Goal: Task Accomplishment & Management: Complete application form

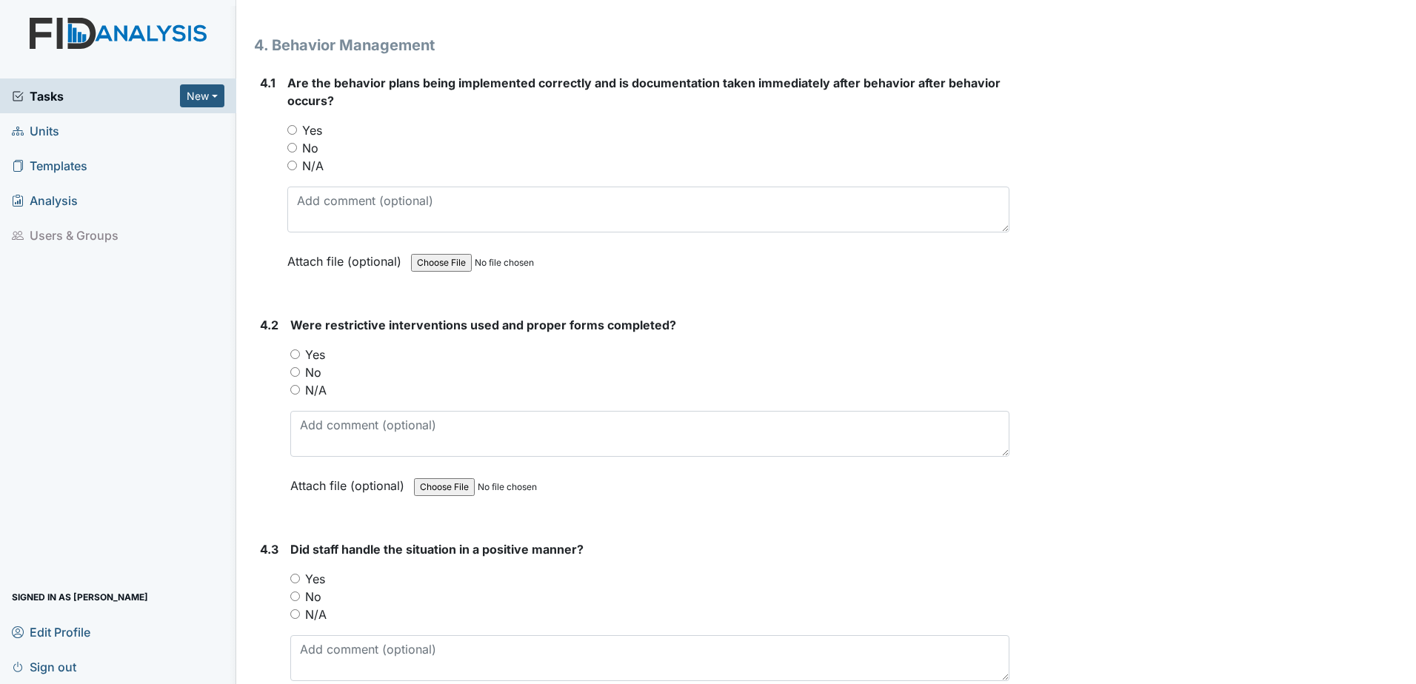
scroll to position [6962, 0]
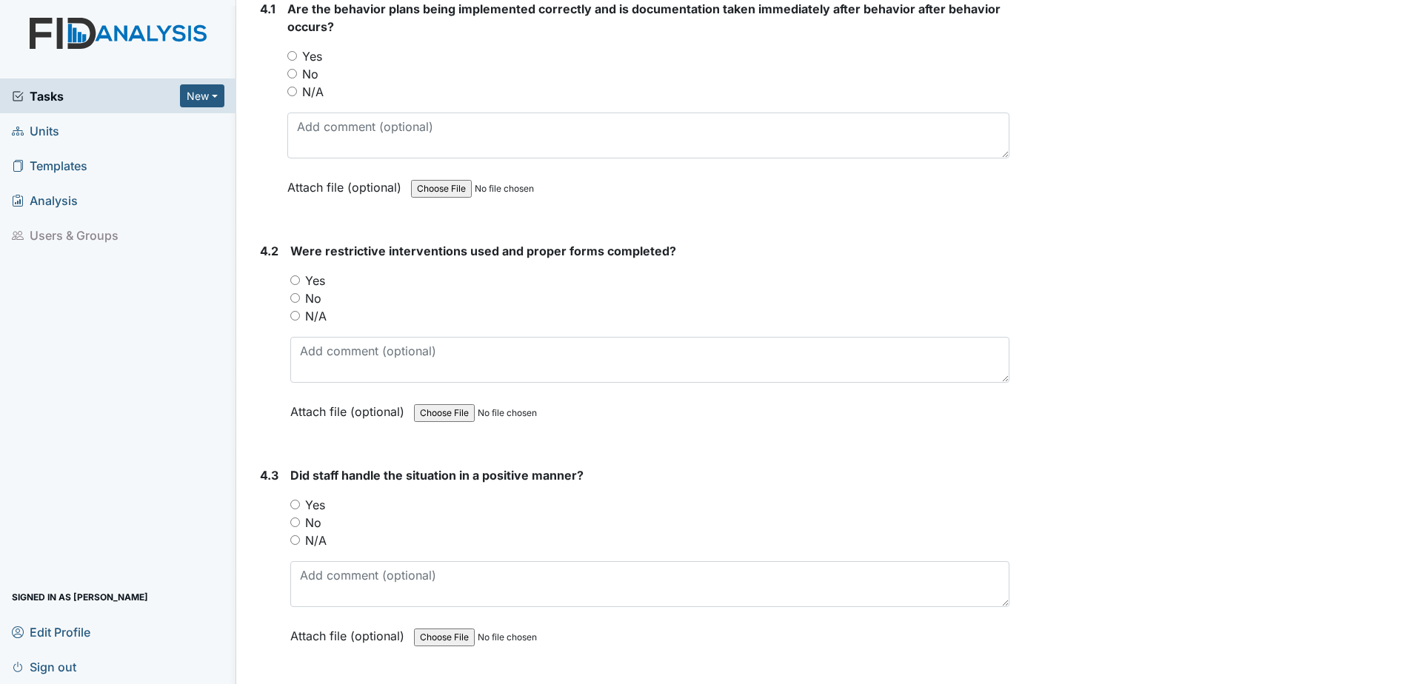
click at [308, 59] on label "Yes" at bounding box center [312, 56] width 20 height 18
click at [297, 59] on input "Yes" at bounding box center [292, 56] width 10 height 10
radio input "true"
click at [296, 318] on input "N/A" at bounding box center [295, 316] width 10 height 10
radio input "true"
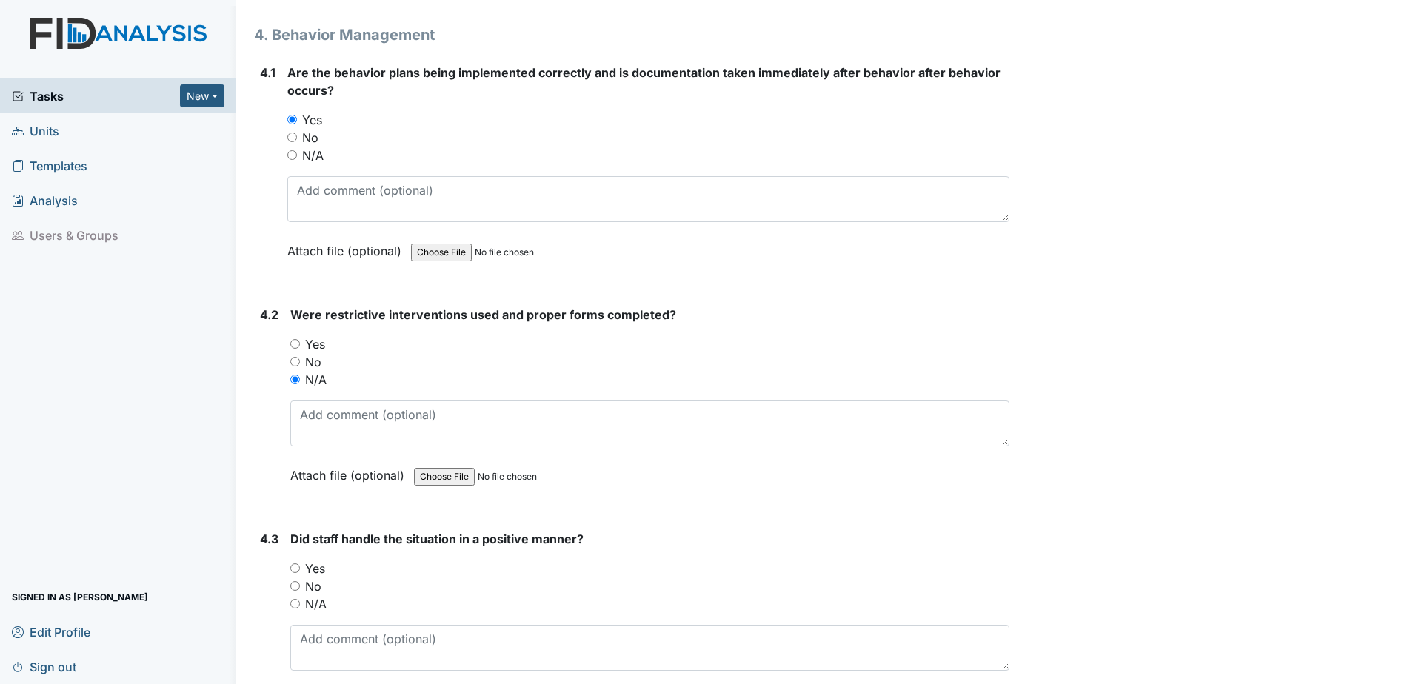
scroll to position [7110, 0]
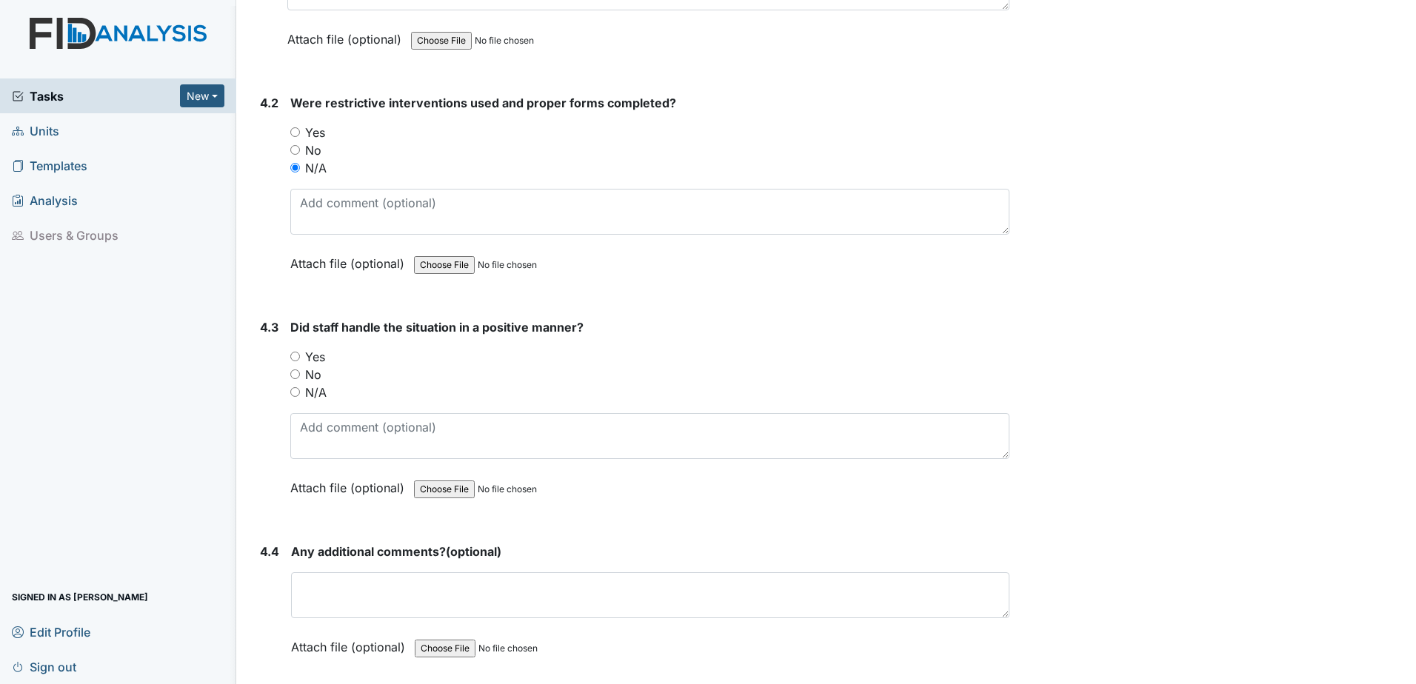
click at [292, 388] on input "N/A" at bounding box center [295, 392] width 10 height 10
radio input "true"
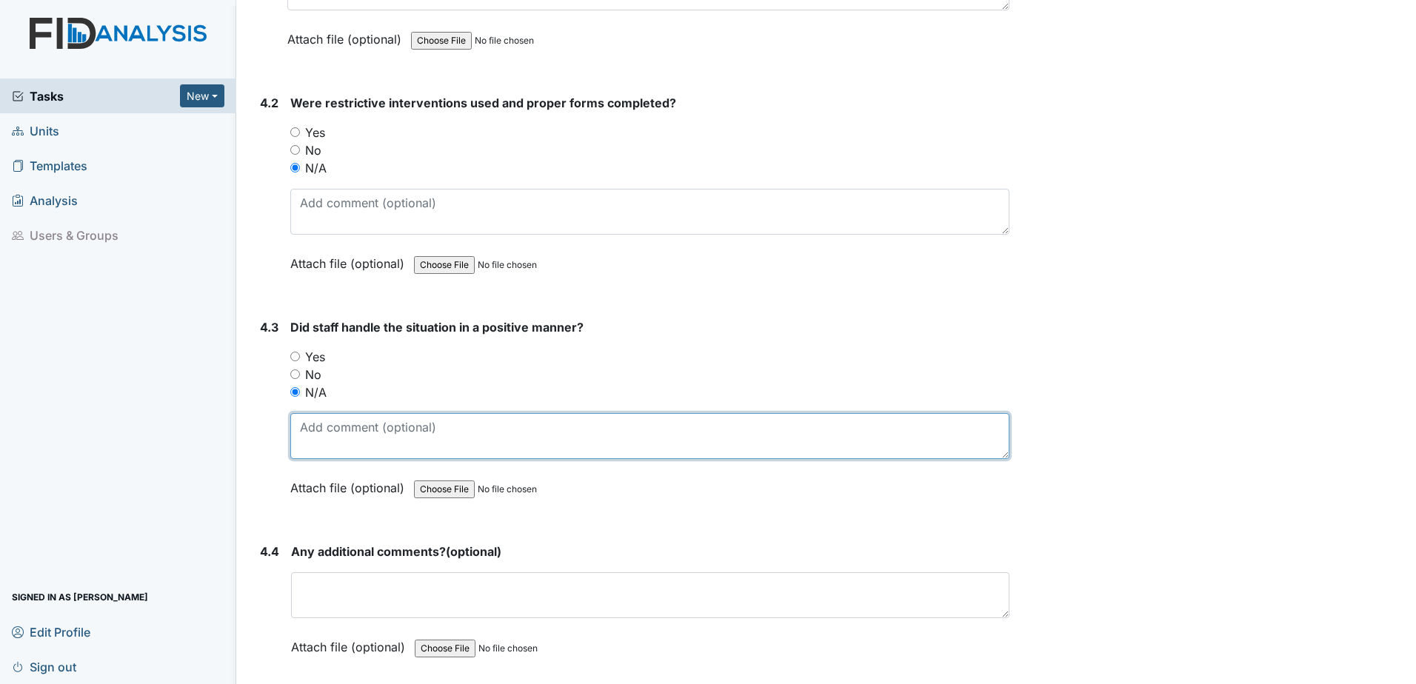
click at [373, 450] on textarea at bounding box center [649, 436] width 719 height 46
type textarea "no behaviors noted"
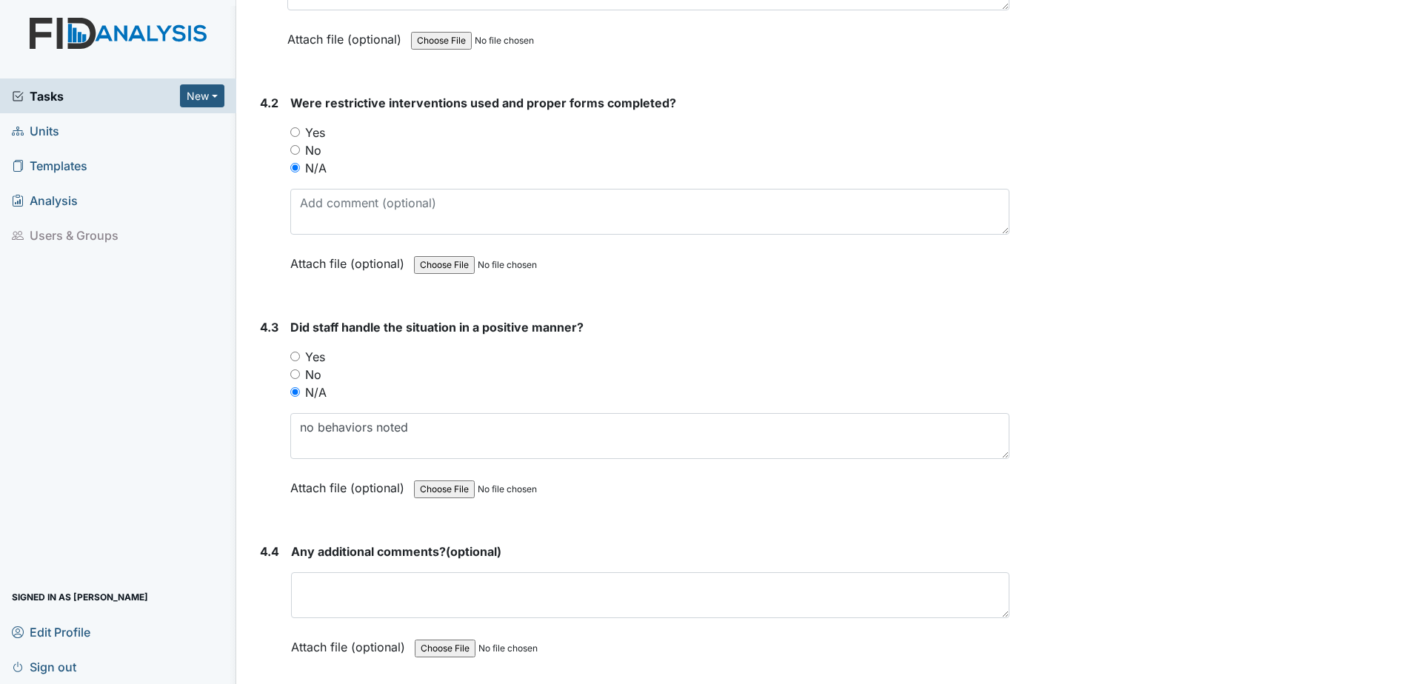
click at [589, 514] on form "Did staff handle the situation in a positive manner? You must select one of the…" at bounding box center [649, 418] width 719 height 201
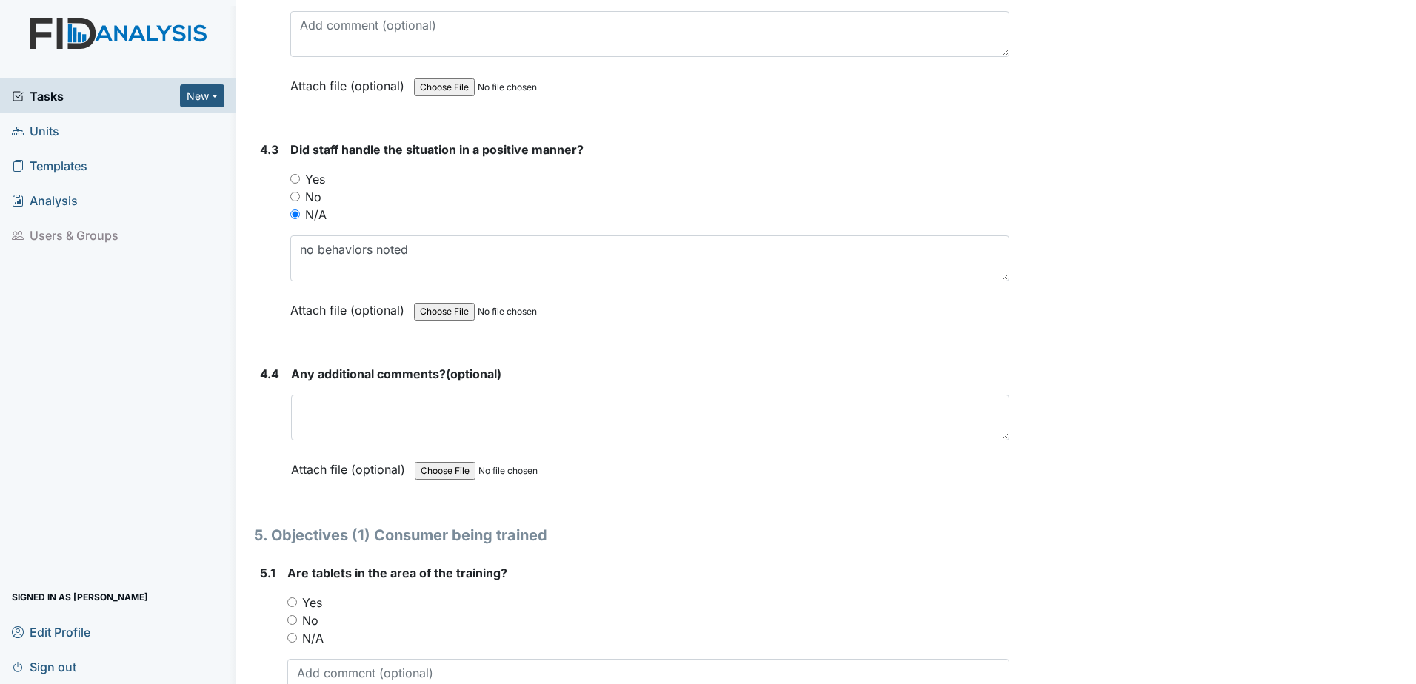
scroll to position [7333, 0]
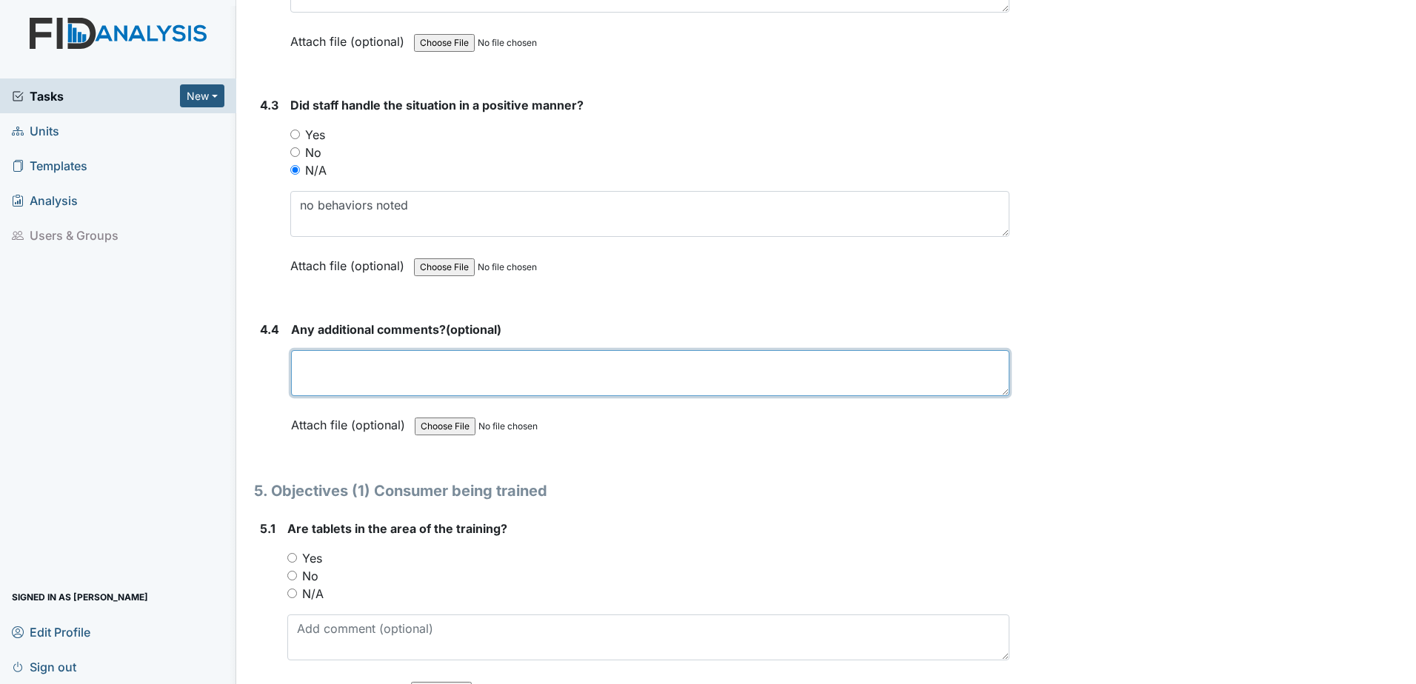
click at [459, 381] on textarea at bounding box center [650, 373] width 718 height 46
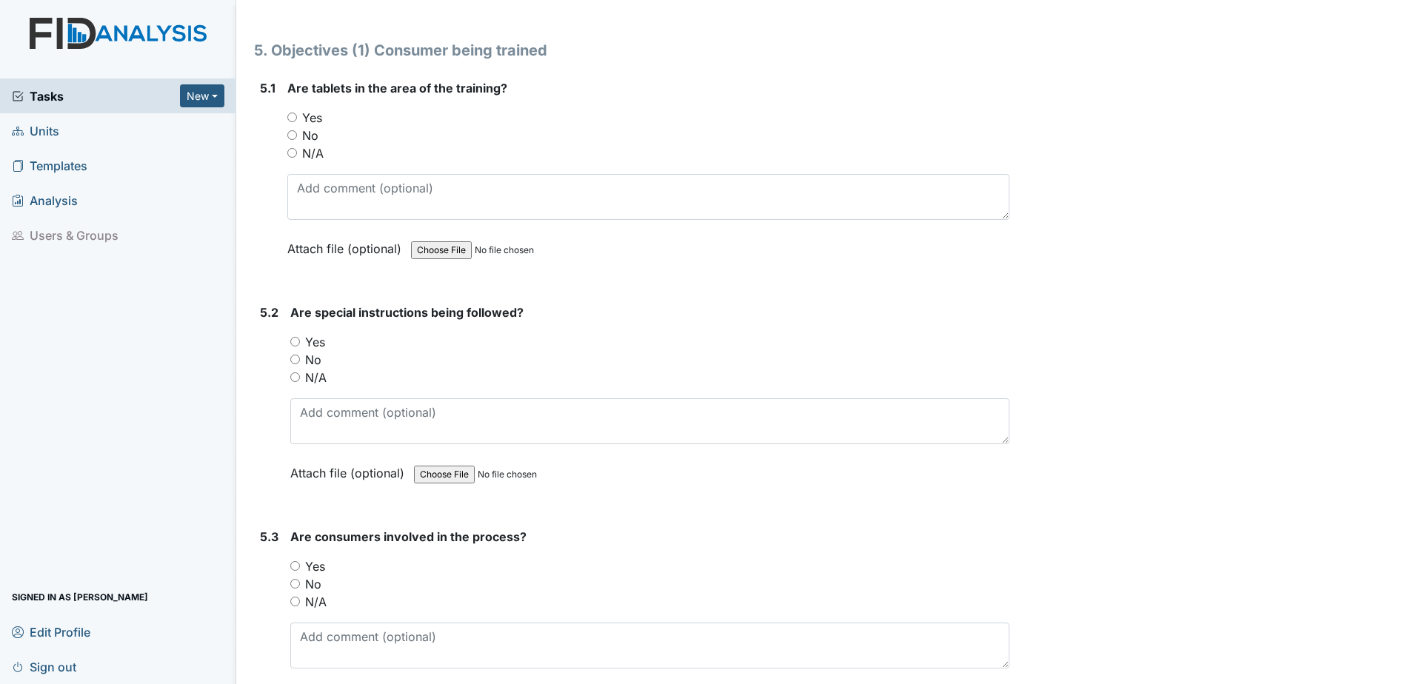
scroll to position [7777, 0]
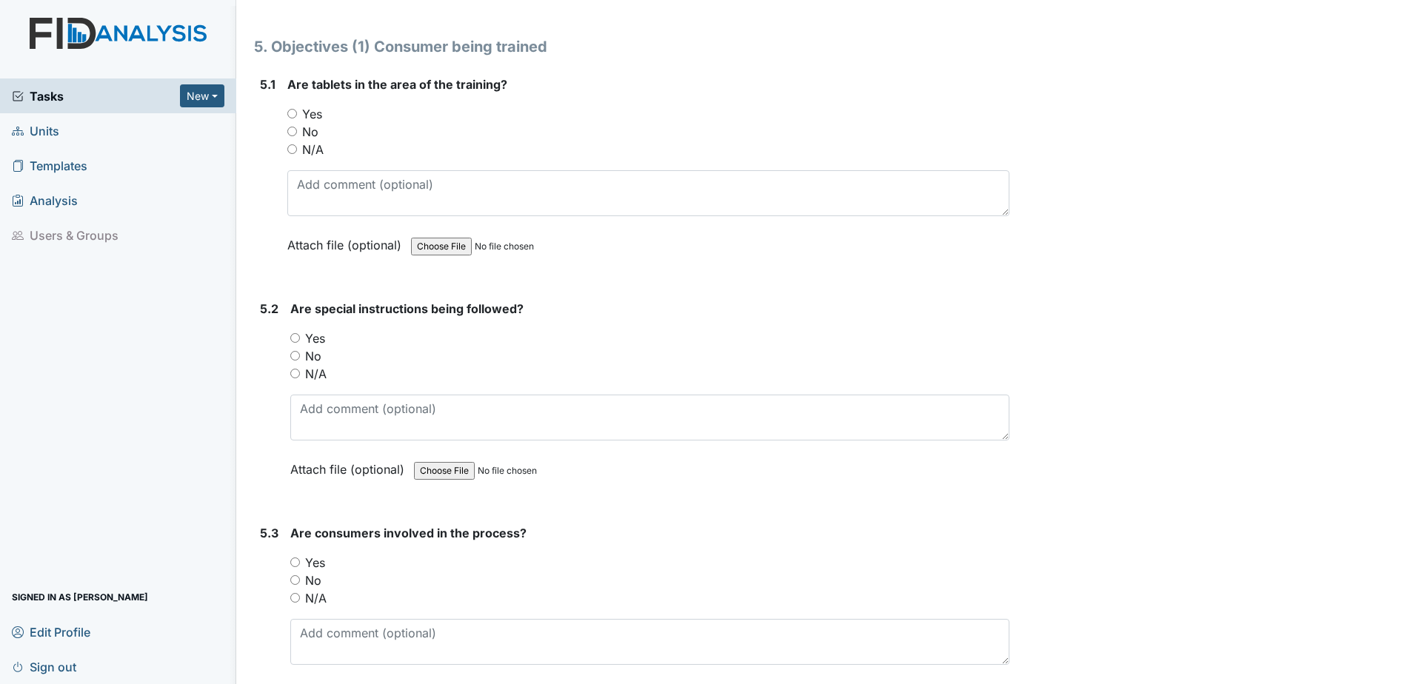
type textarea "none"
click at [291, 116] on input "Yes" at bounding box center [292, 114] width 10 height 10
radio input "true"
click at [303, 346] on div "Yes" at bounding box center [649, 339] width 719 height 18
click at [290, 333] on input "Yes" at bounding box center [295, 338] width 10 height 10
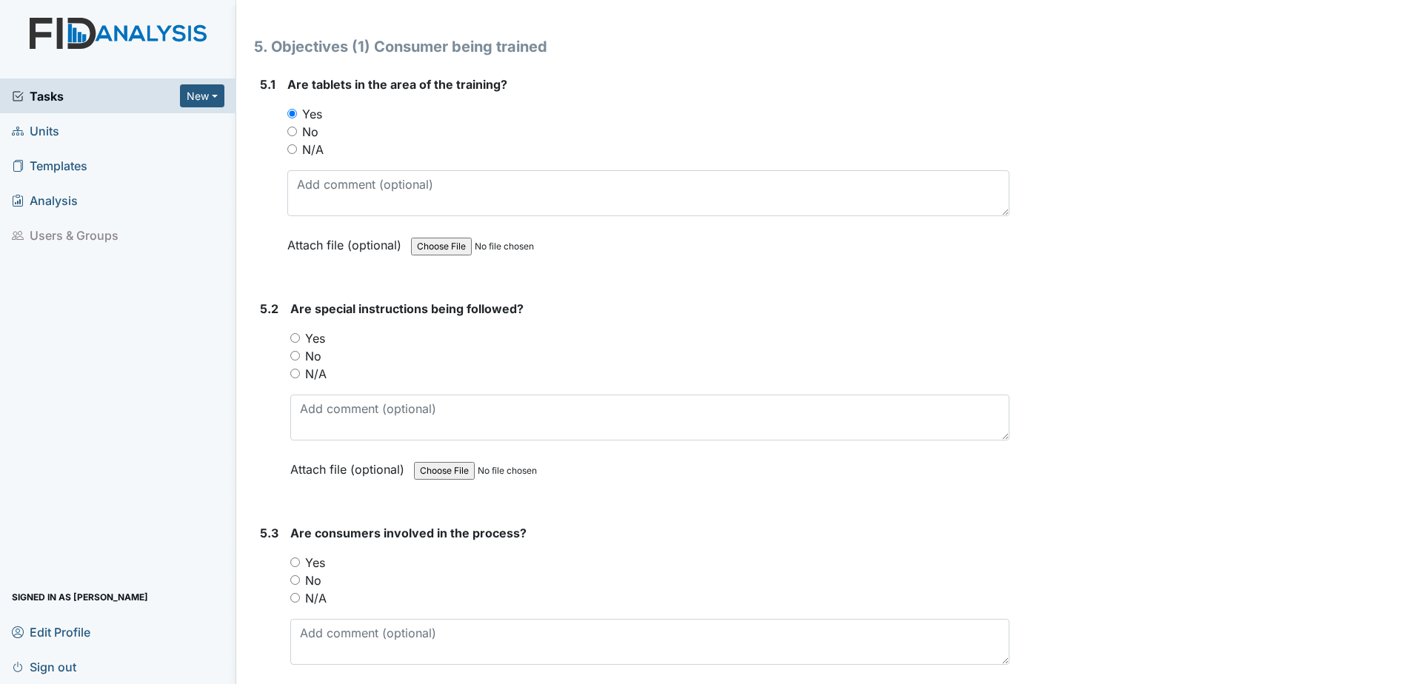
radio input "true"
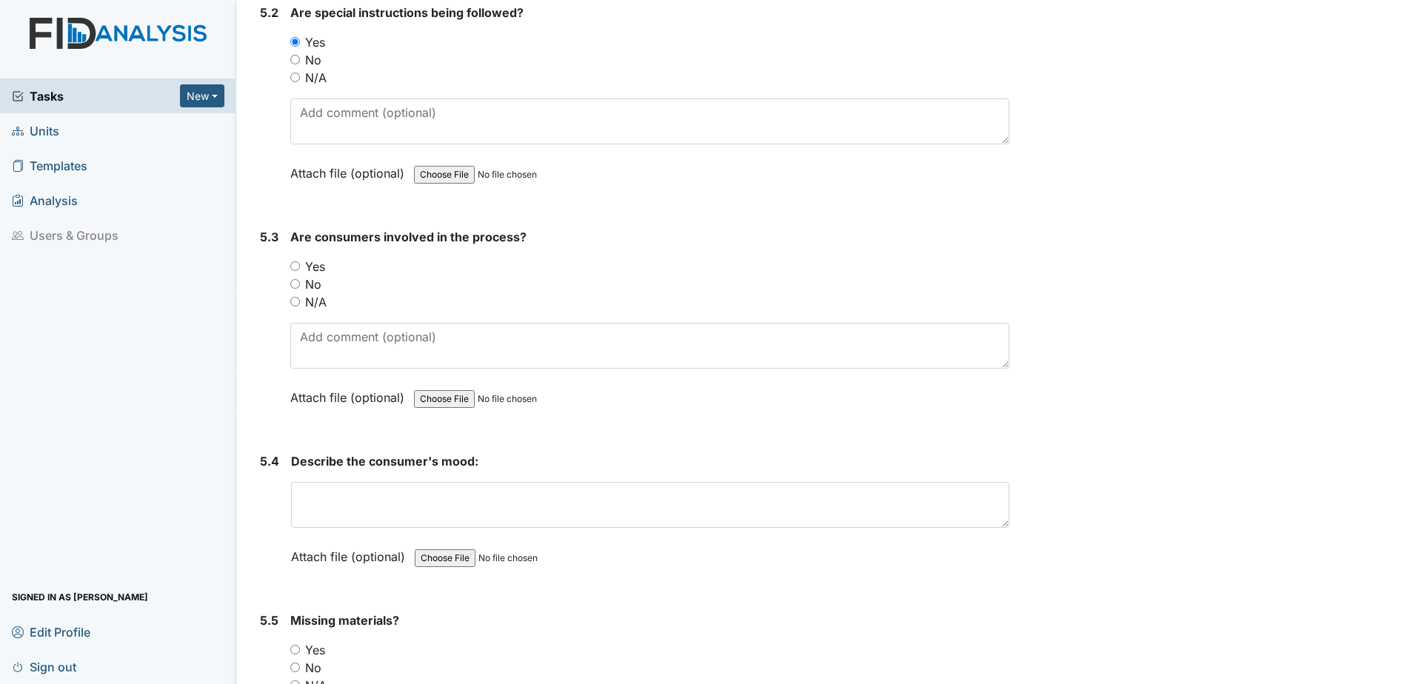
click at [293, 261] on input "Yes" at bounding box center [295, 266] width 10 height 10
radio input "true"
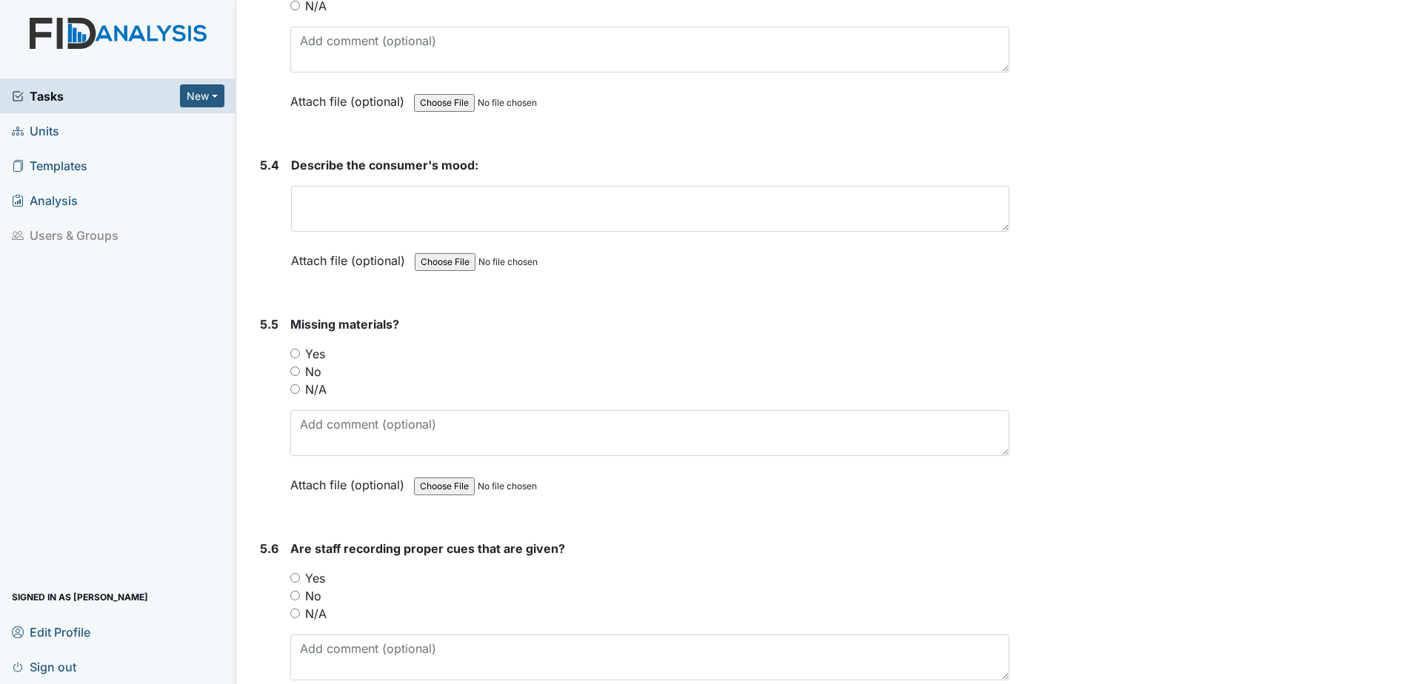
scroll to position [8444, 0]
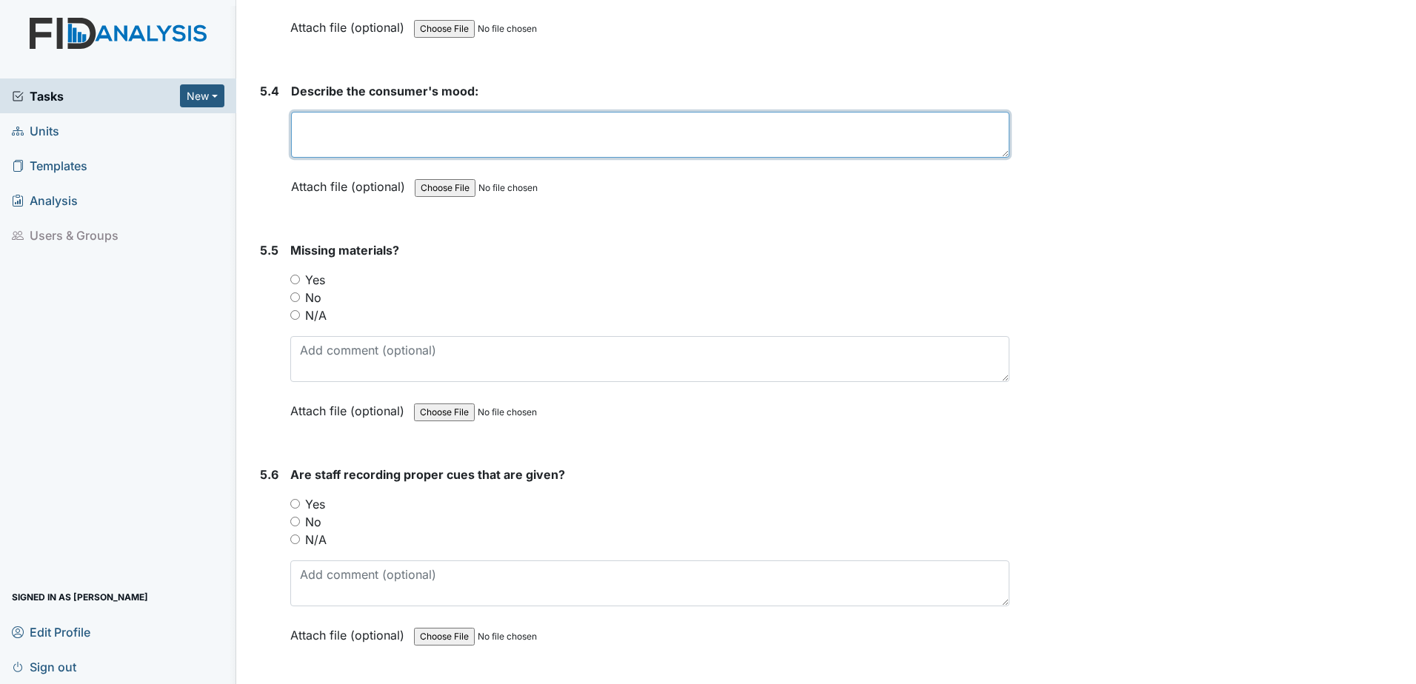
click at [520, 139] on textarea at bounding box center [650, 135] width 718 height 46
type textarea "good"
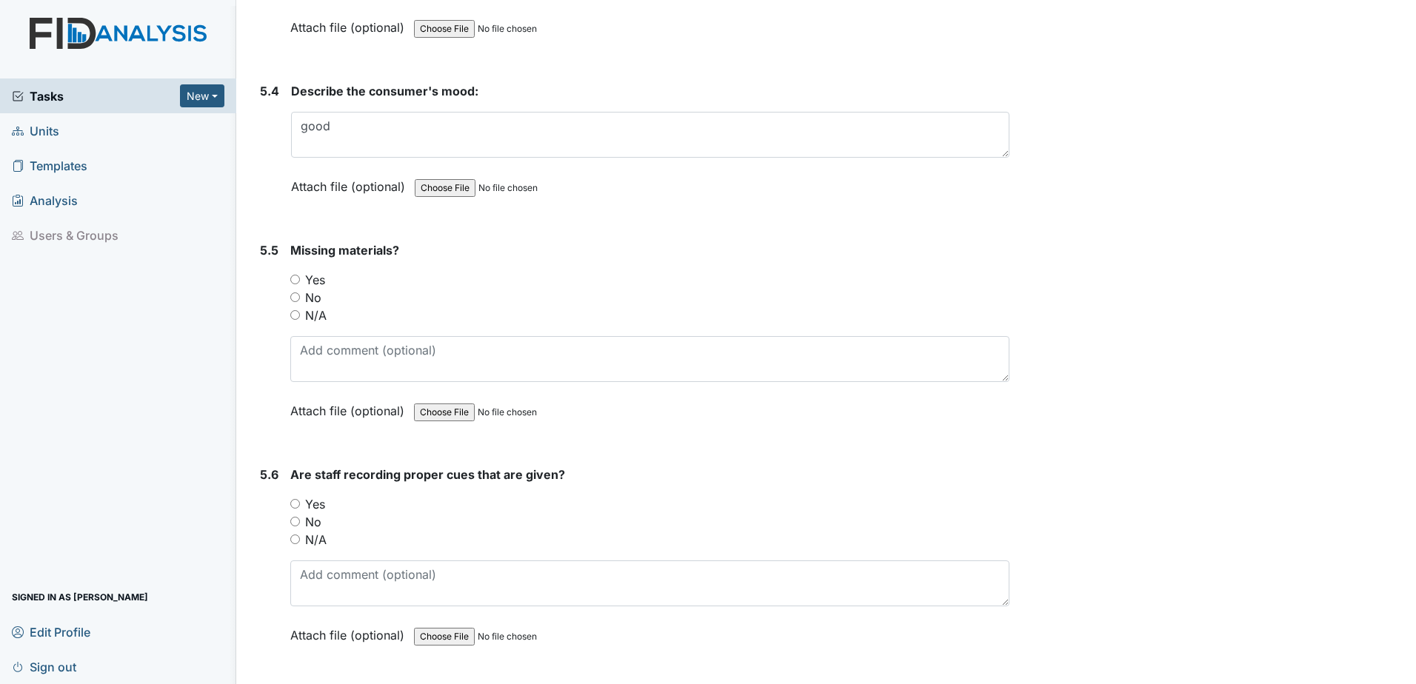
click at [622, 248] on strong "Missing materials?" at bounding box center [649, 250] width 719 height 18
click at [293, 298] on input "No" at bounding box center [295, 298] width 10 height 10
radio input "true"
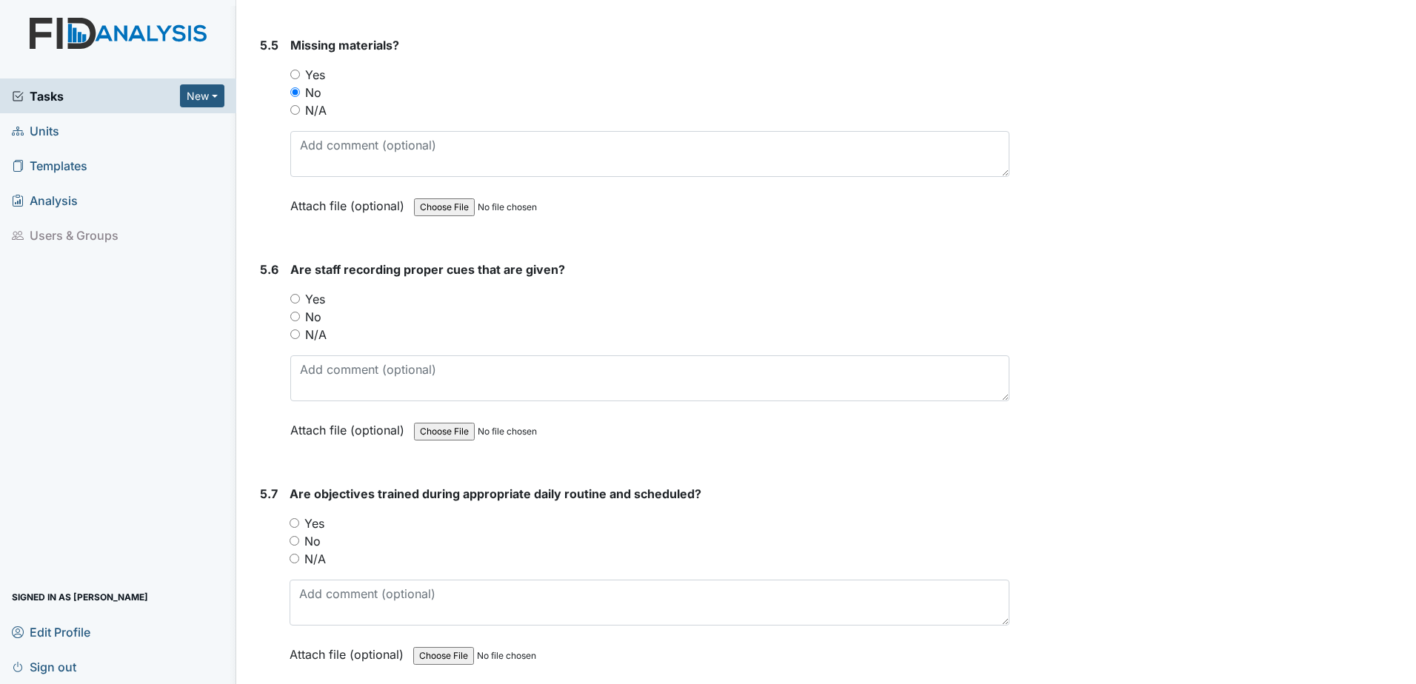
scroll to position [8740, 0]
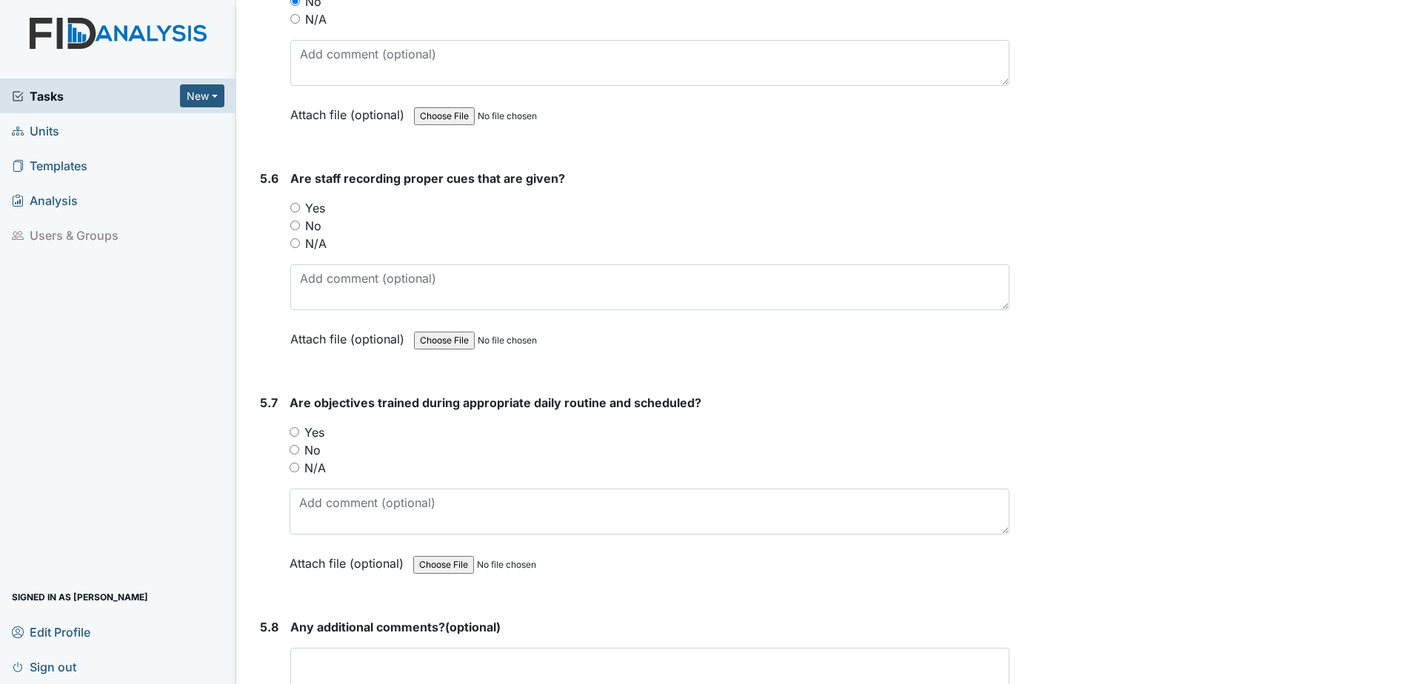
click at [297, 203] on input "Yes" at bounding box center [295, 208] width 10 height 10
radio input "true"
click at [299, 438] on div "Yes" at bounding box center [650, 433] width 720 height 18
click at [296, 432] on input "Yes" at bounding box center [295, 432] width 10 height 10
radio input "true"
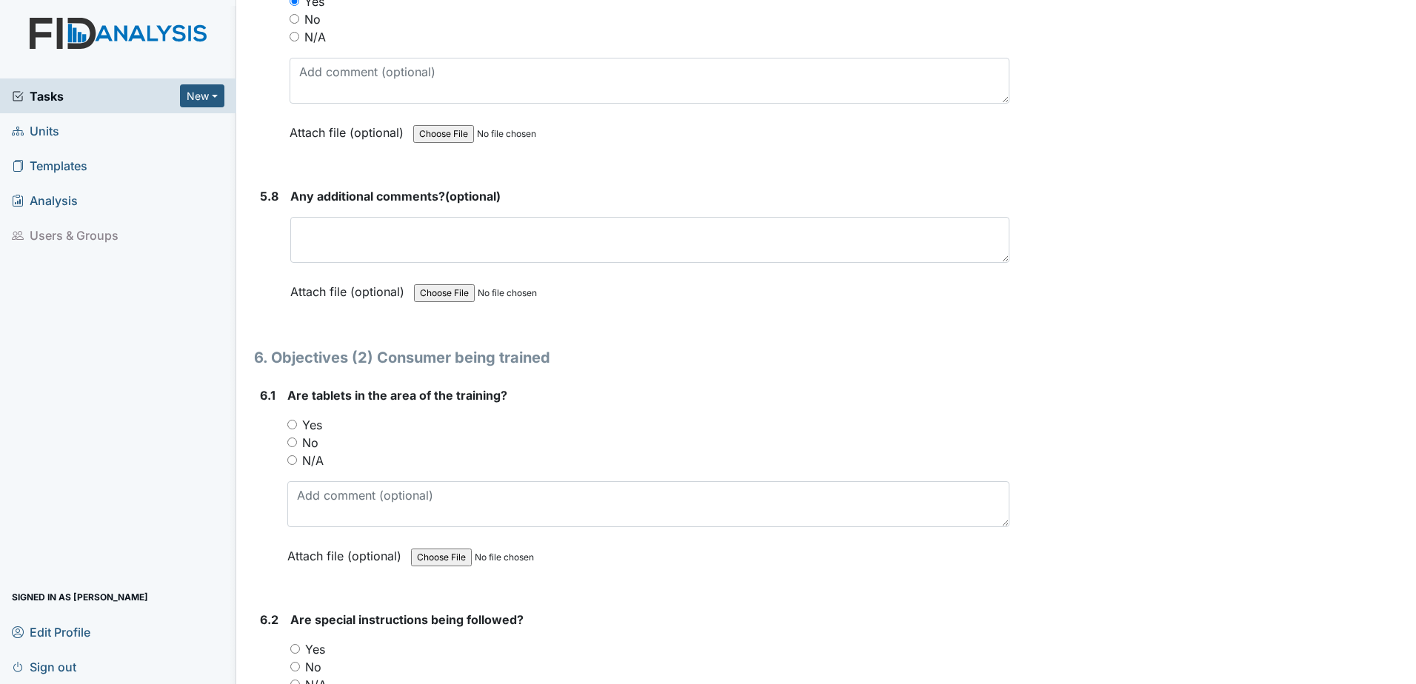
scroll to position [9184, 0]
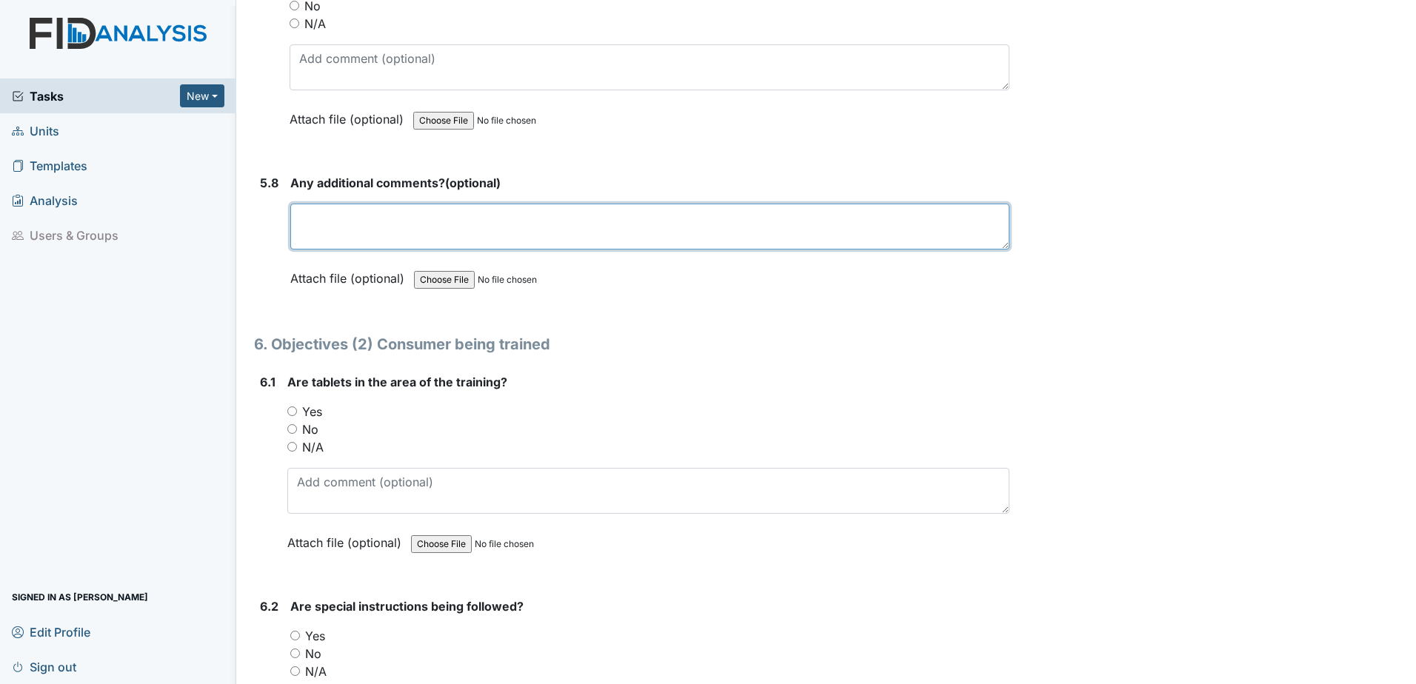
click at [413, 233] on textarea at bounding box center [649, 227] width 719 height 46
type textarea "none"
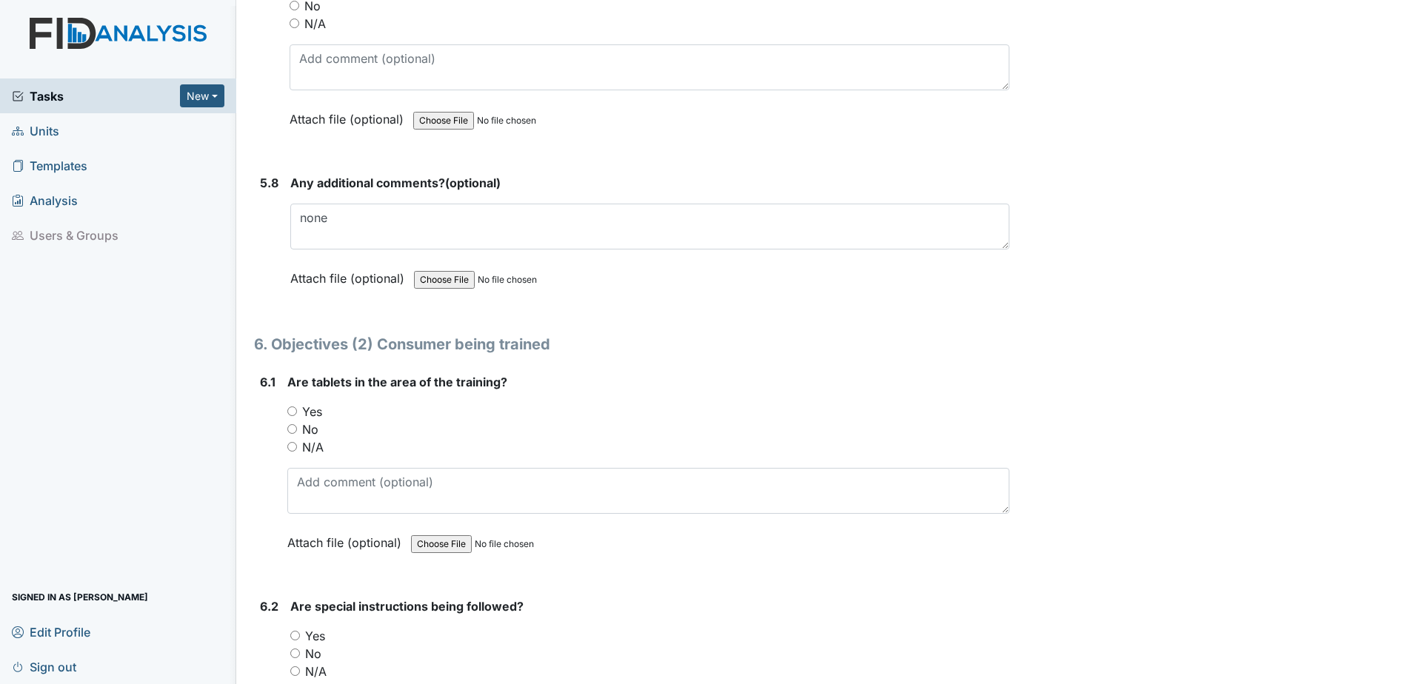
click at [716, 338] on h1 "6. Objectives (2) Consumer being trained" at bounding box center [631, 344] width 755 height 22
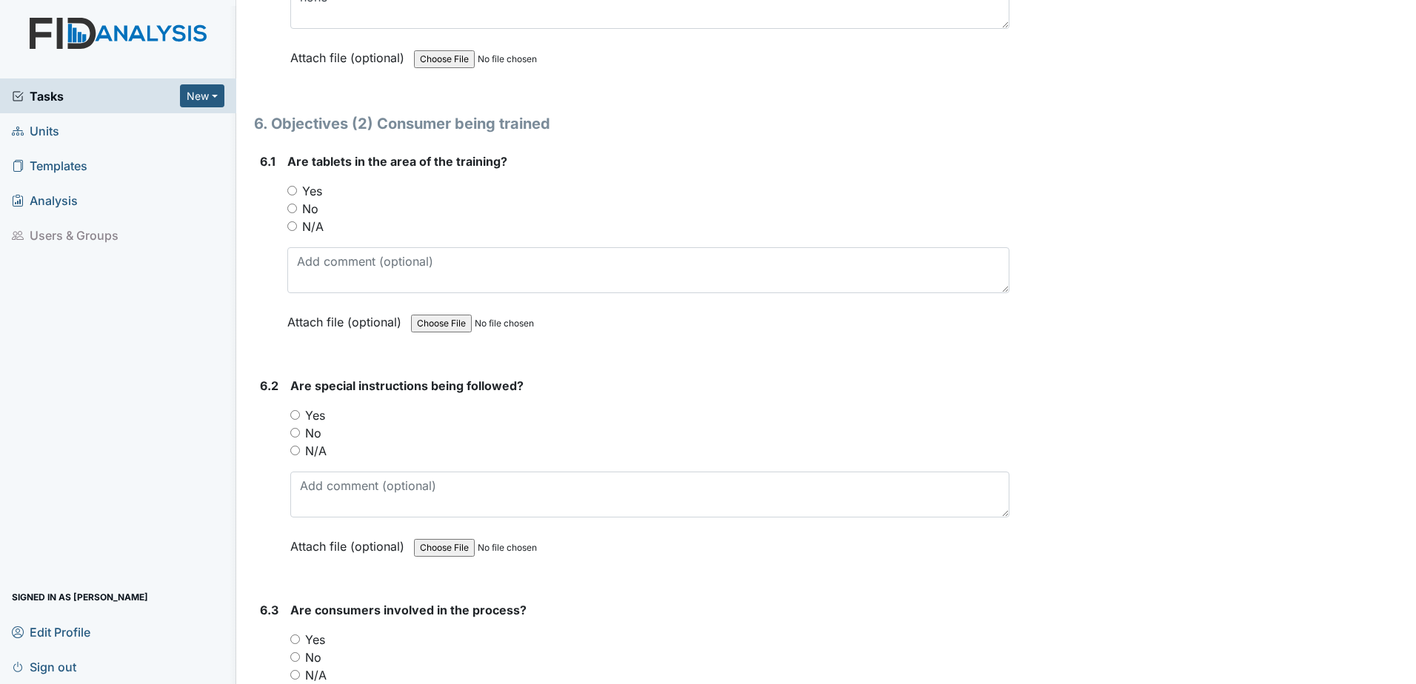
scroll to position [9407, 0]
click at [296, 190] on input "Yes" at bounding box center [292, 189] width 10 height 10
radio input "true"
click at [298, 416] on input "Yes" at bounding box center [295, 414] width 10 height 10
radio input "true"
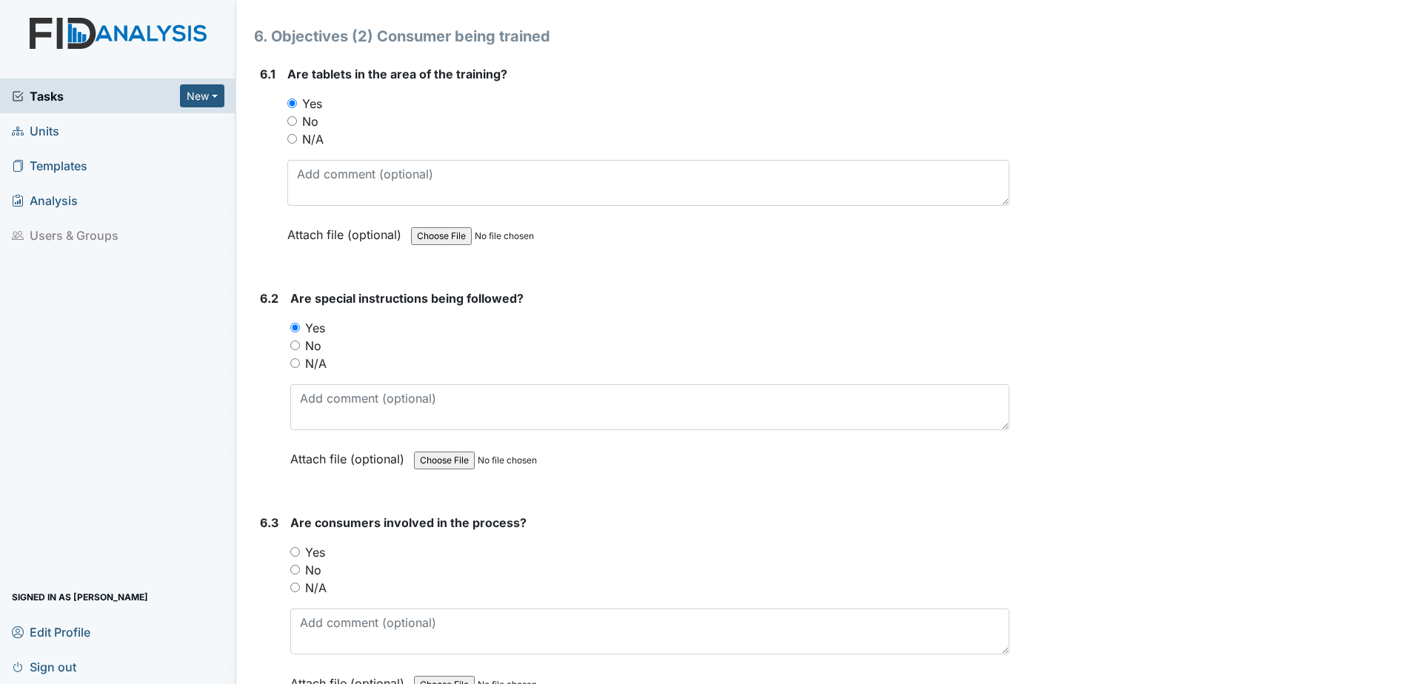
scroll to position [9629, 0]
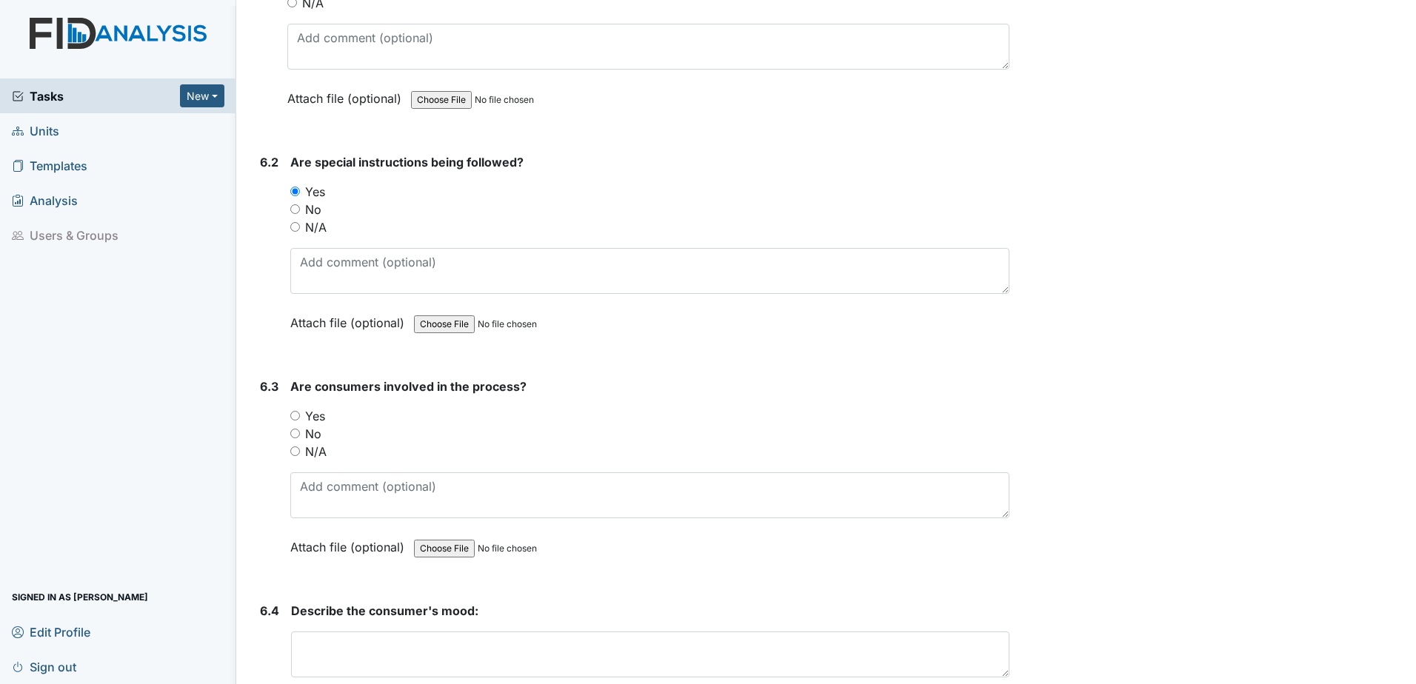
click at [305, 419] on label "Yes" at bounding box center [315, 416] width 20 height 18
click at [300, 419] on input "Yes" at bounding box center [295, 416] width 10 height 10
radio input "true"
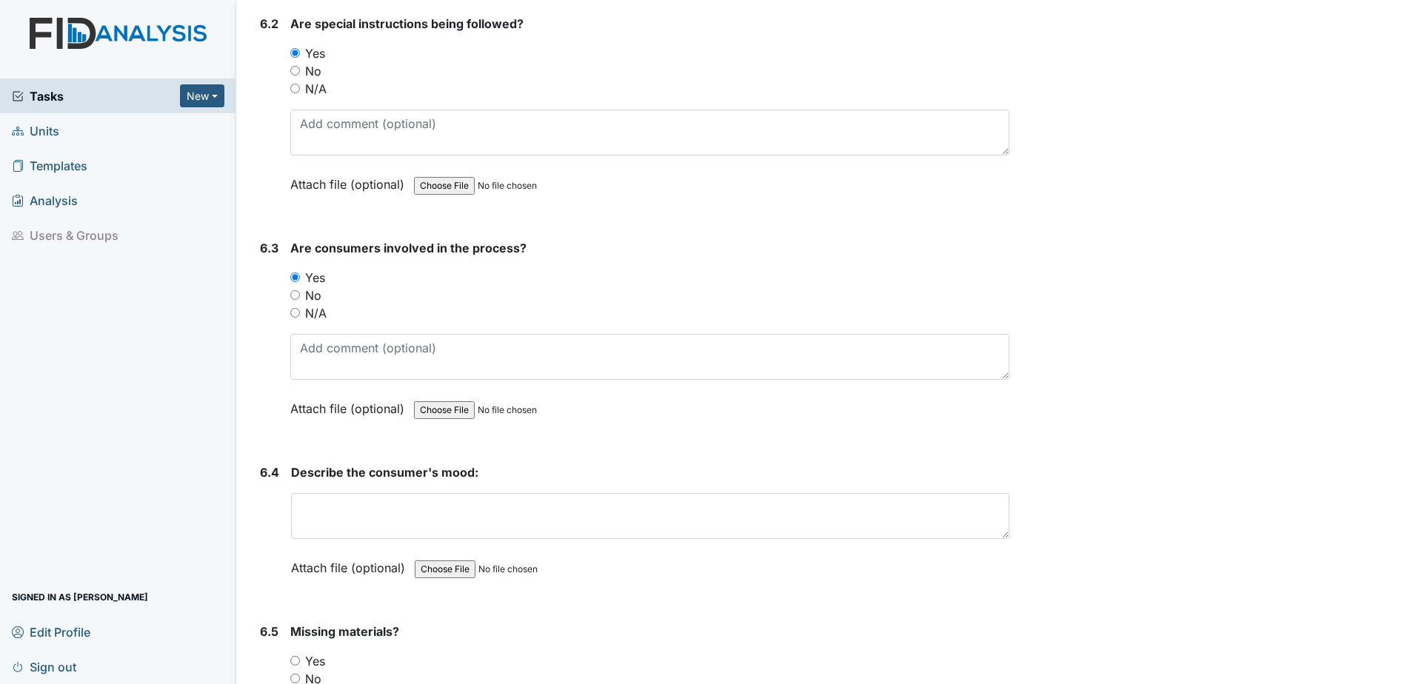
scroll to position [9925, 0]
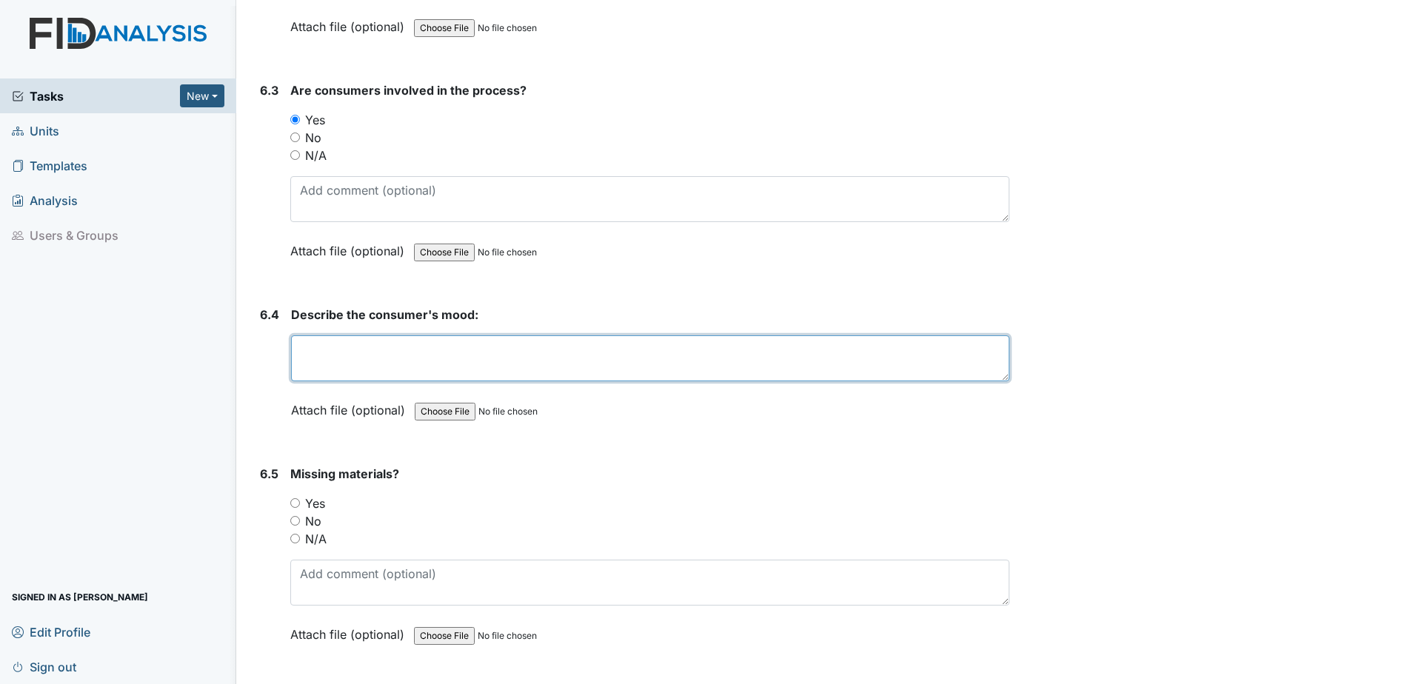
click at [356, 365] on textarea at bounding box center [650, 359] width 718 height 46
type textarea "good"
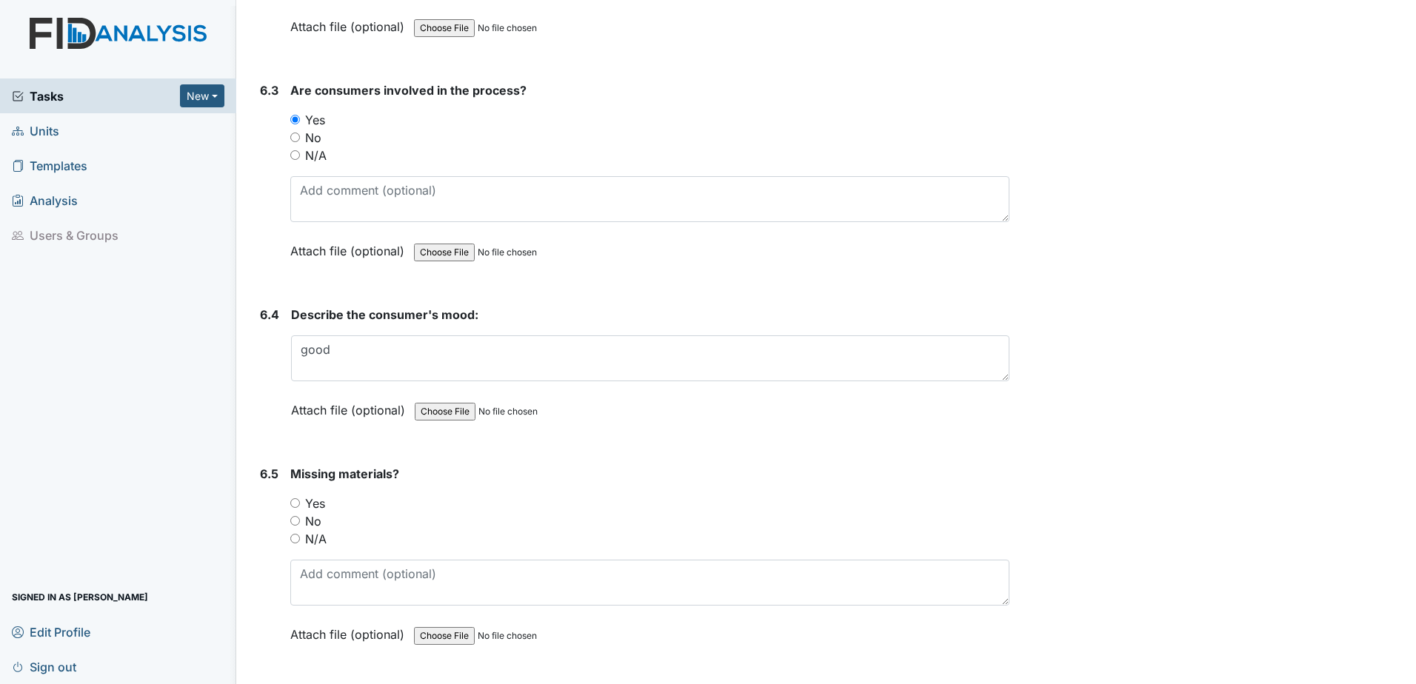
click at [630, 462] on div "1. Staff Information 1.1 Upon arrival, were still actively involved in job duti…" at bounding box center [631, 356] width 755 height 20163
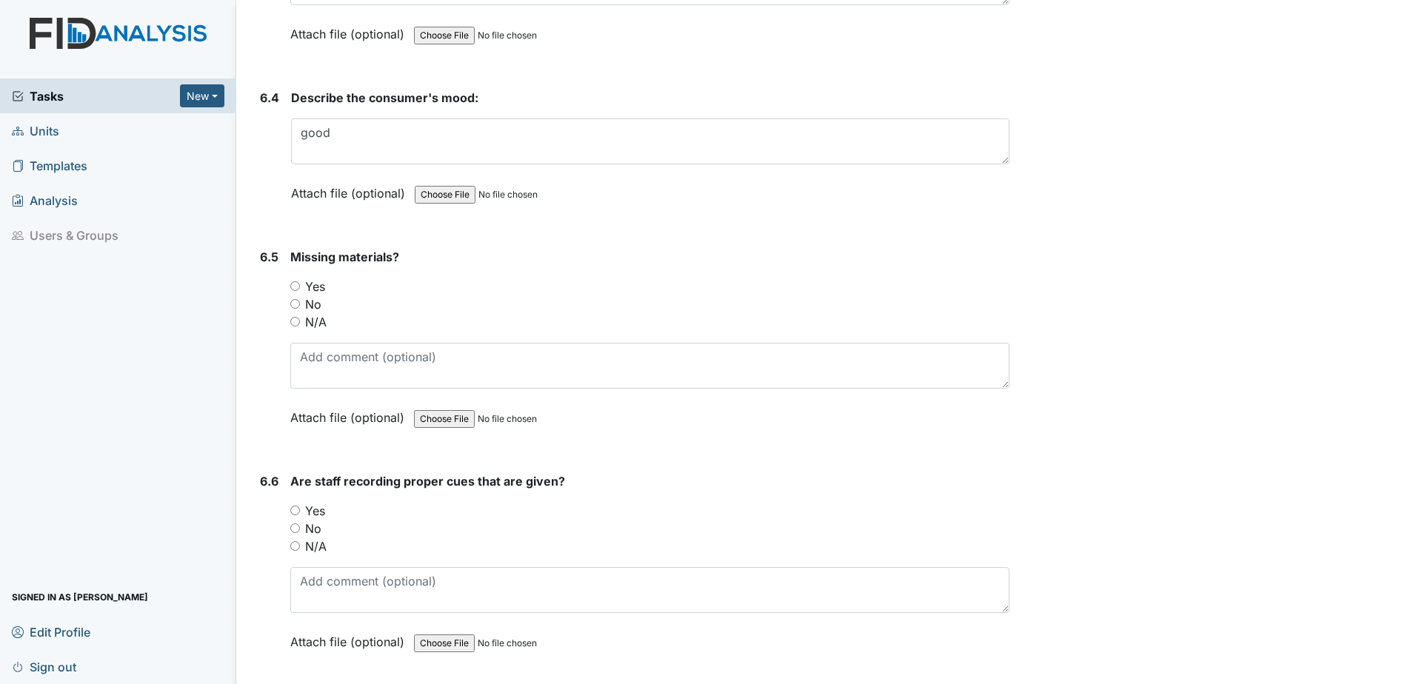
scroll to position [10147, 0]
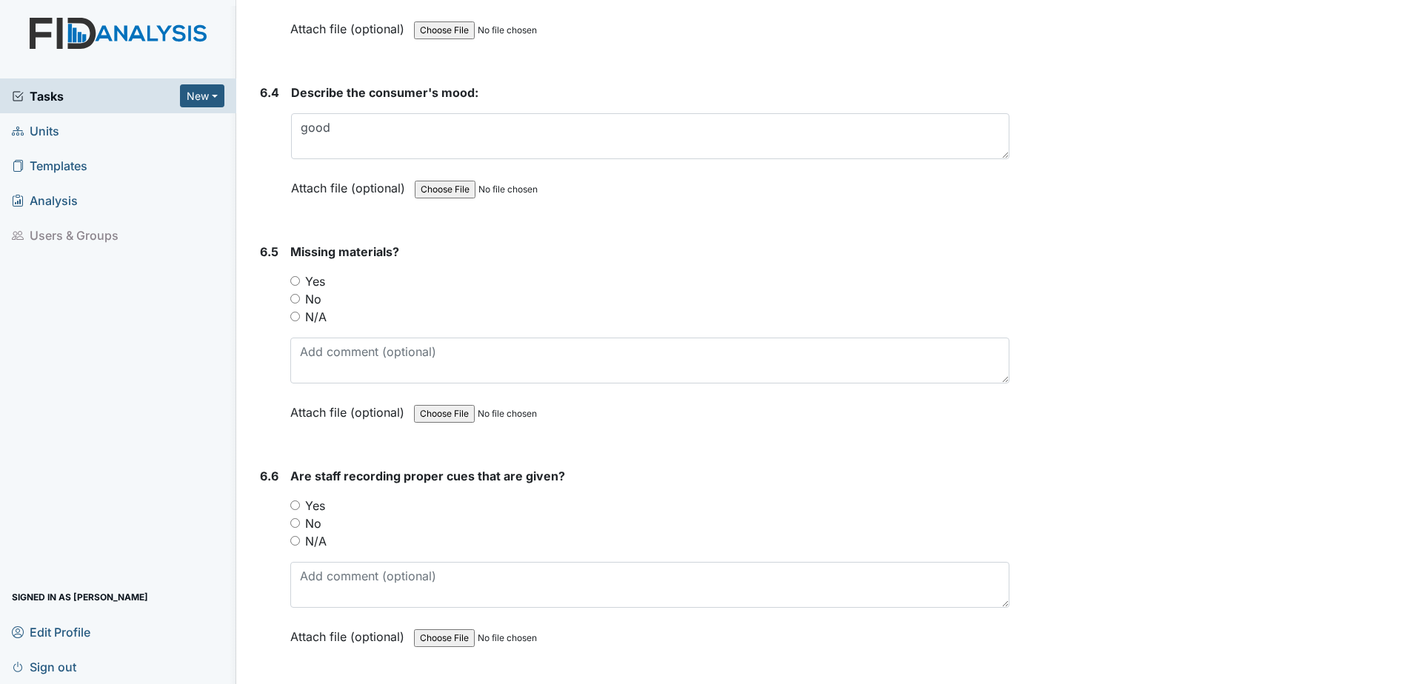
click at [296, 276] on input "Yes" at bounding box center [295, 281] width 10 height 10
radio input "true"
click at [296, 302] on input "No" at bounding box center [295, 299] width 10 height 10
radio input "true"
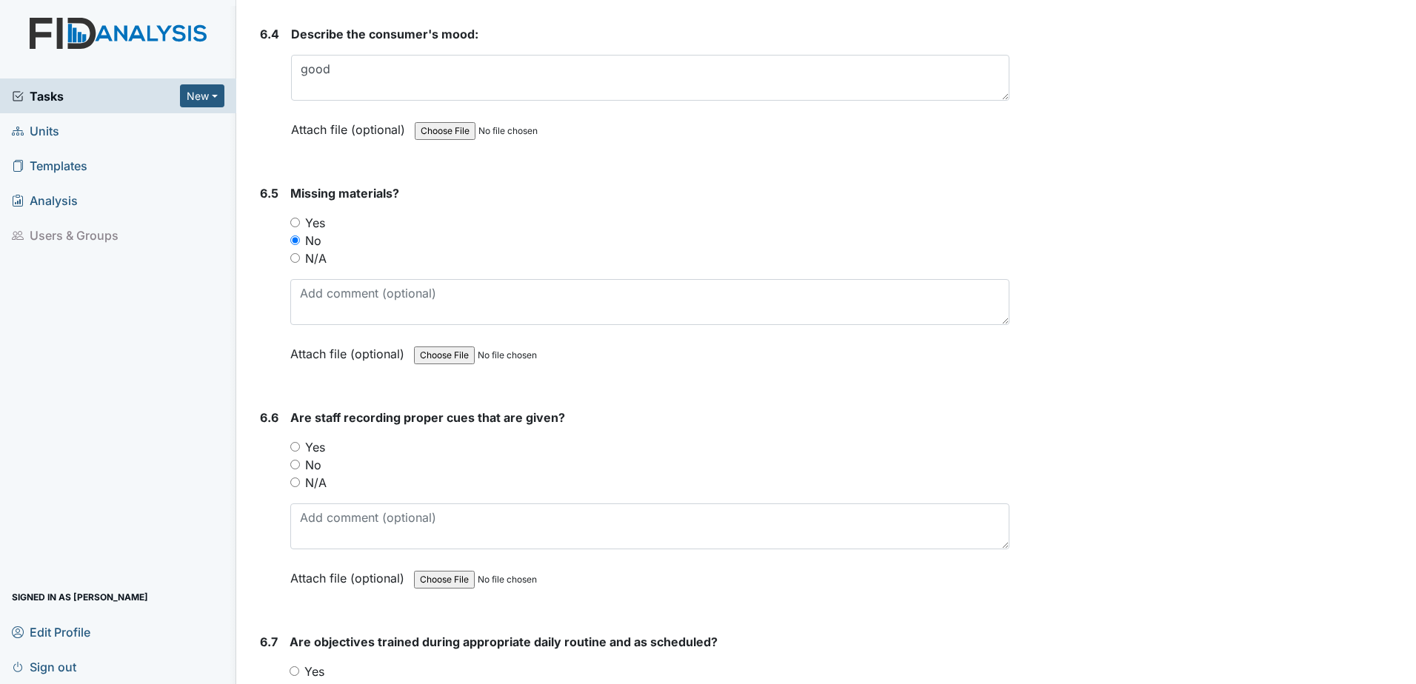
scroll to position [10369, 0]
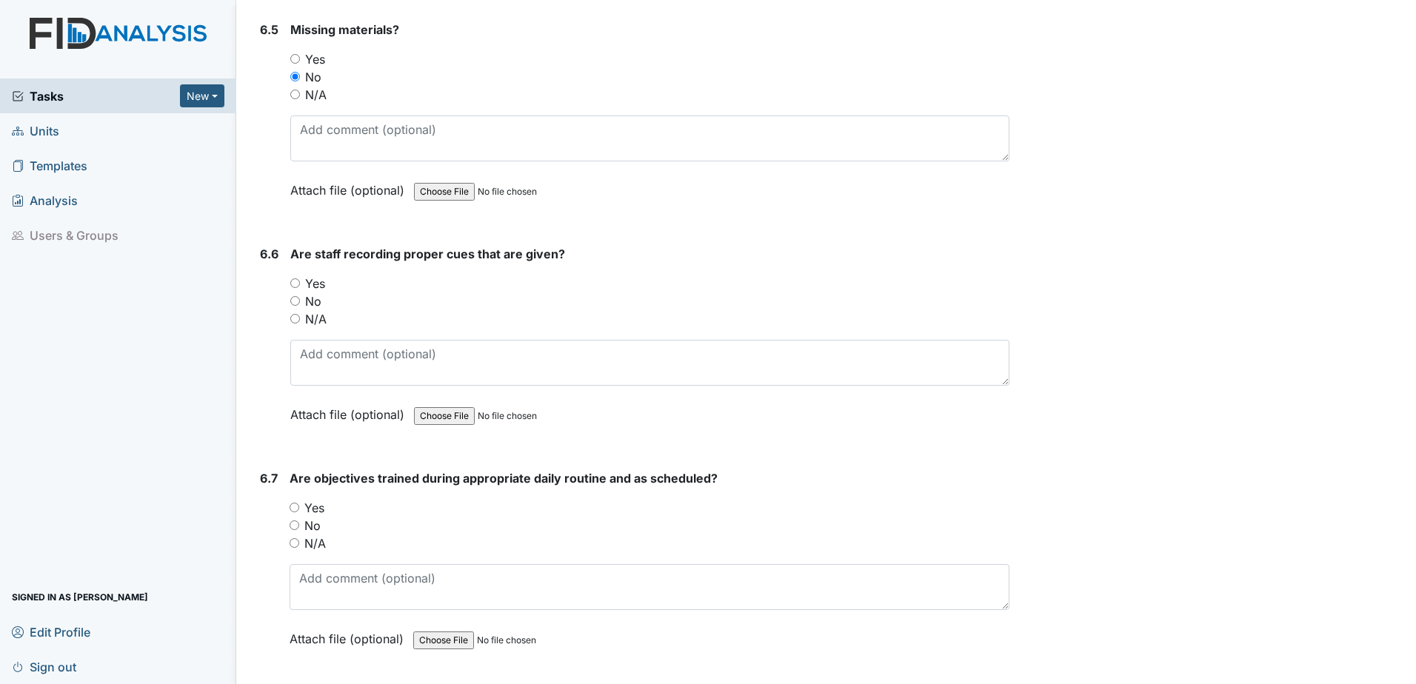
click at [300, 287] on div "Yes" at bounding box center [649, 284] width 719 height 18
click at [297, 287] on input "Yes" at bounding box center [295, 283] width 10 height 10
radio input "true"
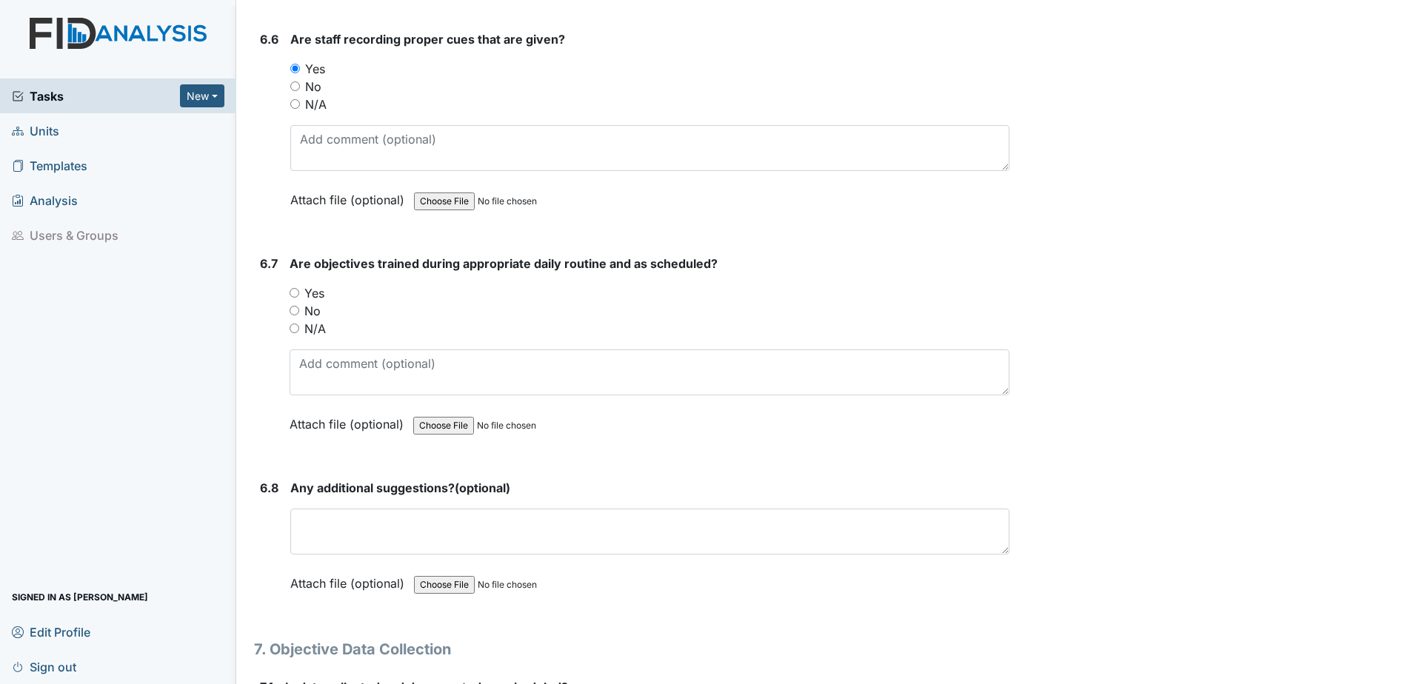
scroll to position [10666, 0]
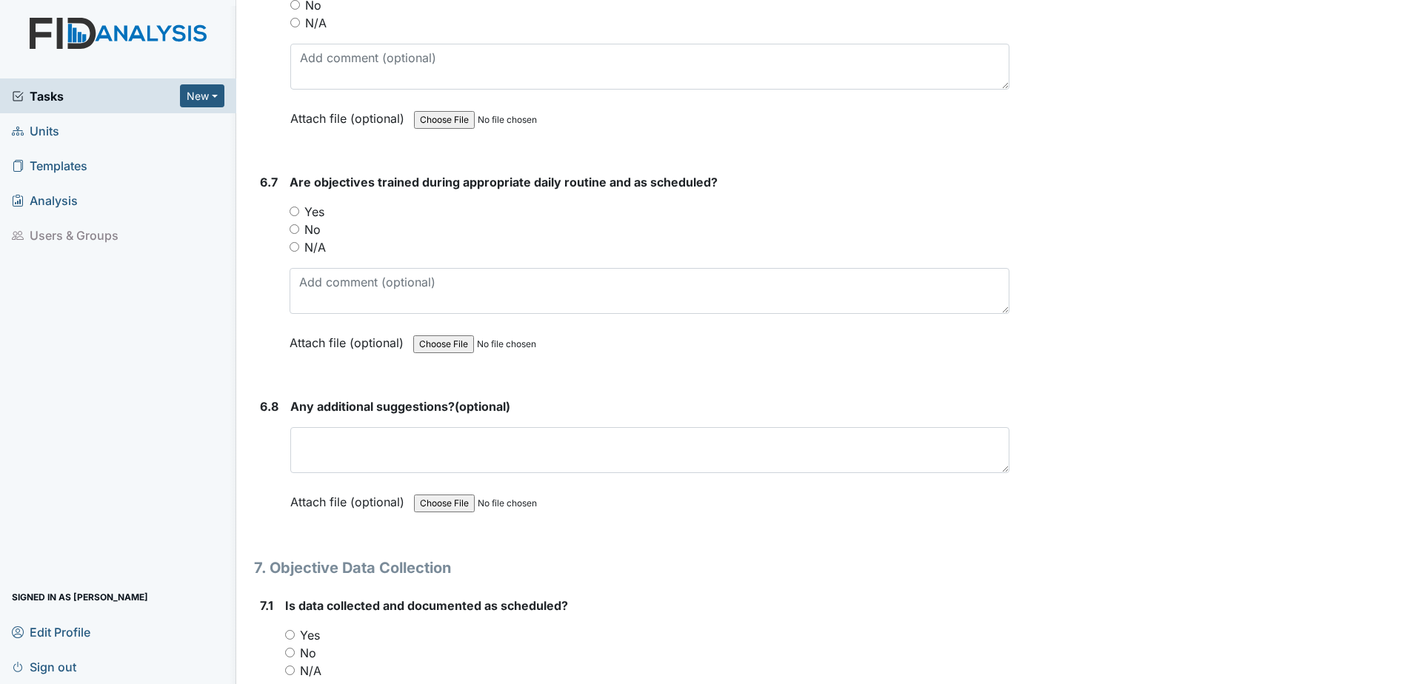
click at [294, 210] on input "Yes" at bounding box center [295, 212] width 10 height 10
radio input "true"
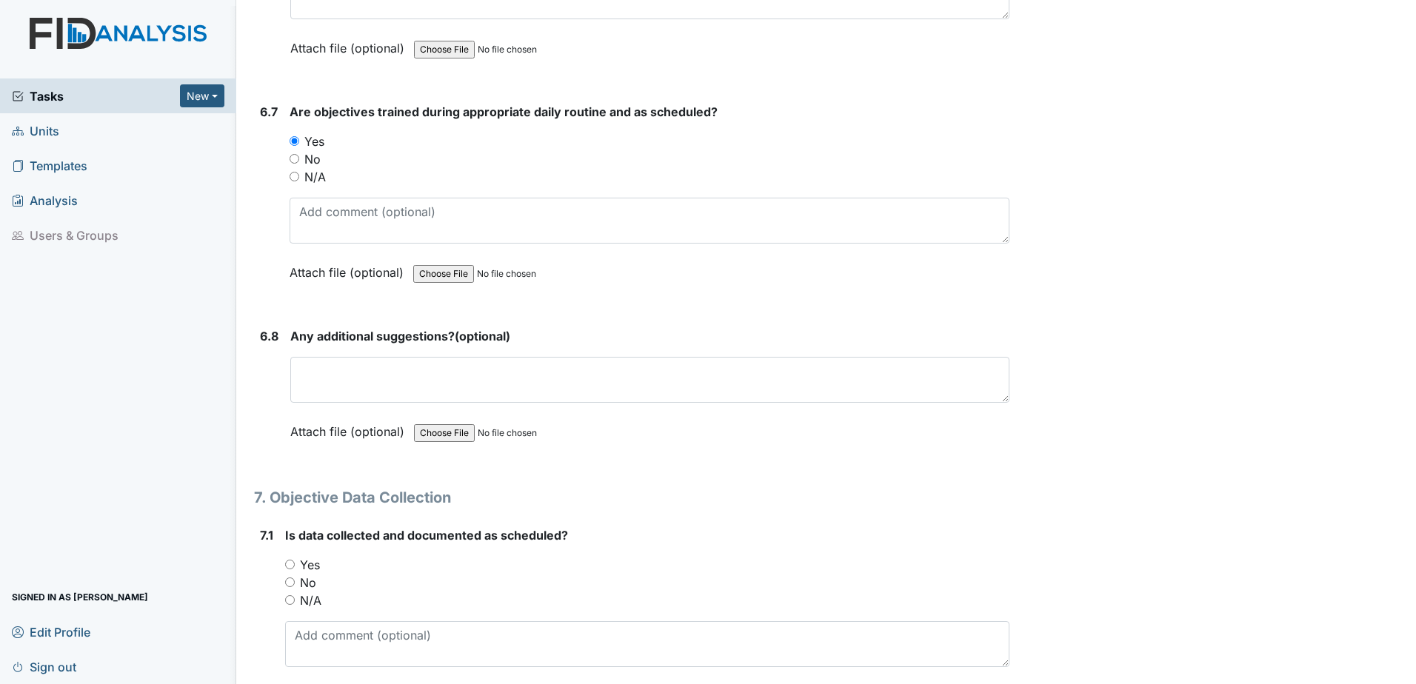
scroll to position [10962, 0]
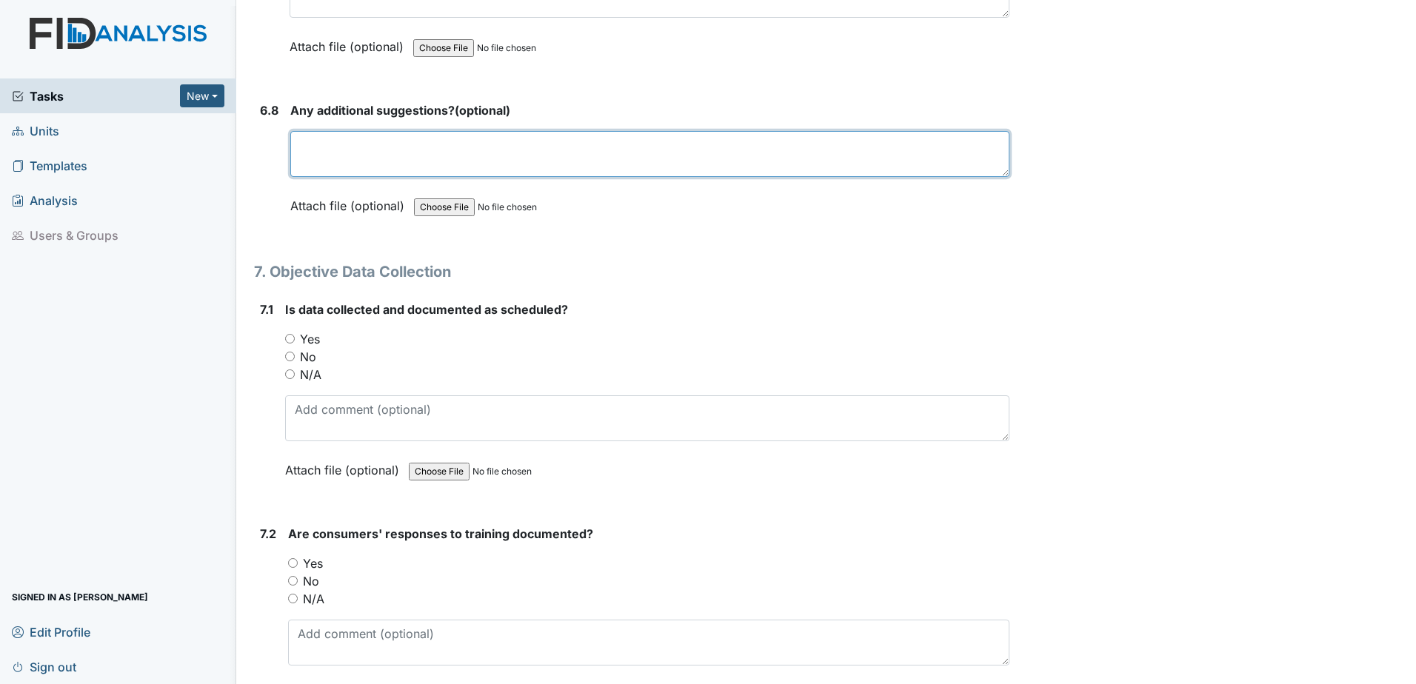
click at [457, 133] on textarea at bounding box center [649, 154] width 719 height 46
type textarea "none"
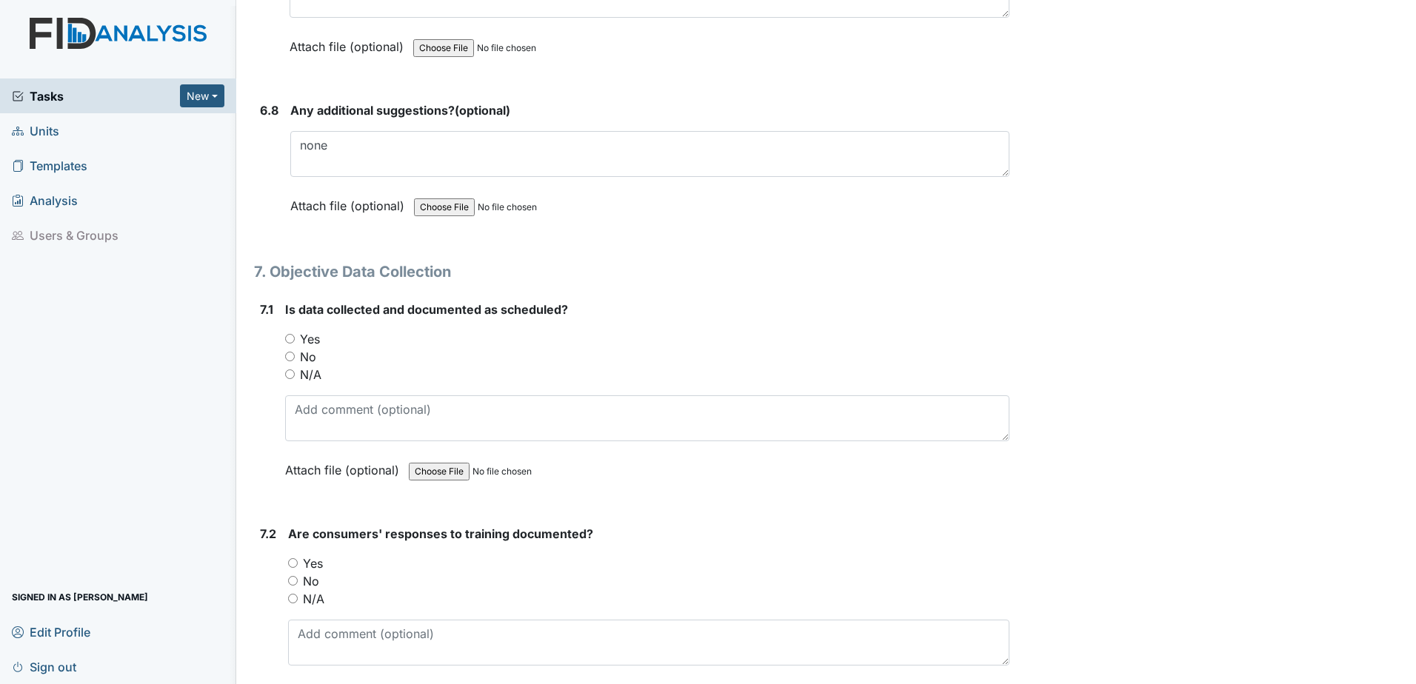
click at [835, 346] on div "Yes" at bounding box center [647, 339] width 724 height 18
click at [290, 336] on input "Yes" at bounding box center [290, 339] width 10 height 10
radio input "true"
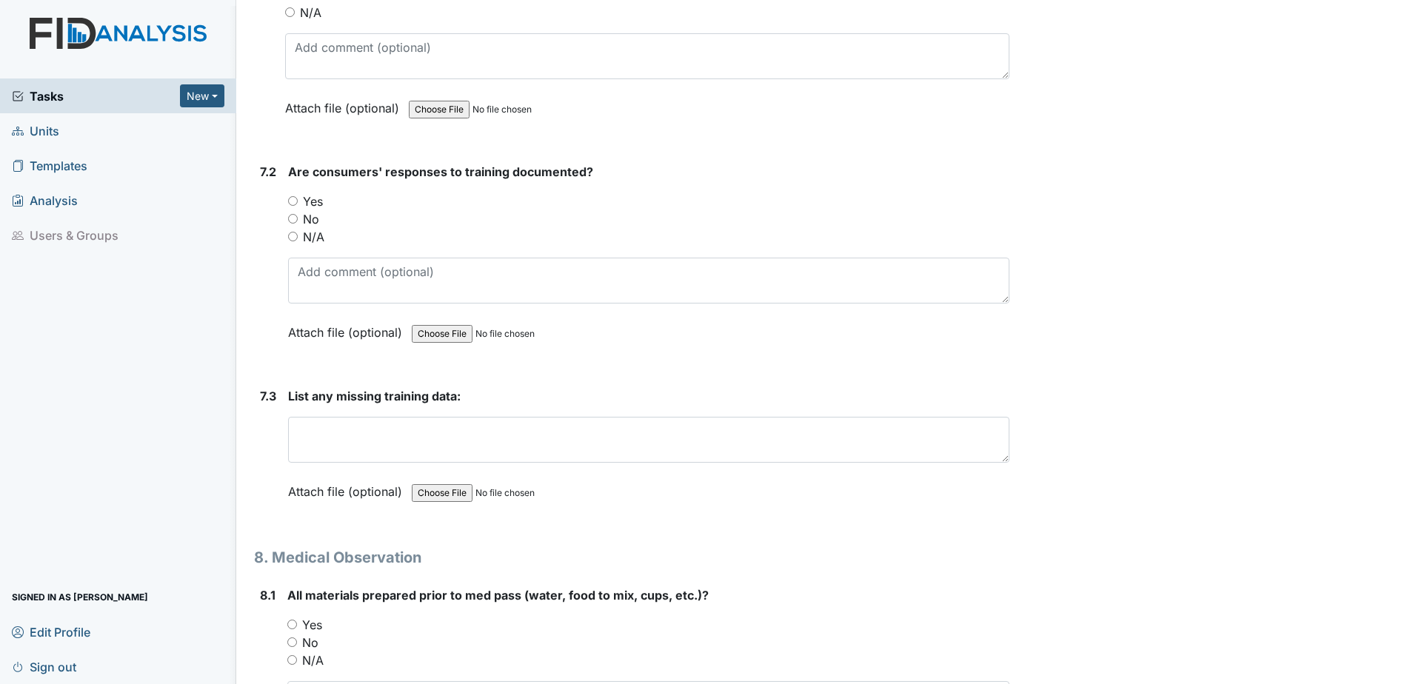
scroll to position [11332, 0]
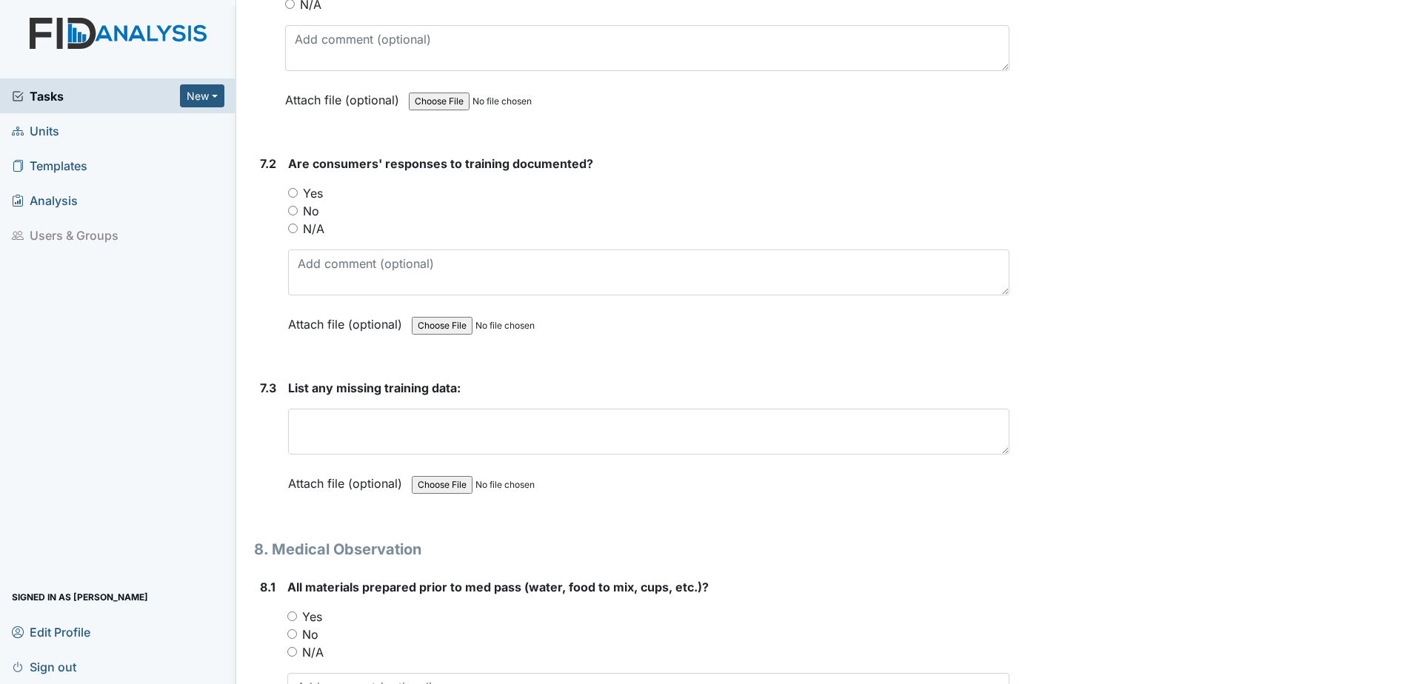
click at [296, 194] on input "Yes" at bounding box center [293, 193] width 10 height 10
radio input "true"
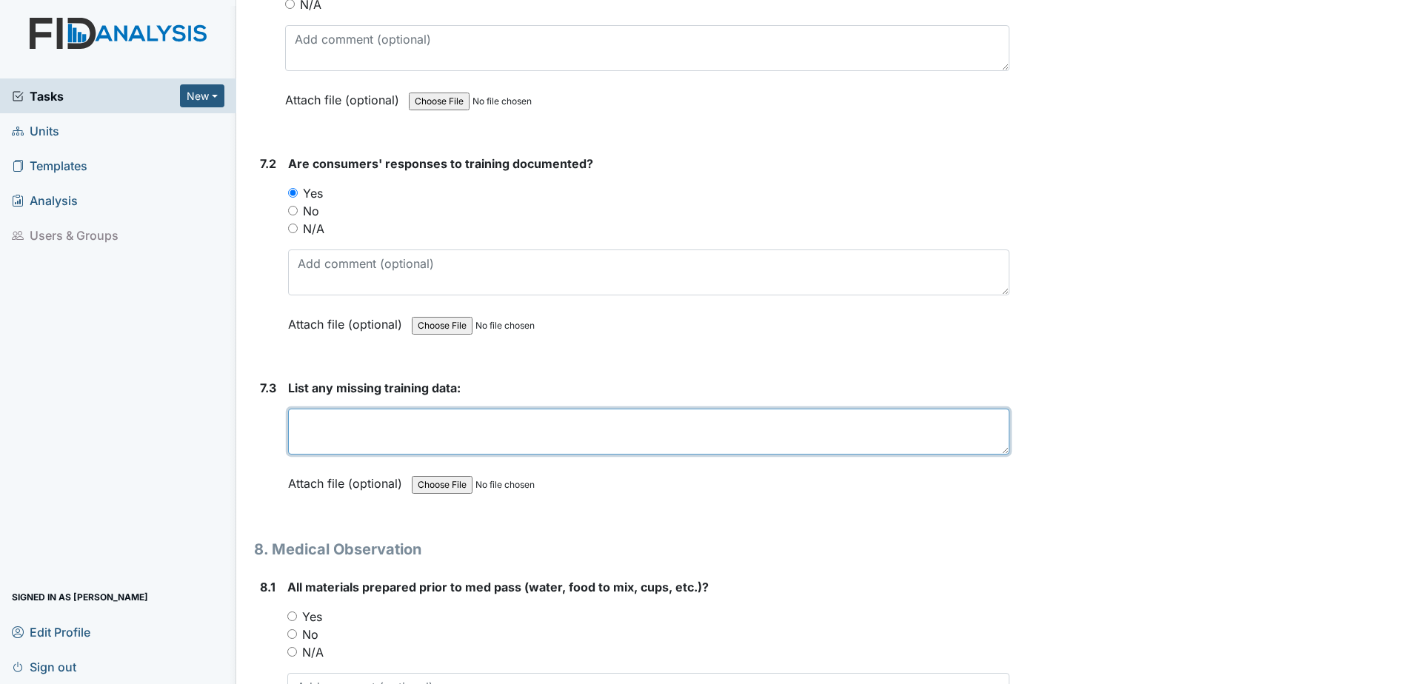
click at [365, 419] on textarea at bounding box center [648, 432] width 721 height 46
type textarea "none"
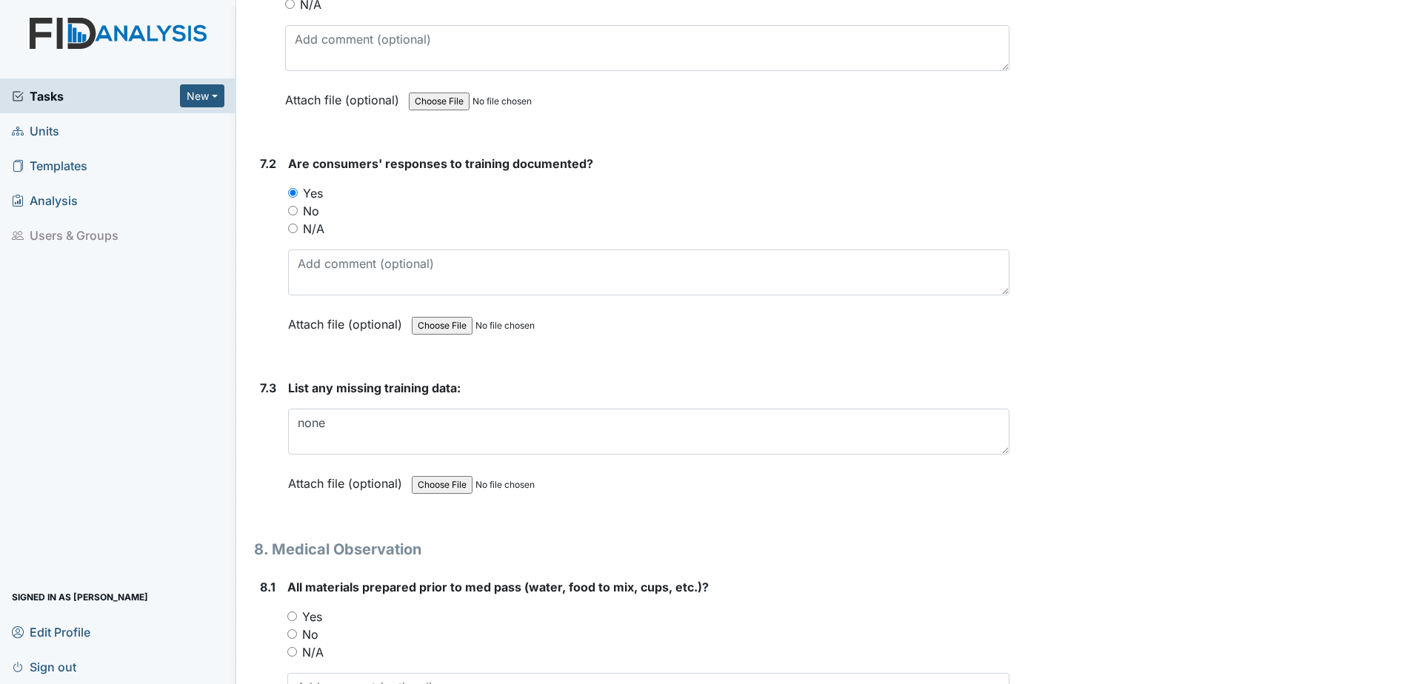
click at [704, 507] on form "List any missing training data: none This field is required. Attach file (optio…" at bounding box center [648, 447] width 721 height 136
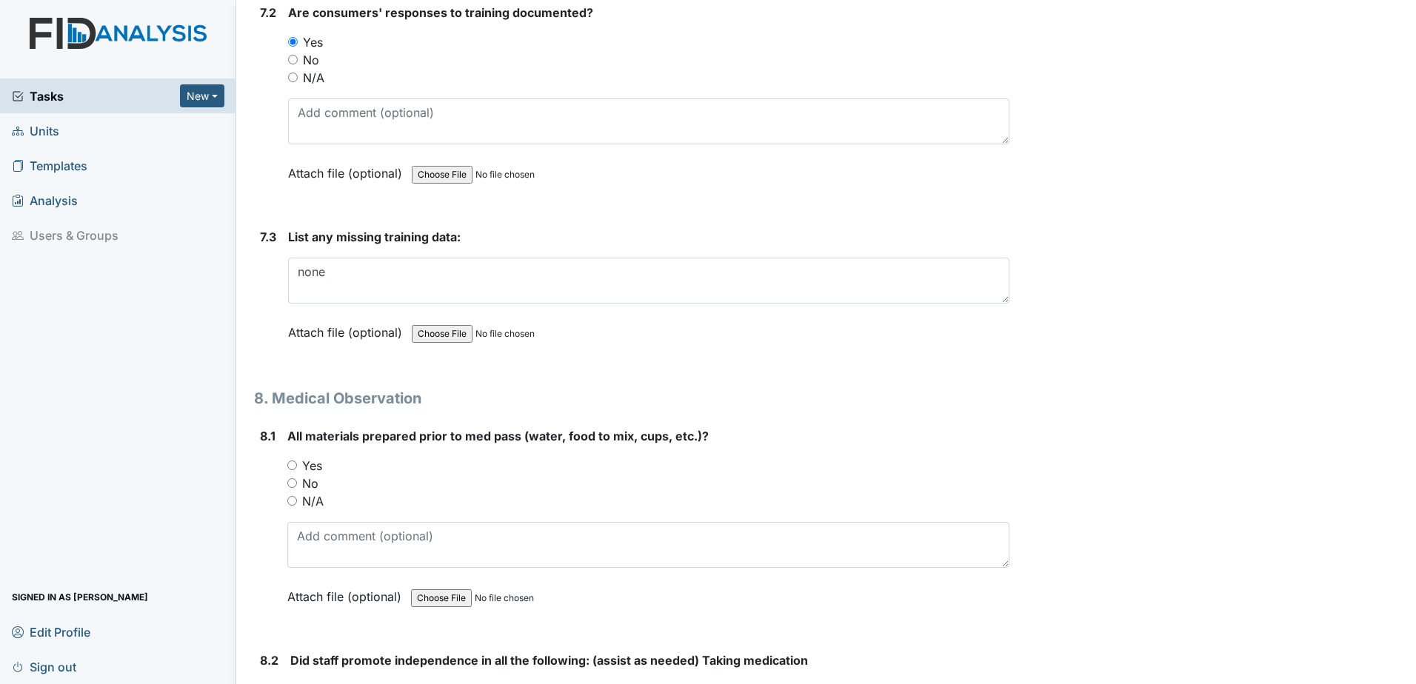
scroll to position [11629, 0]
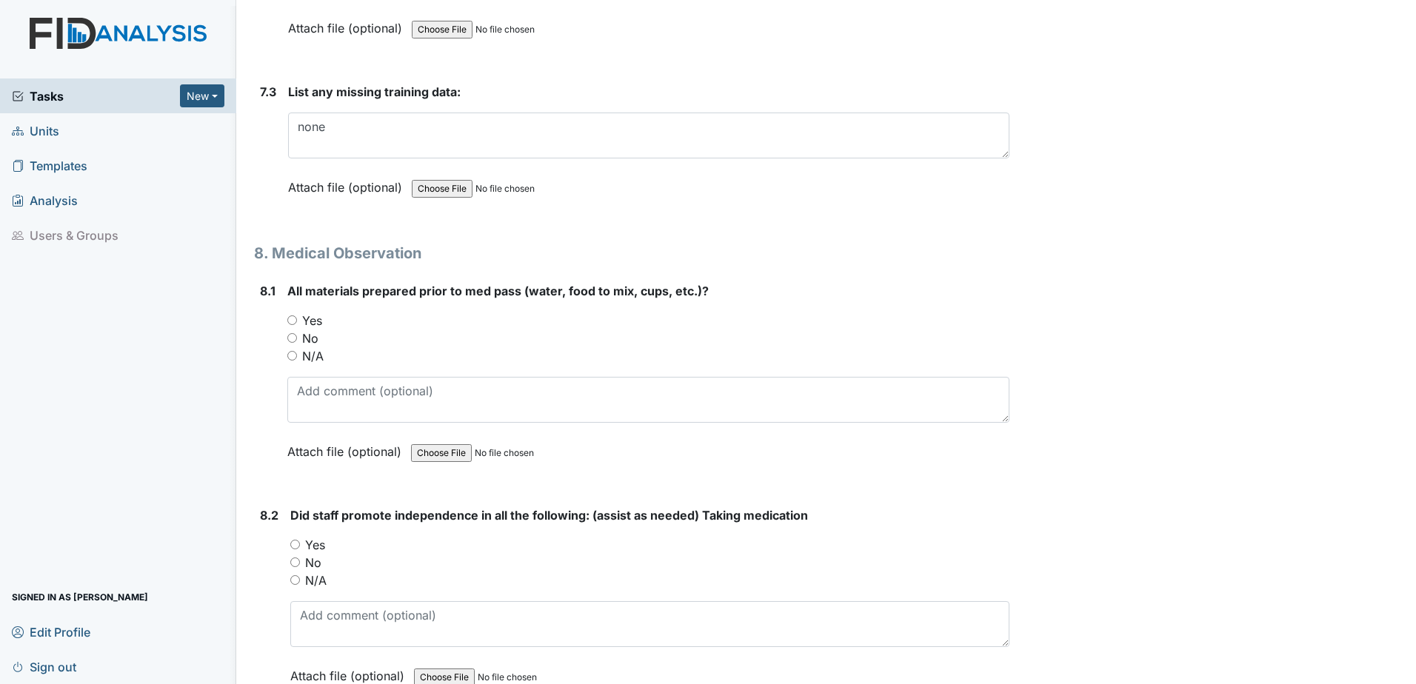
click at [293, 325] on div "Yes" at bounding box center [648, 321] width 722 height 18
click at [294, 318] on input "Yes" at bounding box center [292, 321] width 10 height 10
radio input "true"
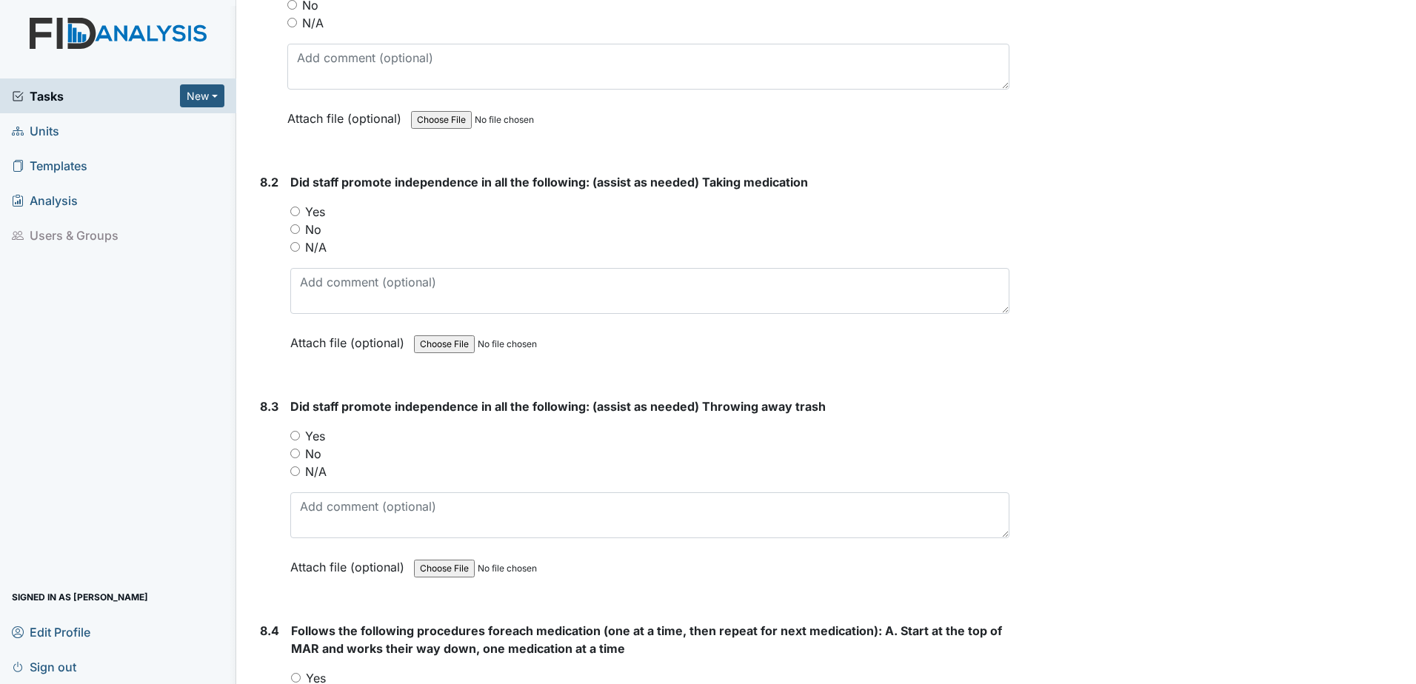
scroll to position [11999, 0]
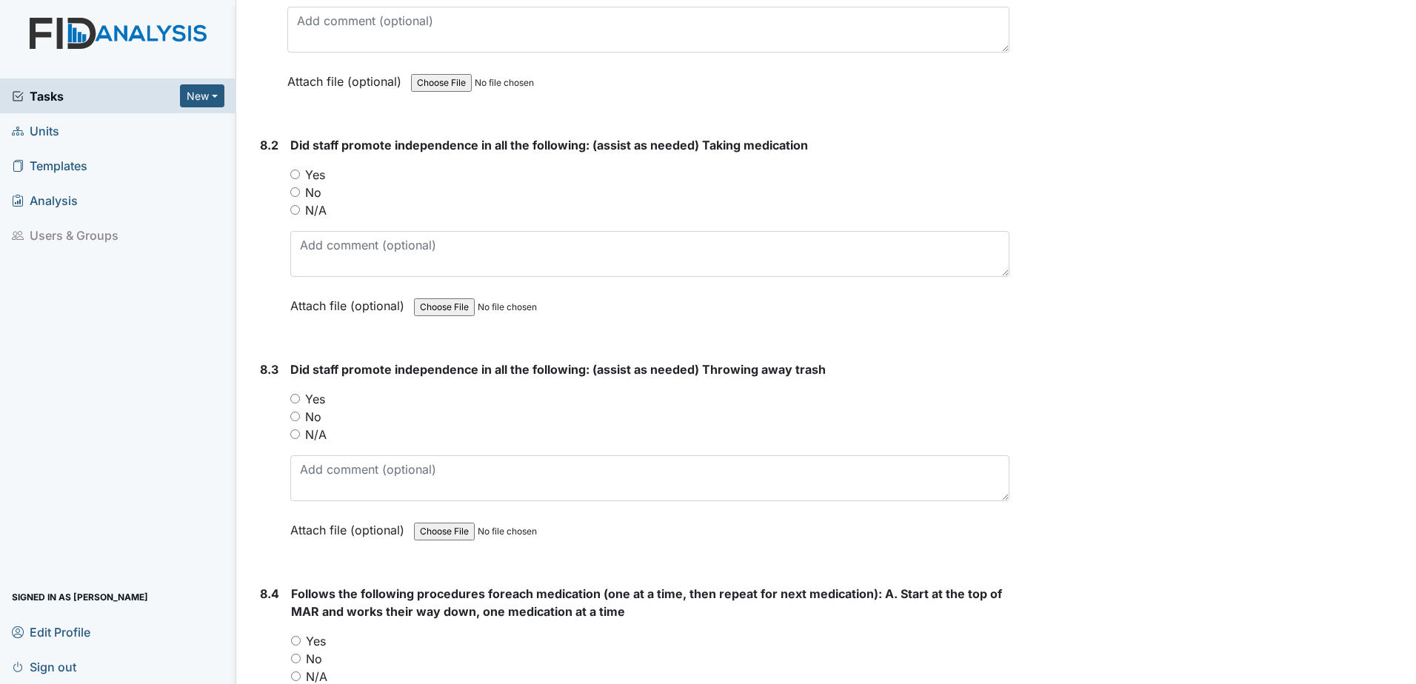
click at [296, 177] on input "Yes" at bounding box center [295, 175] width 10 height 10
radio input "true"
click at [298, 401] on input "Yes" at bounding box center [295, 399] width 10 height 10
radio input "true"
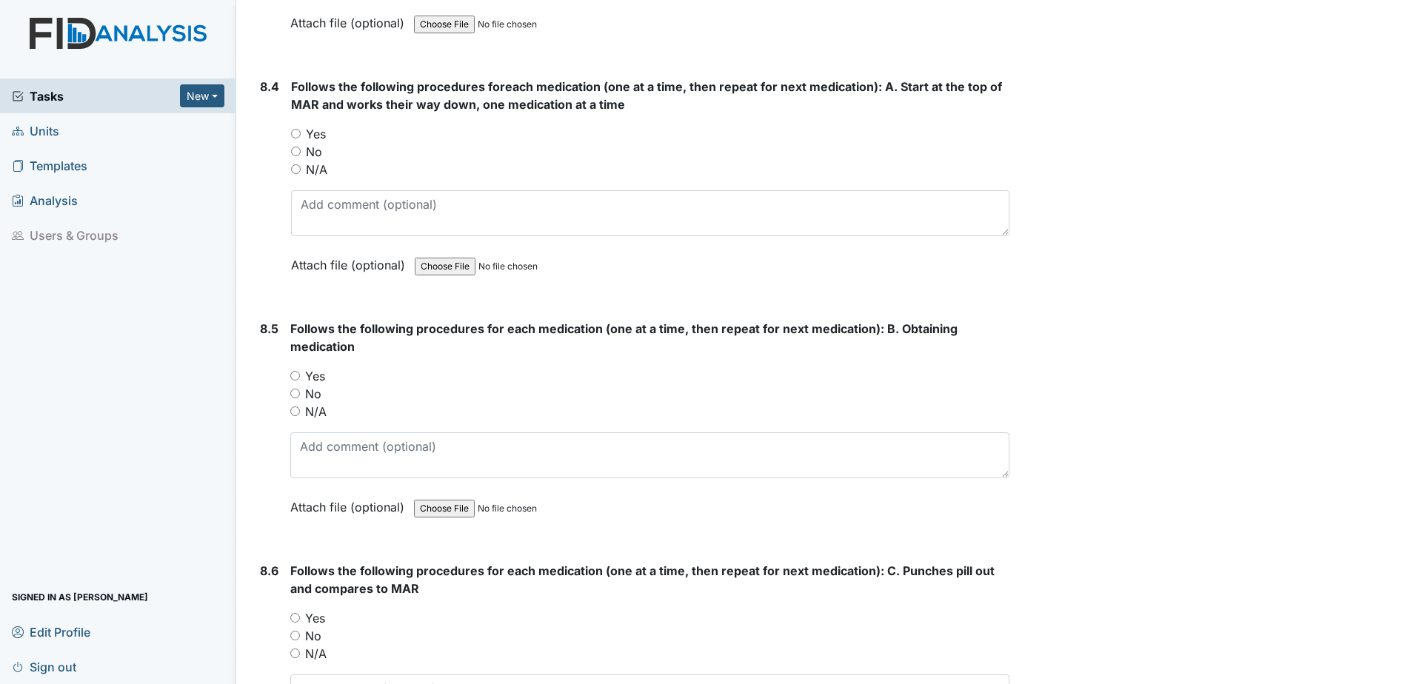
scroll to position [12517, 0]
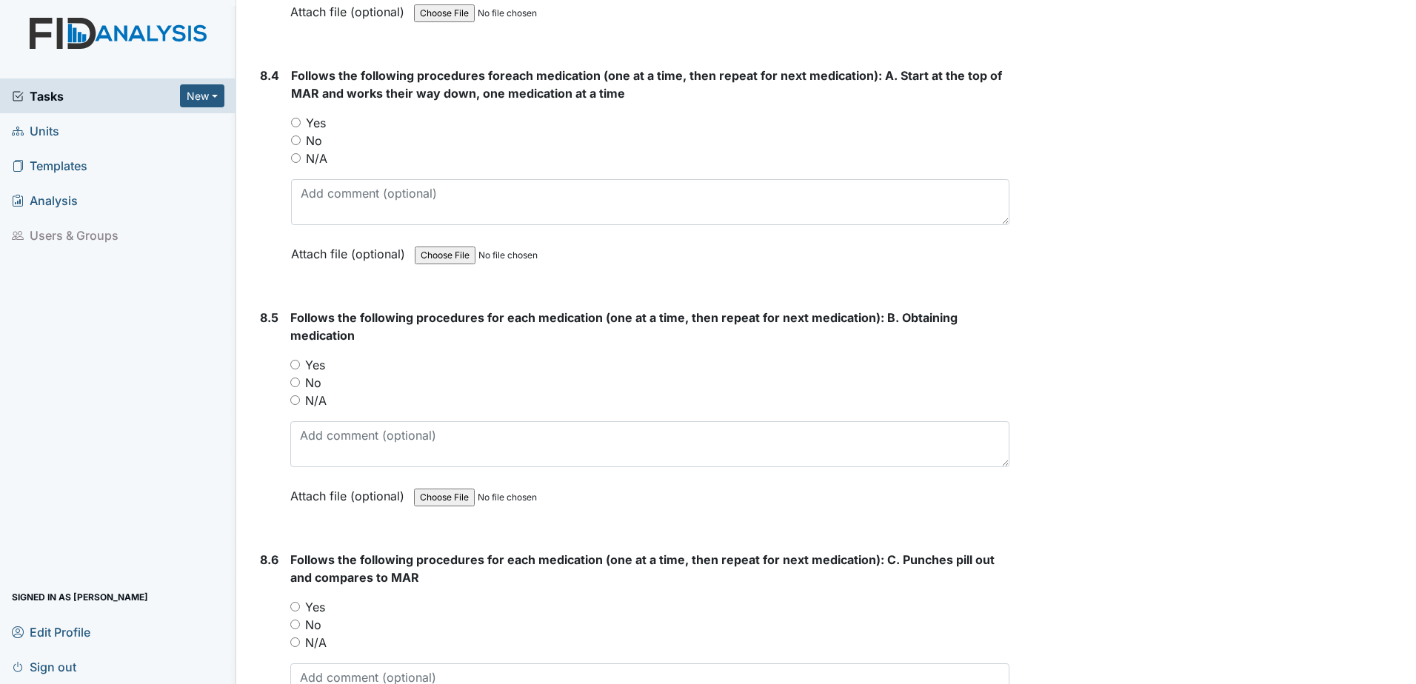
click at [292, 119] on input "Yes" at bounding box center [296, 123] width 10 height 10
radio input "true"
click at [296, 358] on div "Yes" at bounding box center [649, 365] width 719 height 18
click at [293, 365] on input "Yes" at bounding box center [295, 365] width 10 height 10
radio input "true"
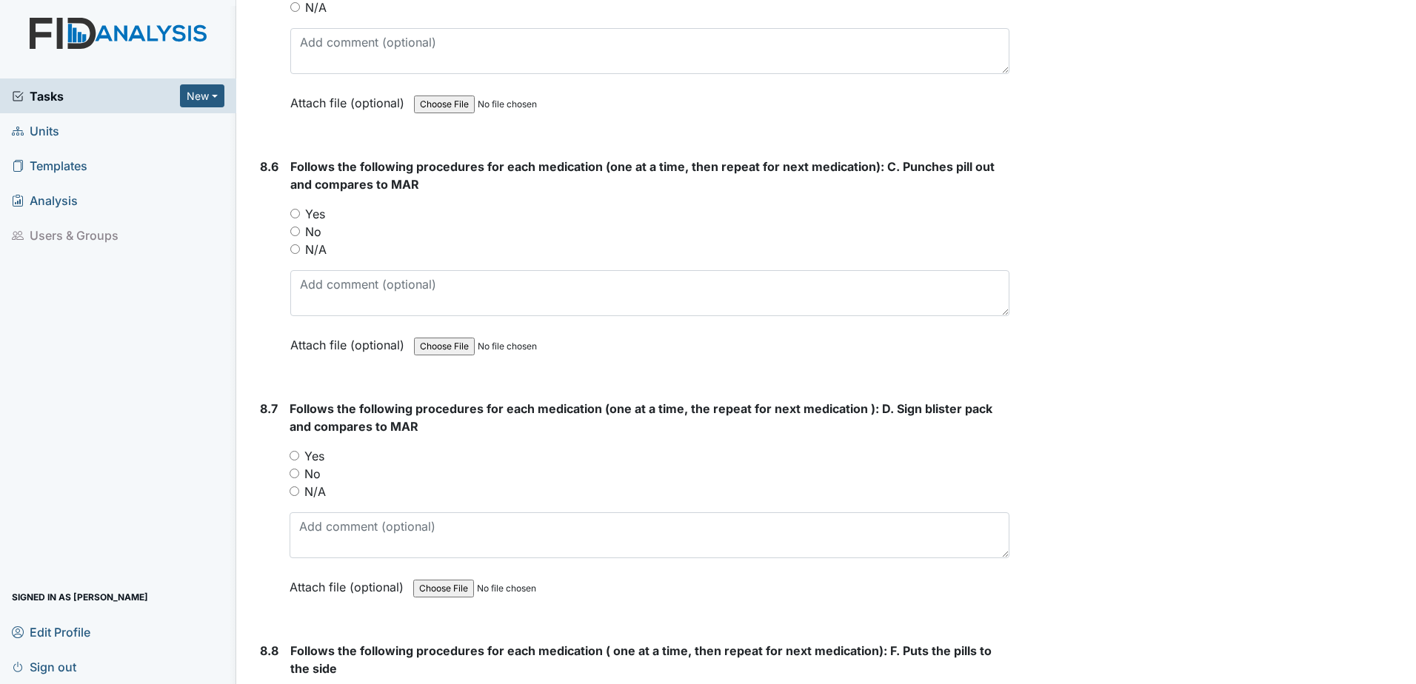
scroll to position [13036, 0]
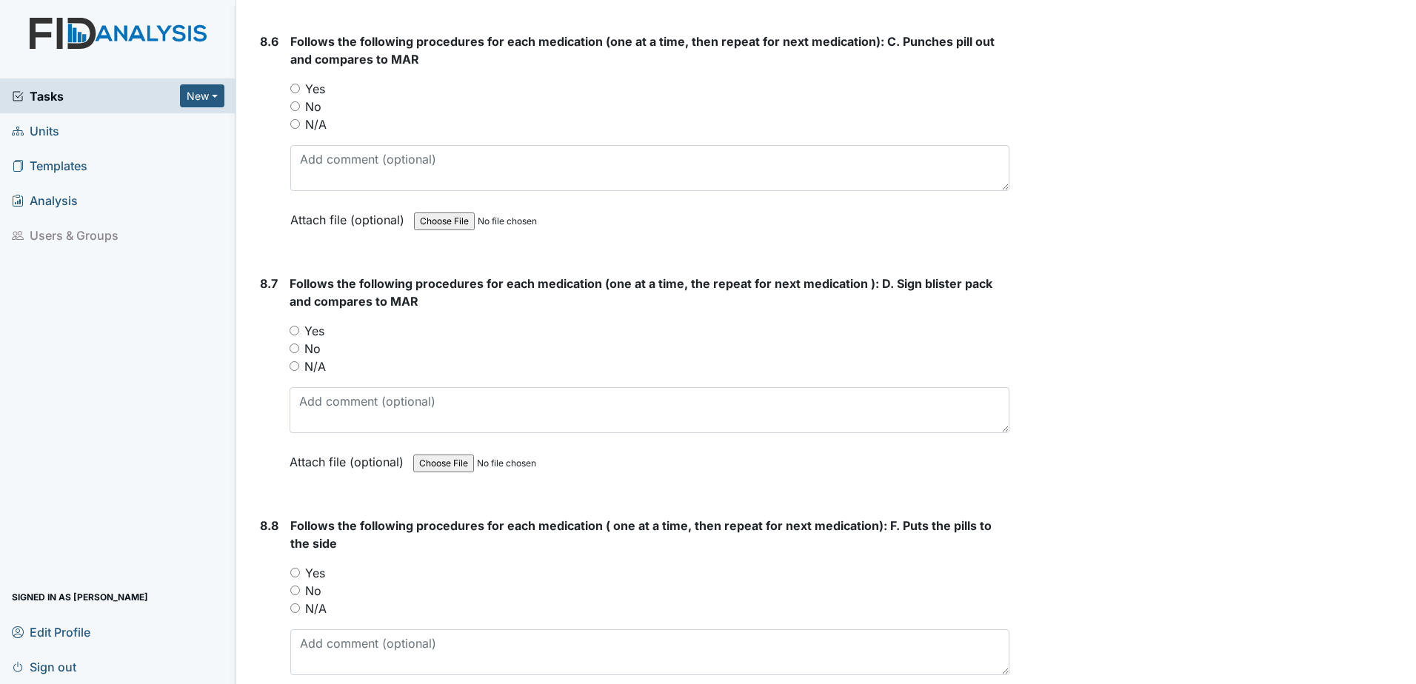
click at [297, 89] on input "Yes" at bounding box center [295, 89] width 10 height 10
radio input "true"
click at [298, 331] on input "Yes" at bounding box center [295, 331] width 10 height 10
radio input "true"
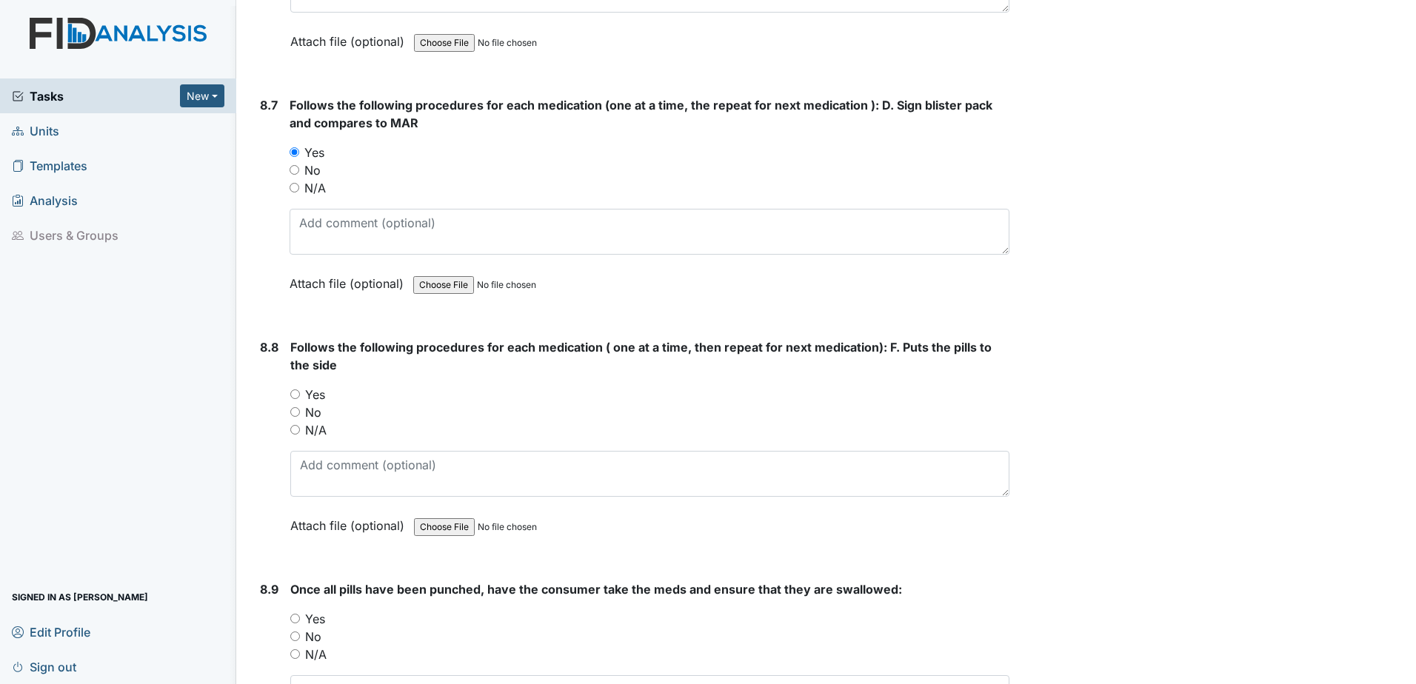
scroll to position [13258, 0]
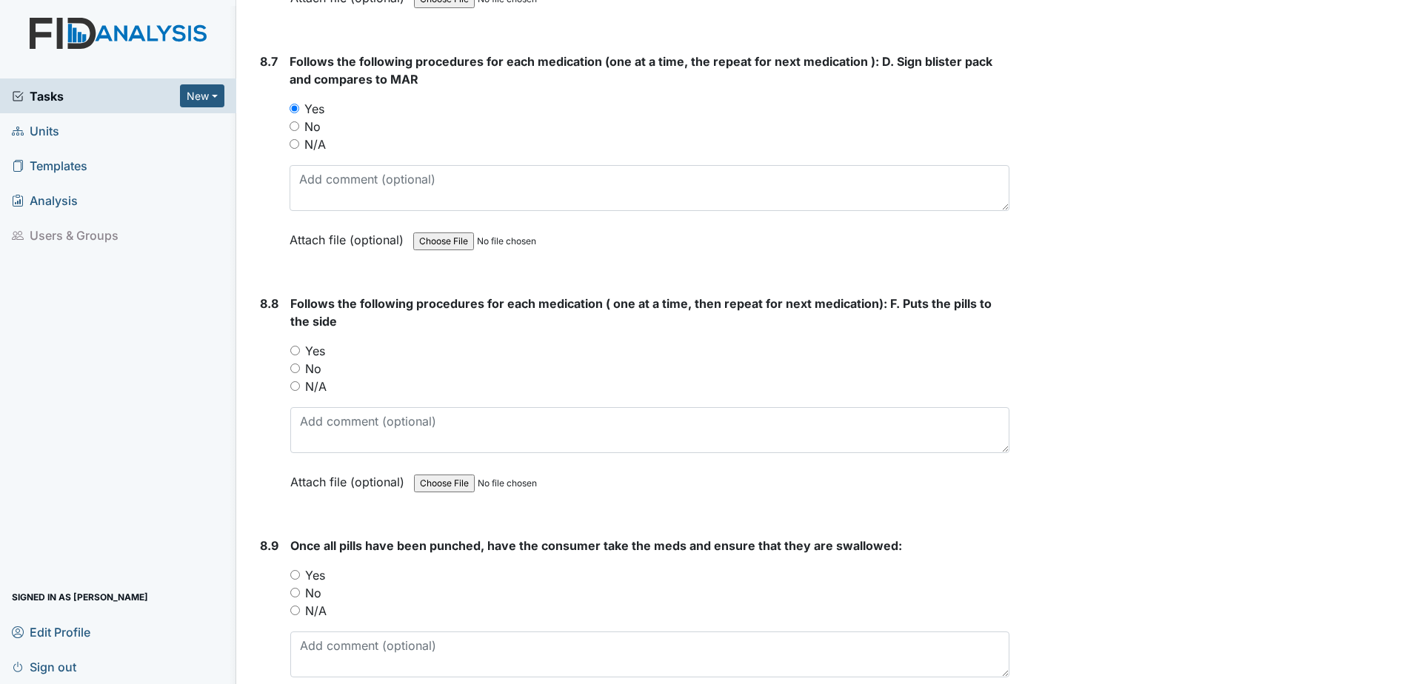
click at [294, 350] on input "Yes" at bounding box center [295, 351] width 10 height 10
radio input "true"
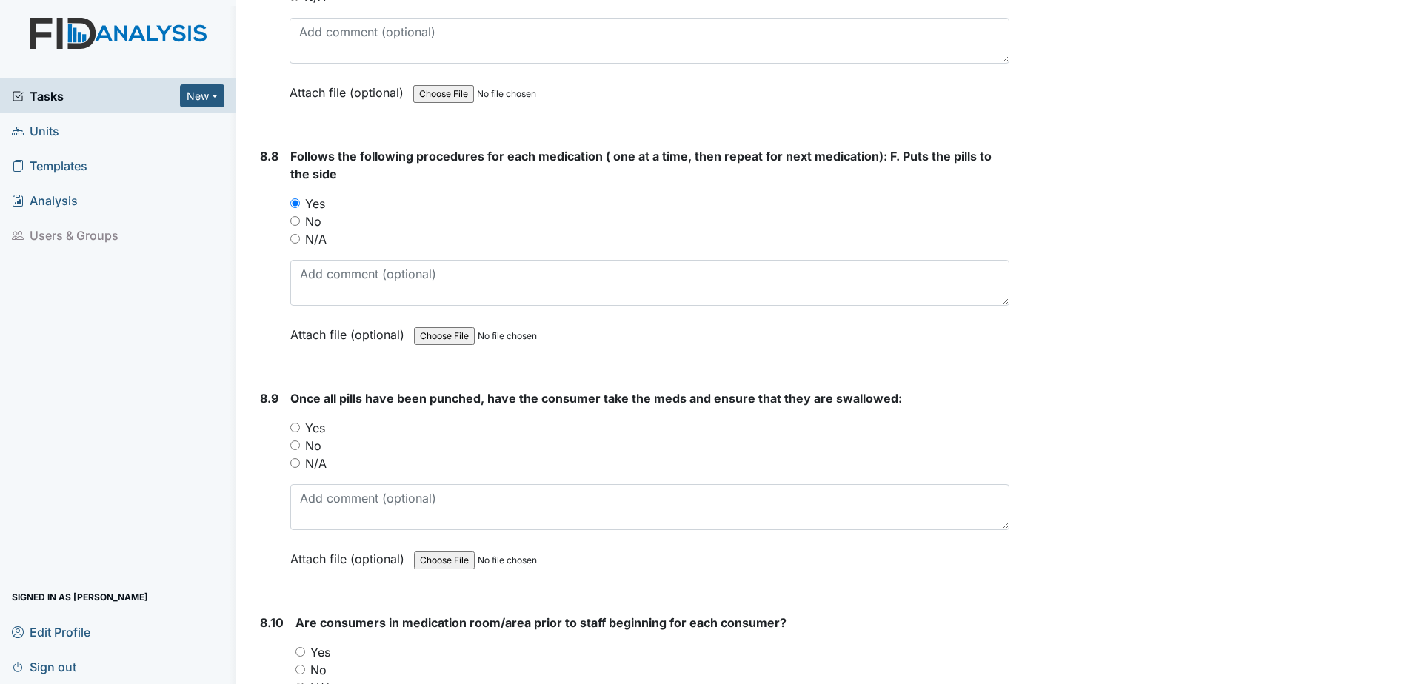
scroll to position [13406, 0]
click at [292, 427] on input "Yes" at bounding box center [295, 427] width 10 height 10
radio input "true"
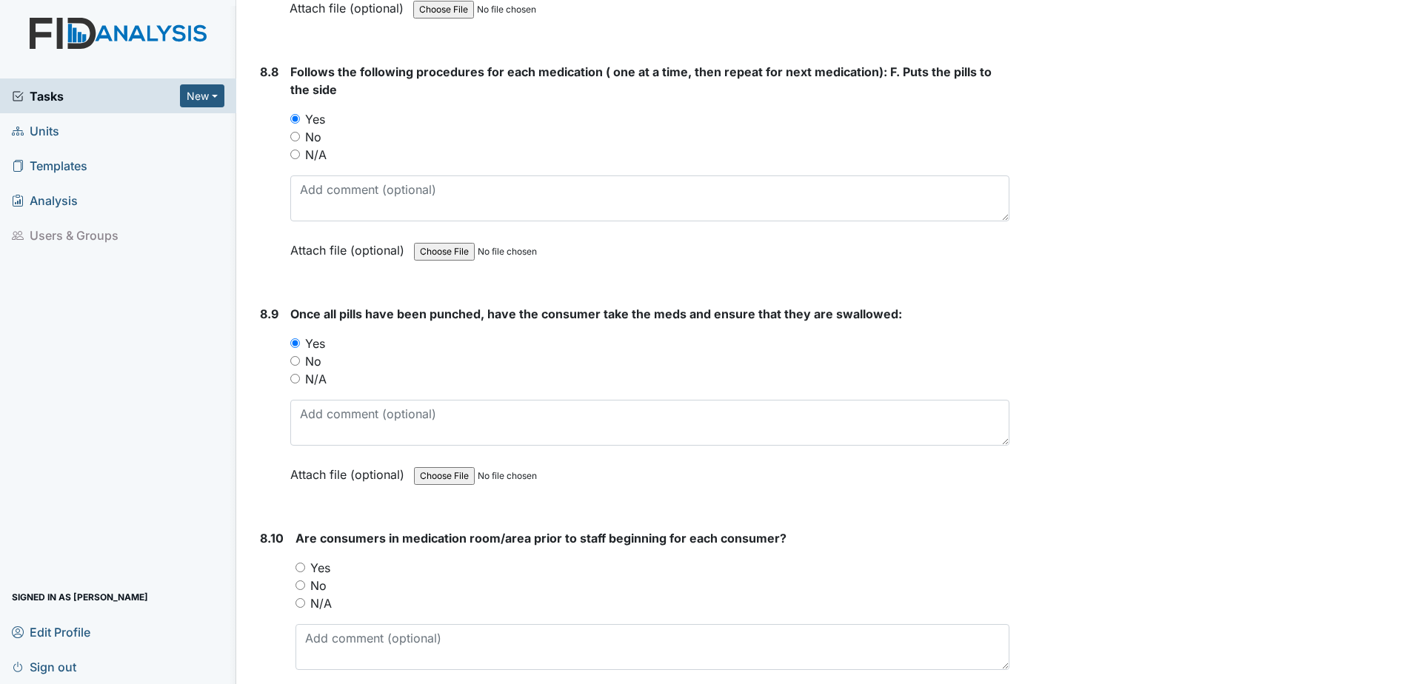
scroll to position [13628, 0]
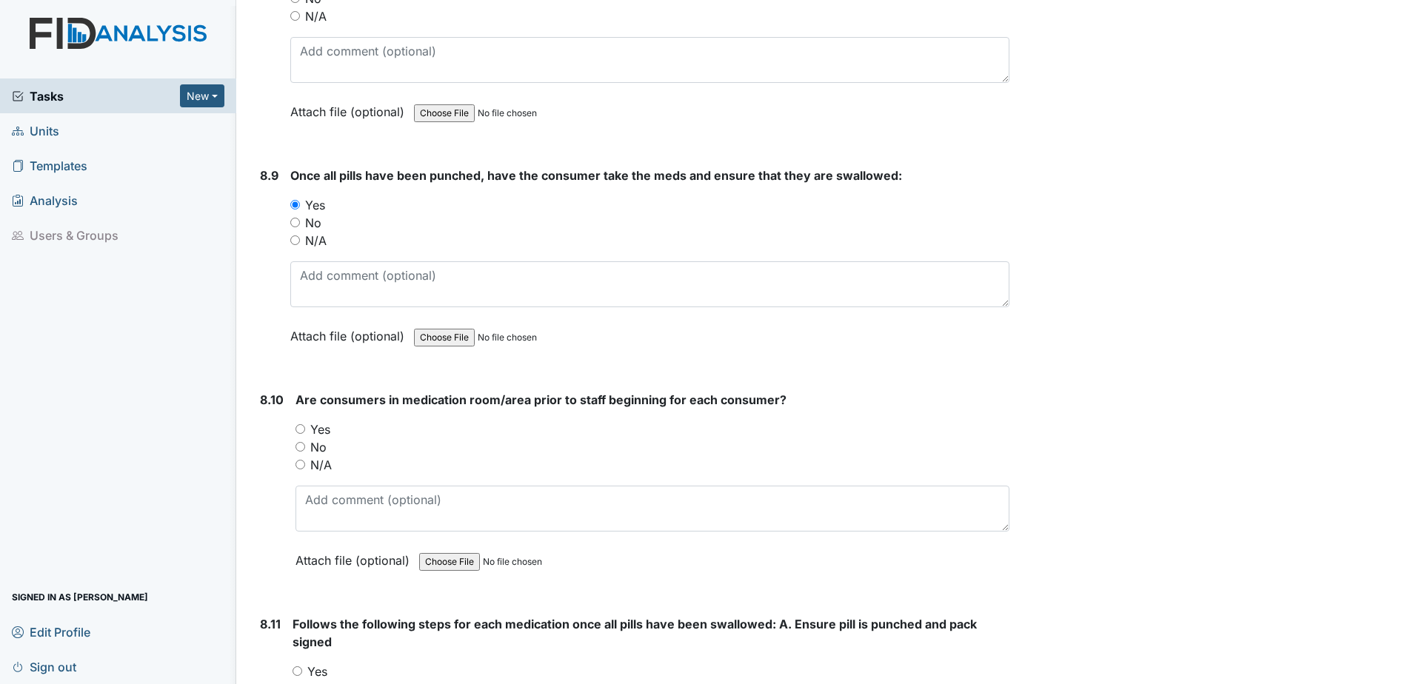
click at [298, 430] on input "Yes" at bounding box center [301, 429] width 10 height 10
radio input "true"
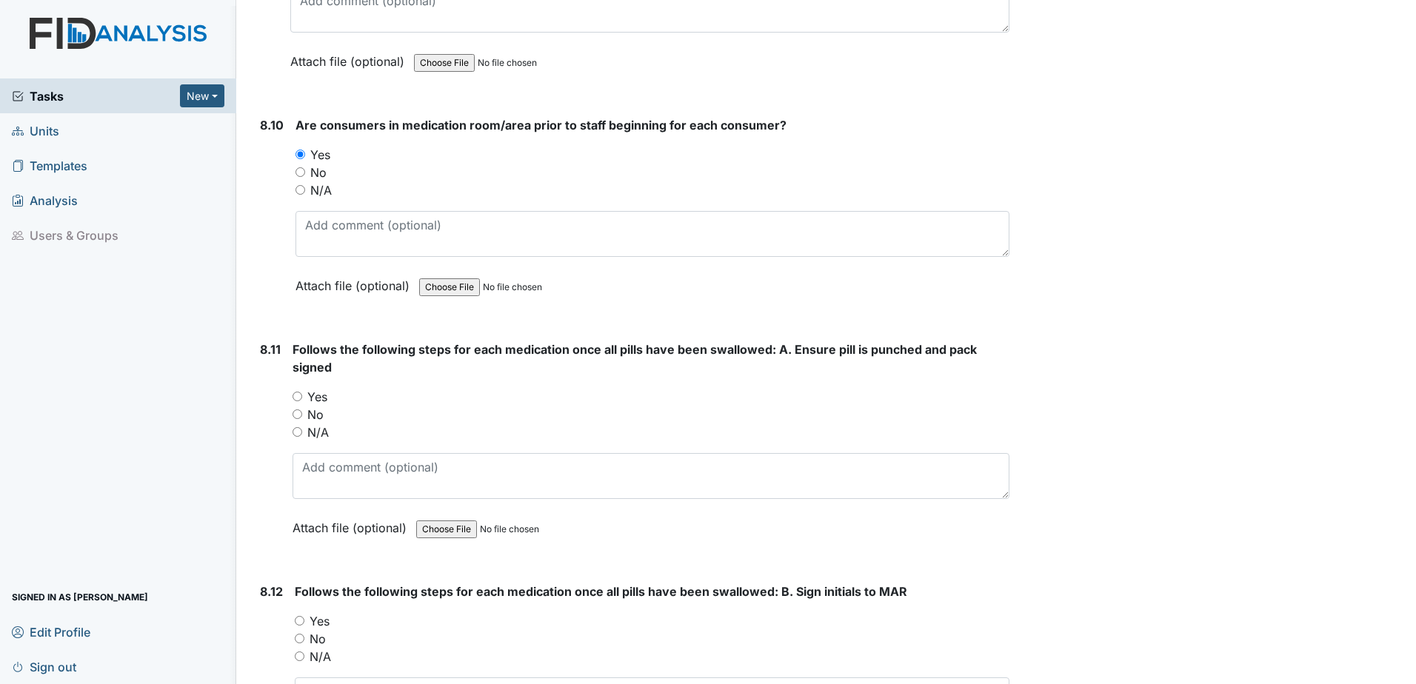
scroll to position [13925, 0]
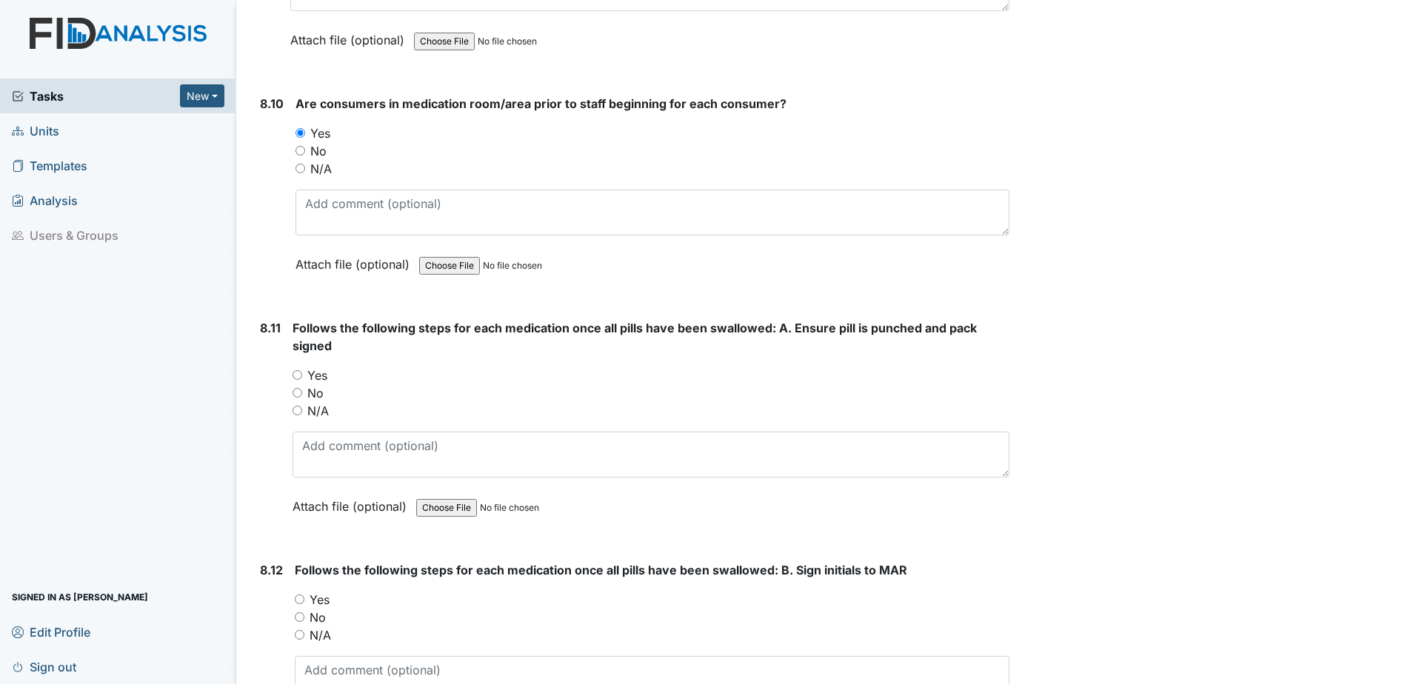
click at [293, 373] on input "Yes" at bounding box center [298, 375] width 10 height 10
radio input "true"
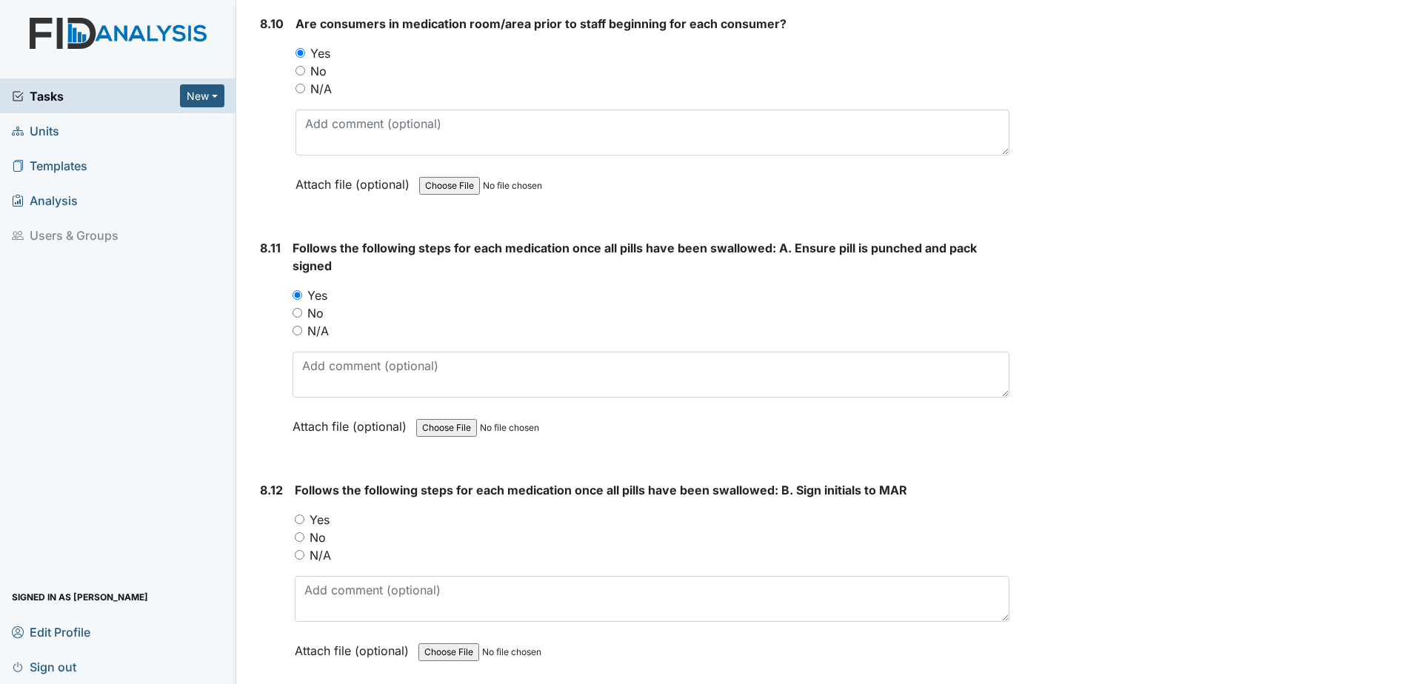
scroll to position [14221, 0]
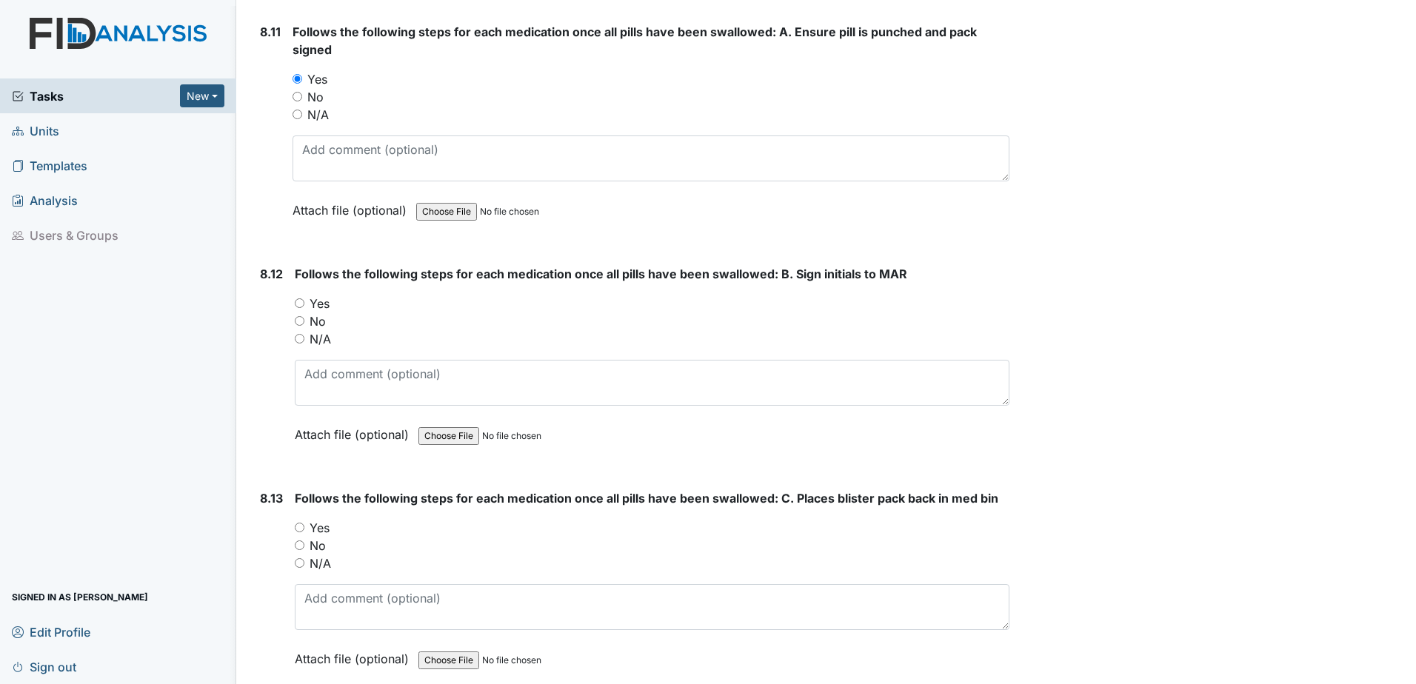
click at [301, 309] on div "Yes" at bounding box center [652, 304] width 715 height 18
click at [299, 304] on input "Yes" at bounding box center [300, 303] width 10 height 10
radio input "true"
click at [301, 526] on input "Yes" at bounding box center [300, 528] width 10 height 10
radio input "true"
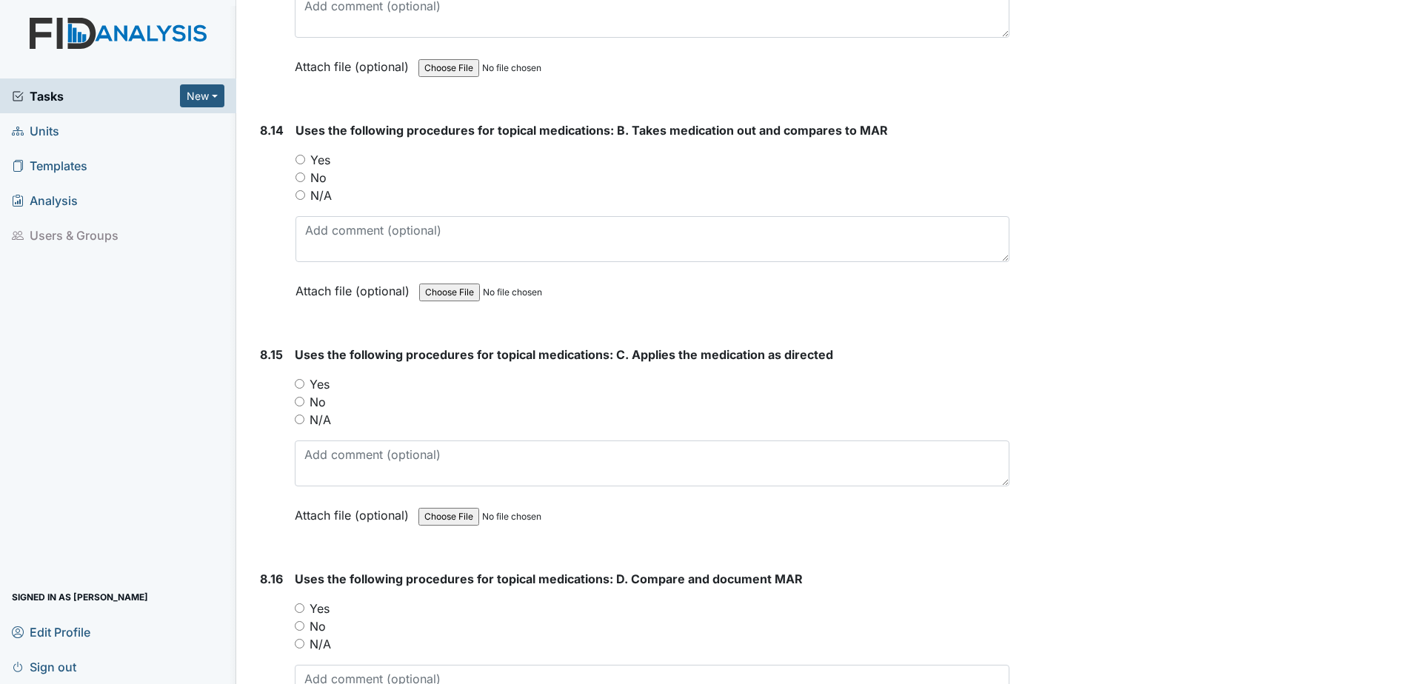
scroll to position [14887, 0]
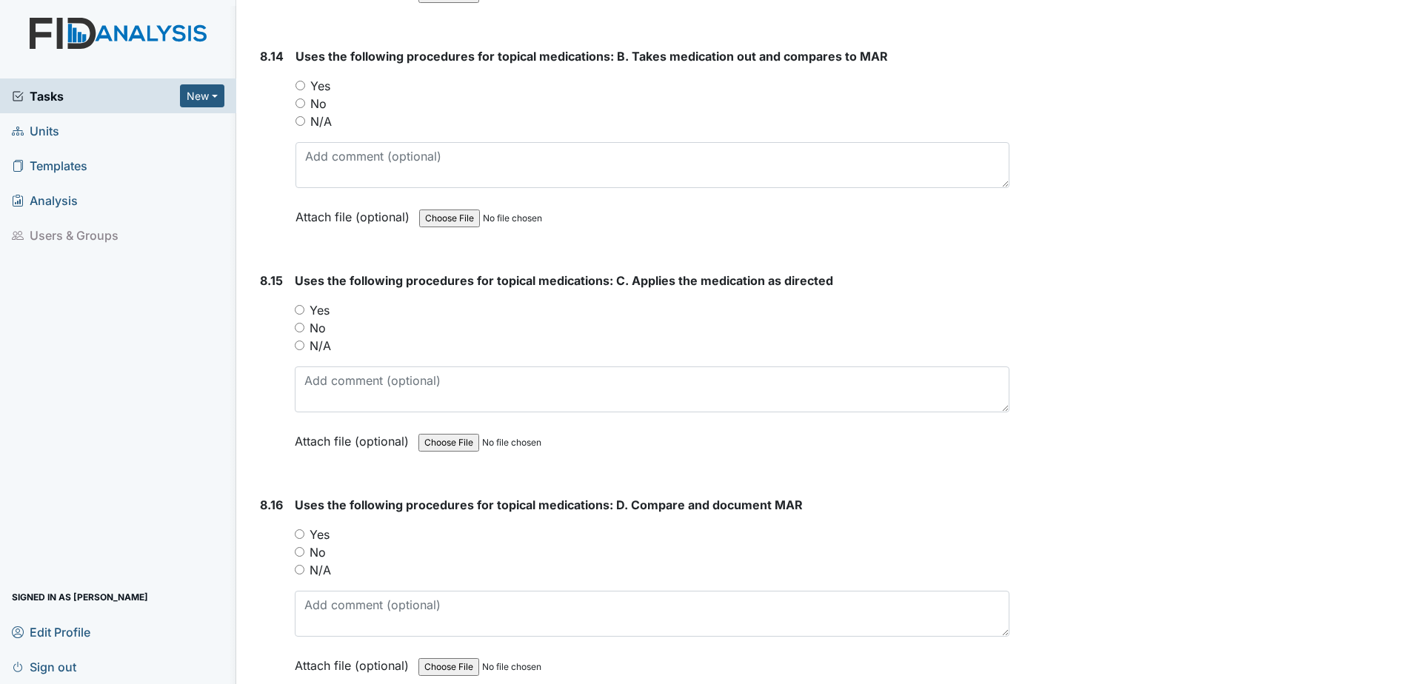
click at [304, 85] on input "Yes" at bounding box center [301, 86] width 10 height 10
radio input "true"
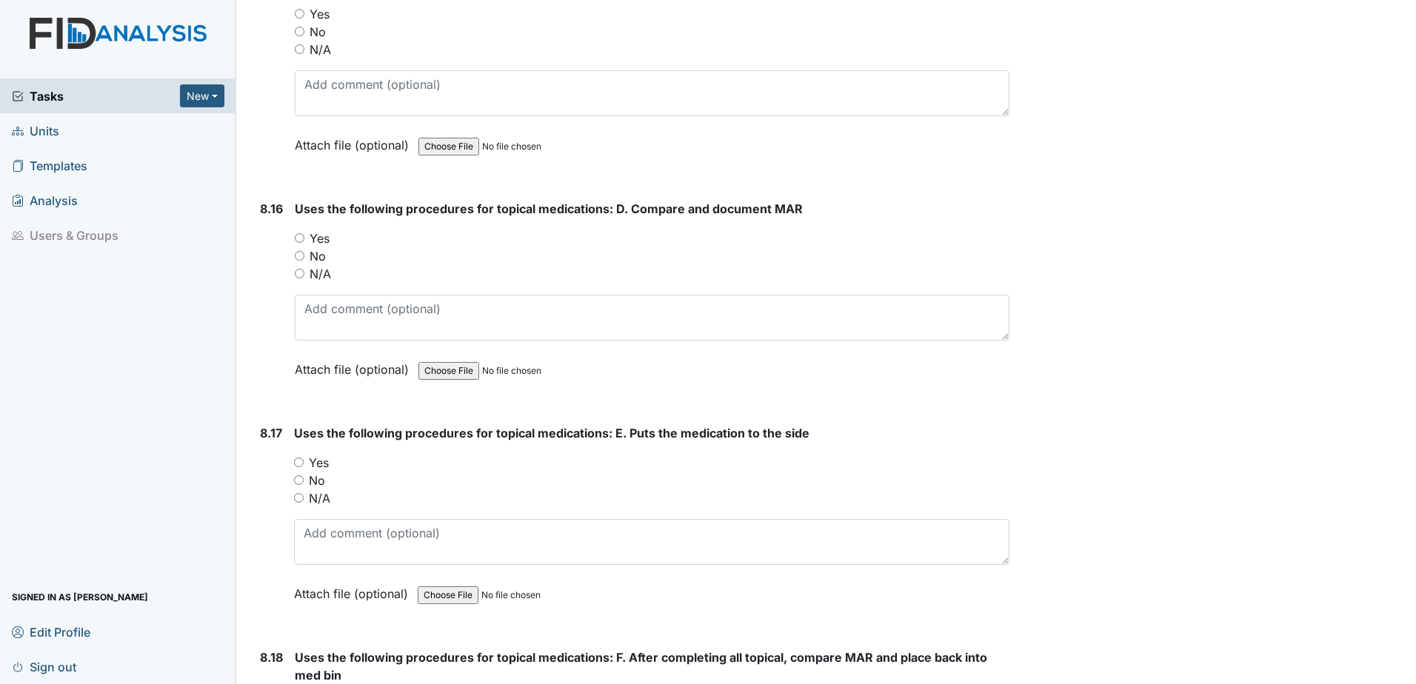
scroll to position [15110, 0]
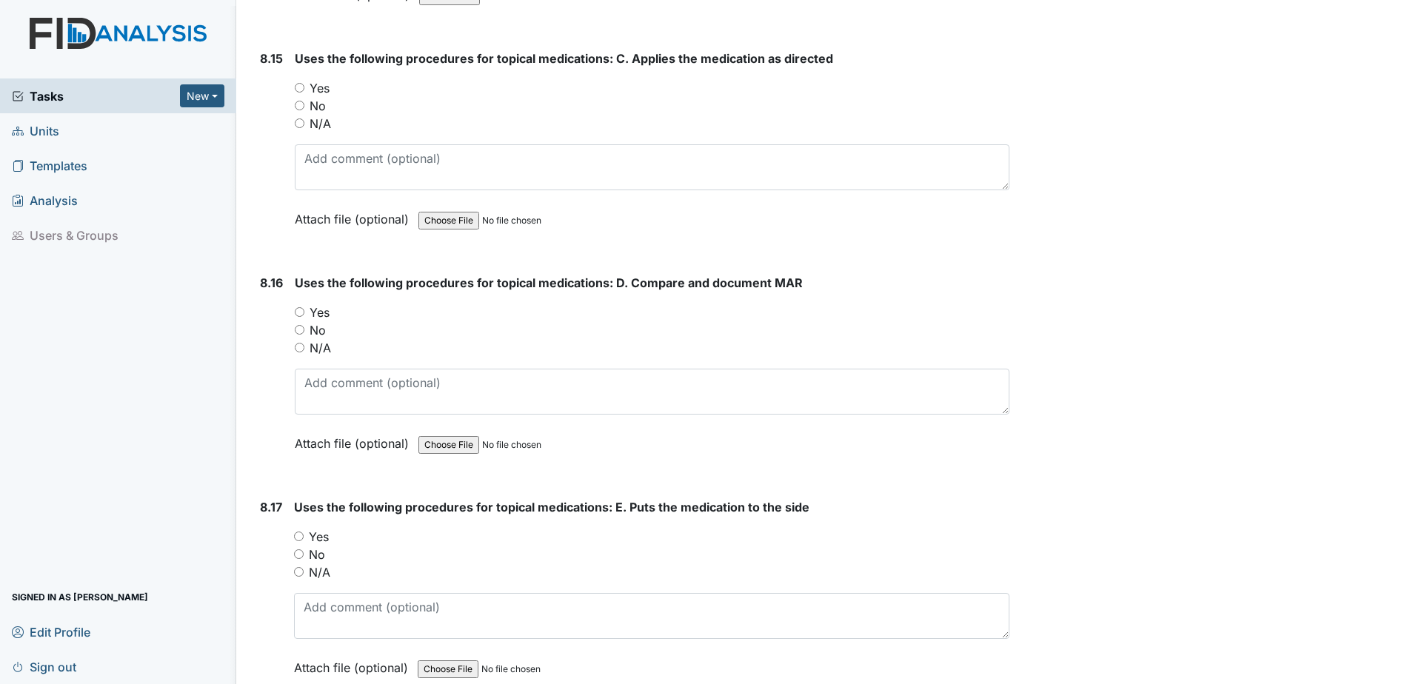
click at [300, 92] on input "Yes" at bounding box center [300, 88] width 10 height 10
radio input "true"
click at [300, 316] on input "Yes" at bounding box center [300, 312] width 10 height 10
radio input "true"
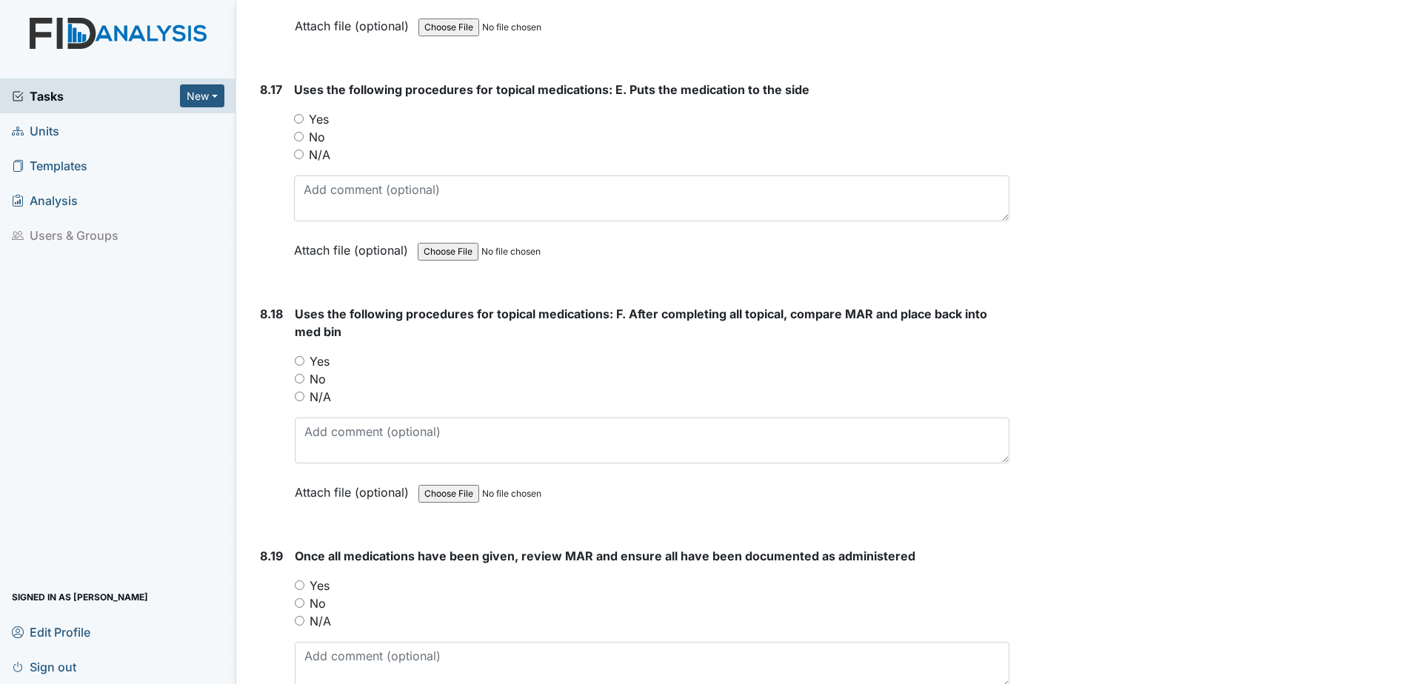
scroll to position [15554, 0]
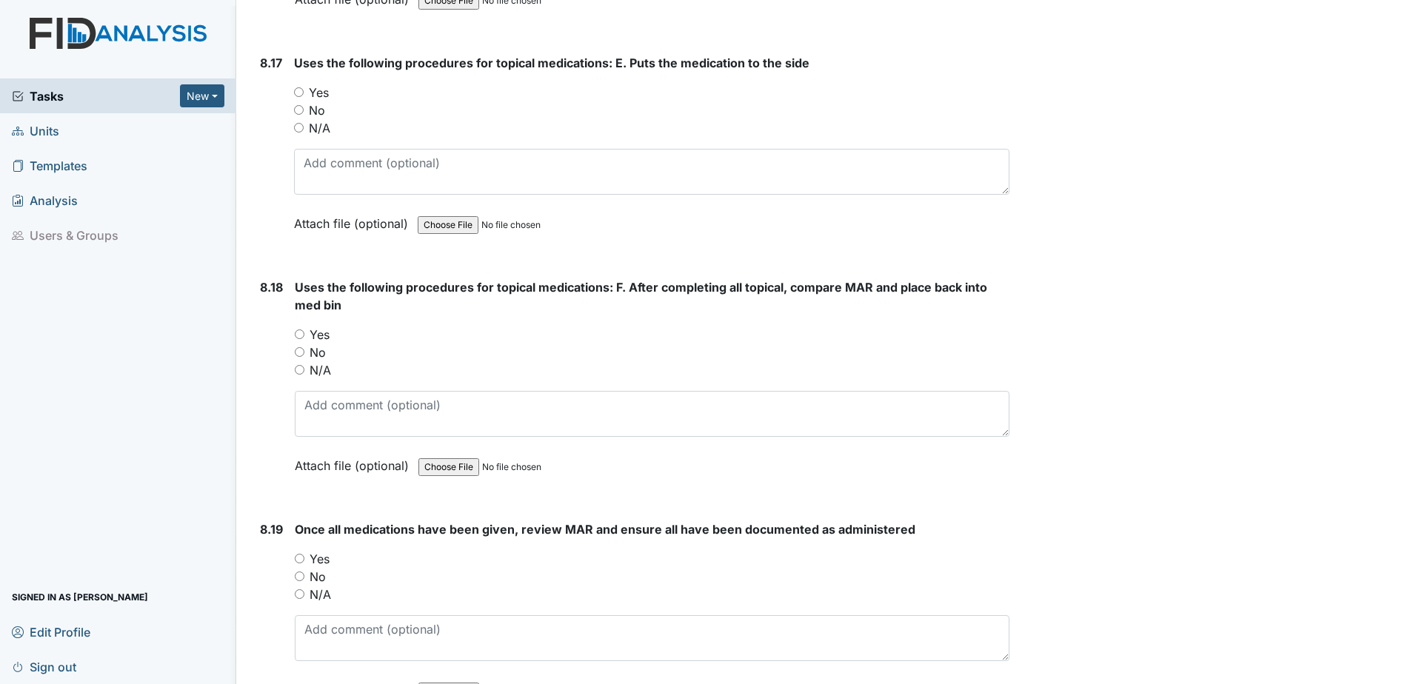
click at [297, 94] on input "Yes" at bounding box center [299, 92] width 10 height 10
radio input "true"
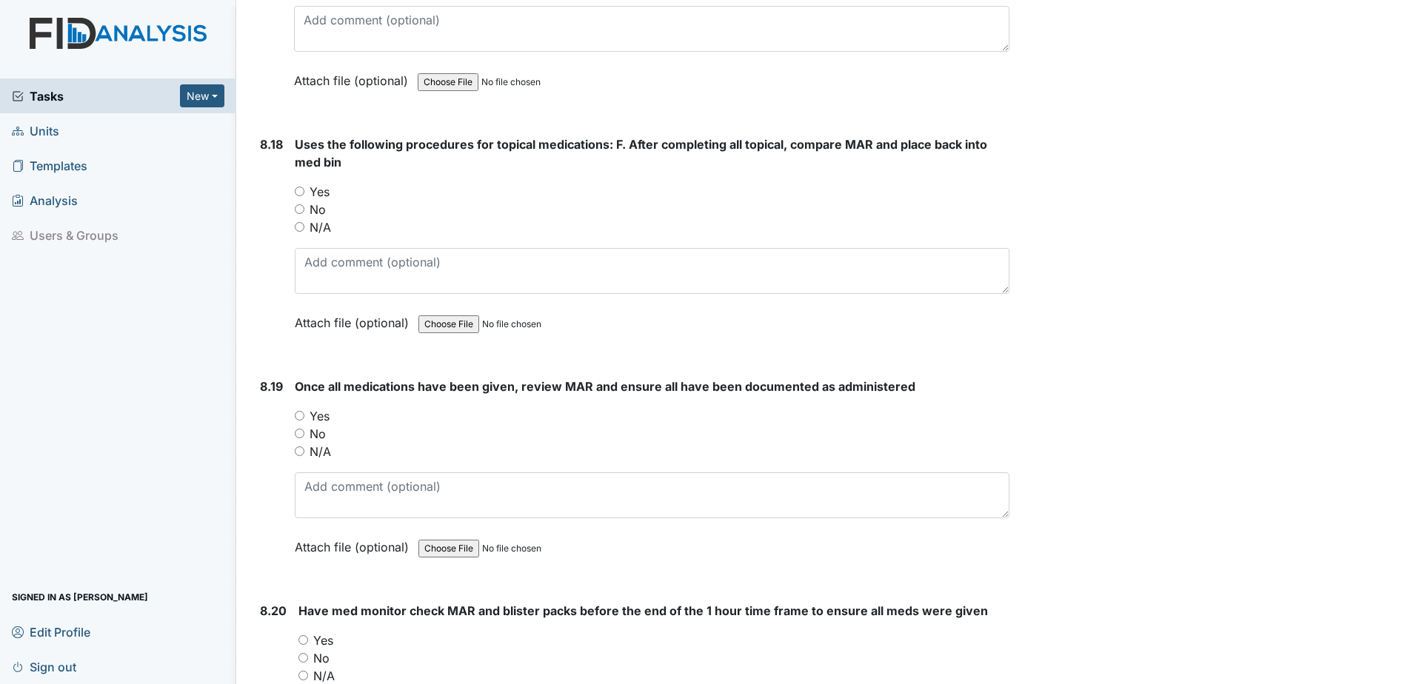
scroll to position [15702, 0]
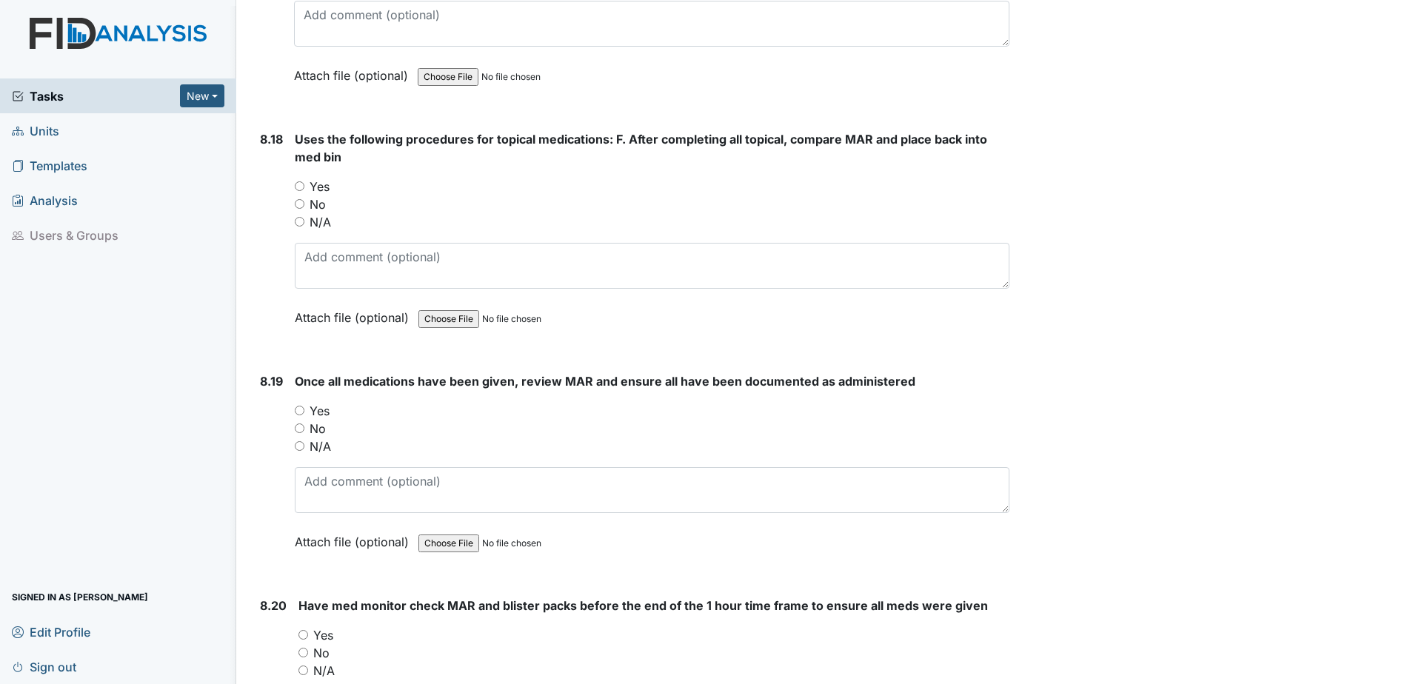
drag, startPoint x: 295, startPoint y: 183, endPoint x: 307, endPoint y: 192, distance: 14.8
click at [298, 183] on input "Yes" at bounding box center [300, 186] width 10 height 10
radio input "true"
click at [301, 407] on input "Yes" at bounding box center [300, 411] width 10 height 10
radio input "true"
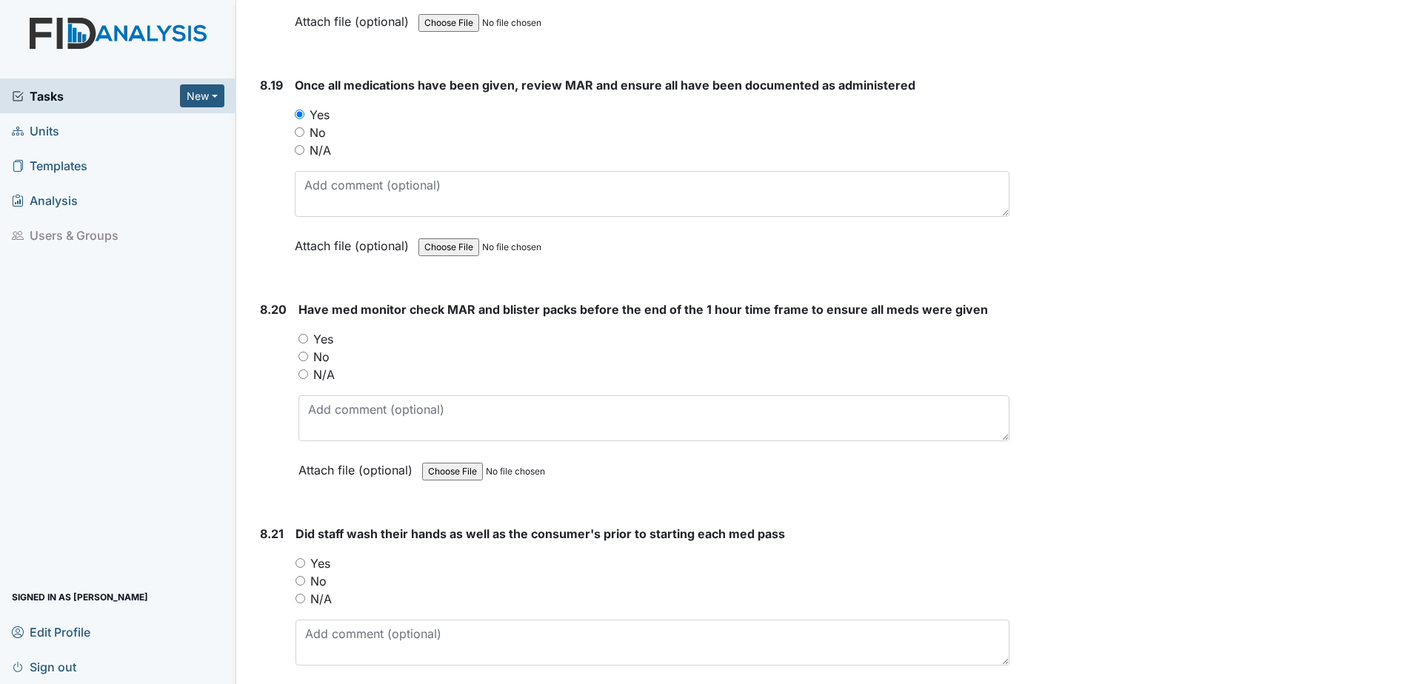
scroll to position [16147, 0]
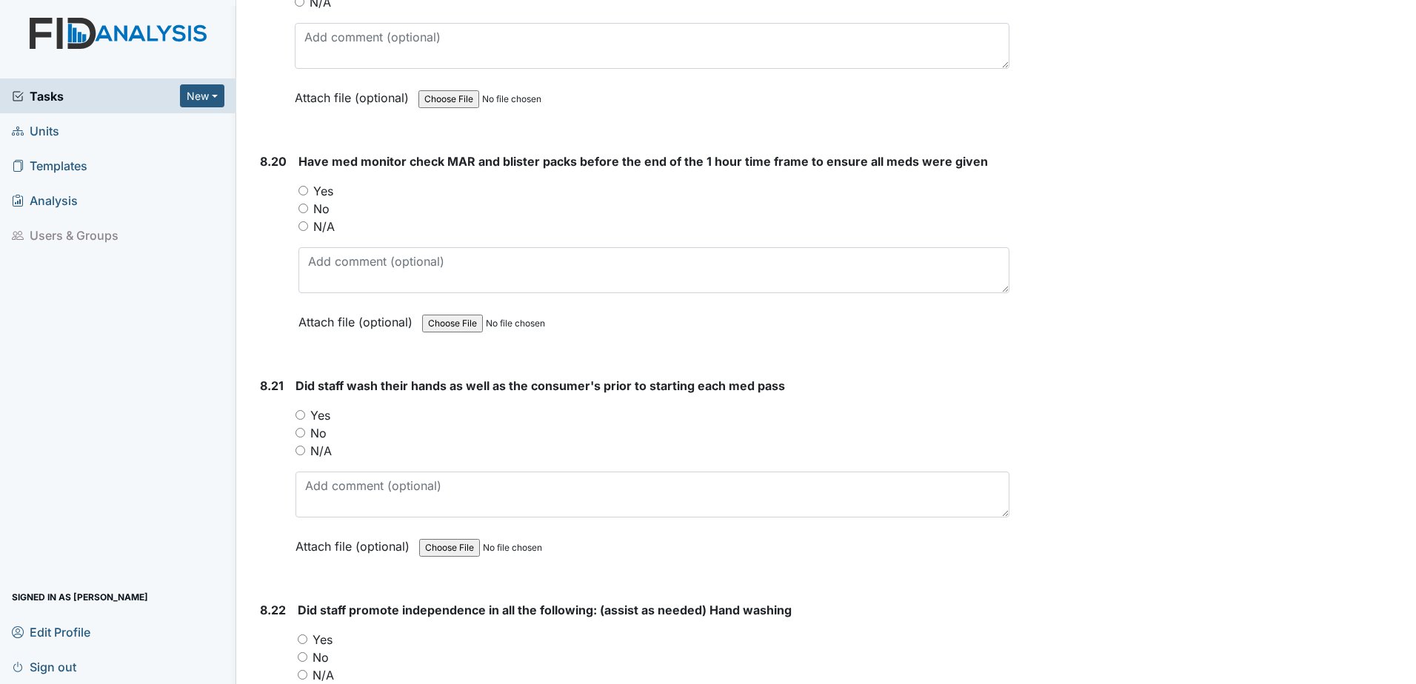
click at [310, 188] on div "Yes" at bounding box center [653, 191] width 711 height 18
click at [304, 190] on input "Yes" at bounding box center [303, 191] width 10 height 10
radio input "true"
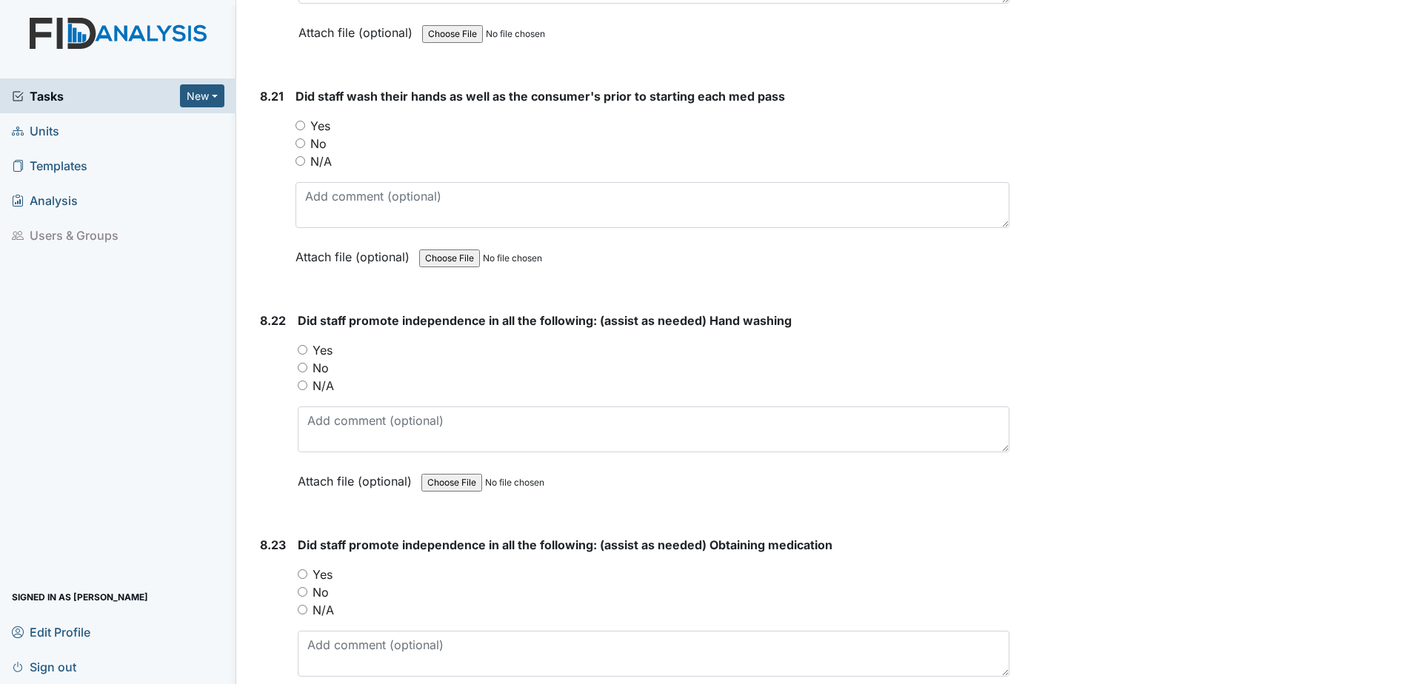
scroll to position [16443, 0]
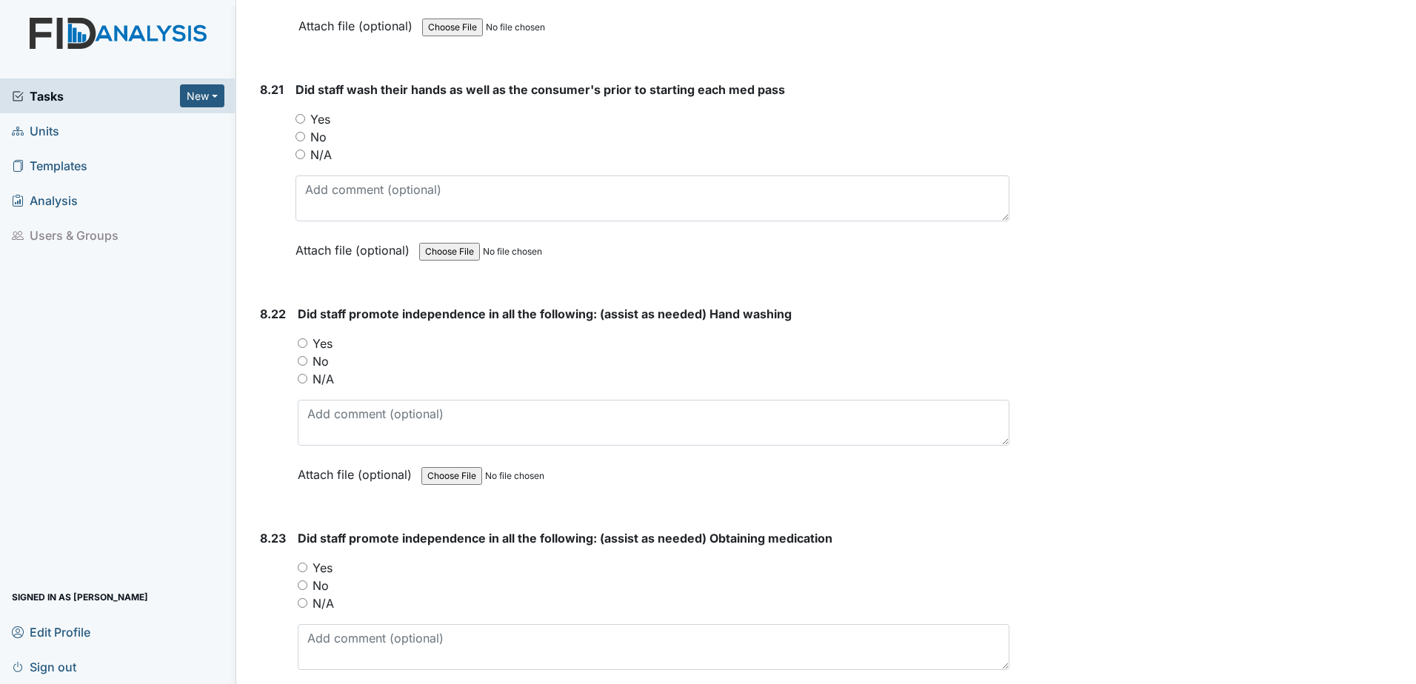
click at [304, 120] on input "Yes" at bounding box center [301, 119] width 10 height 10
radio input "true"
click at [305, 345] on input "Yes" at bounding box center [303, 343] width 10 height 10
radio input "true"
click at [303, 570] on input "Yes" at bounding box center [303, 568] width 10 height 10
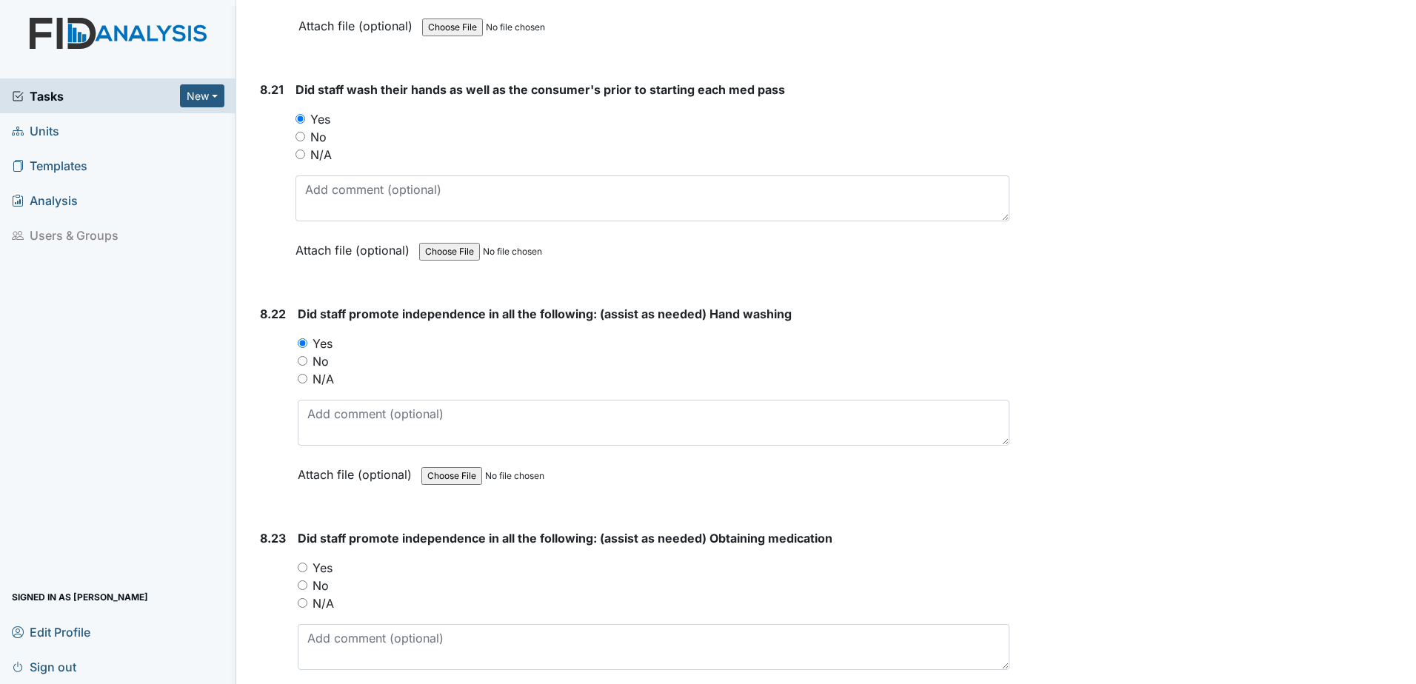
radio input "true"
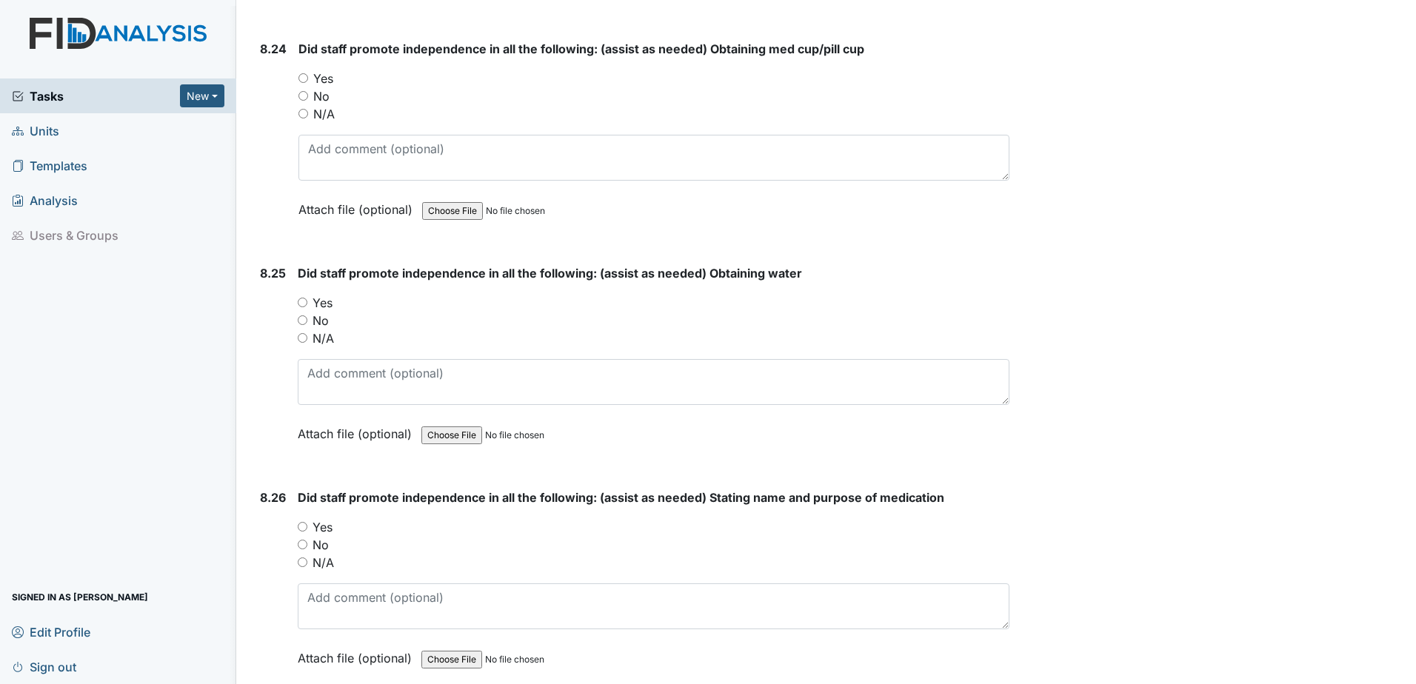
scroll to position [17184, 0]
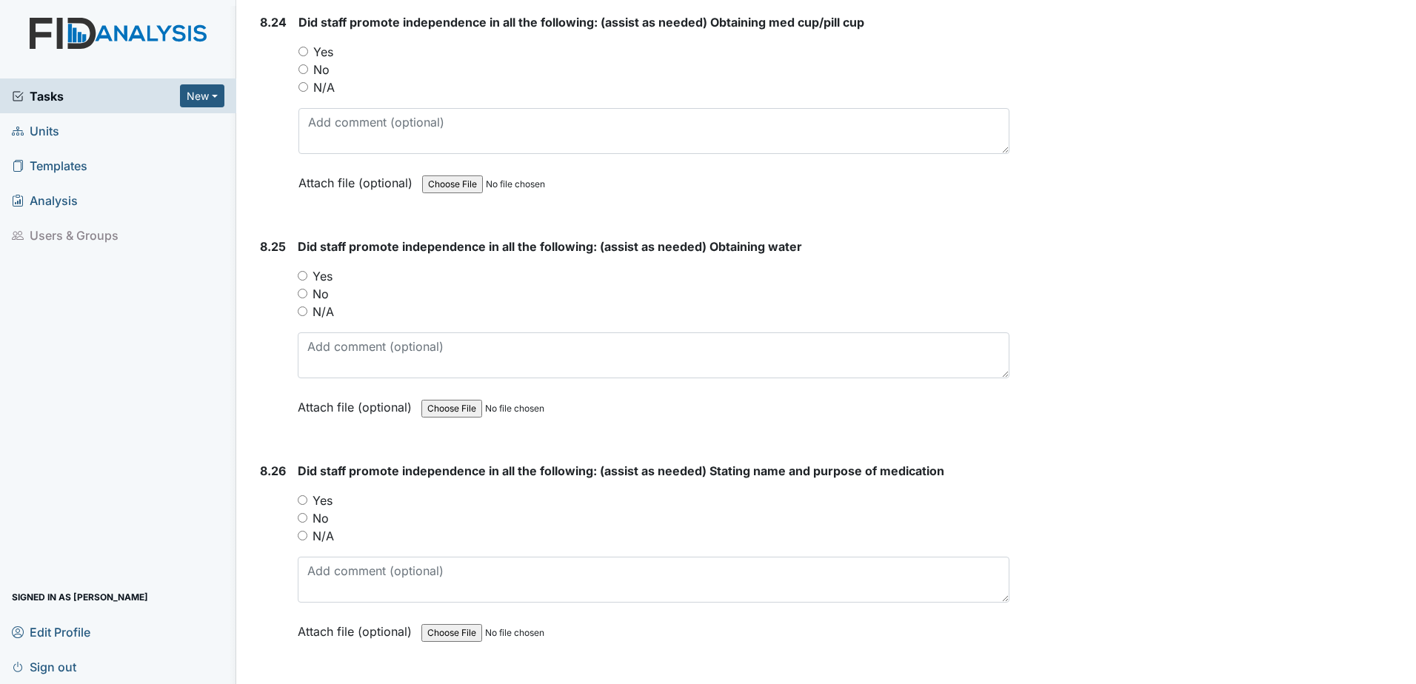
click at [307, 53] on input "Yes" at bounding box center [303, 52] width 10 height 10
radio input "true"
click at [299, 277] on input "Yes" at bounding box center [303, 276] width 10 height 10
radio input "true"
click at [302, 498] on input "Yes" at bounding box center [303, 501] width 10 height 10
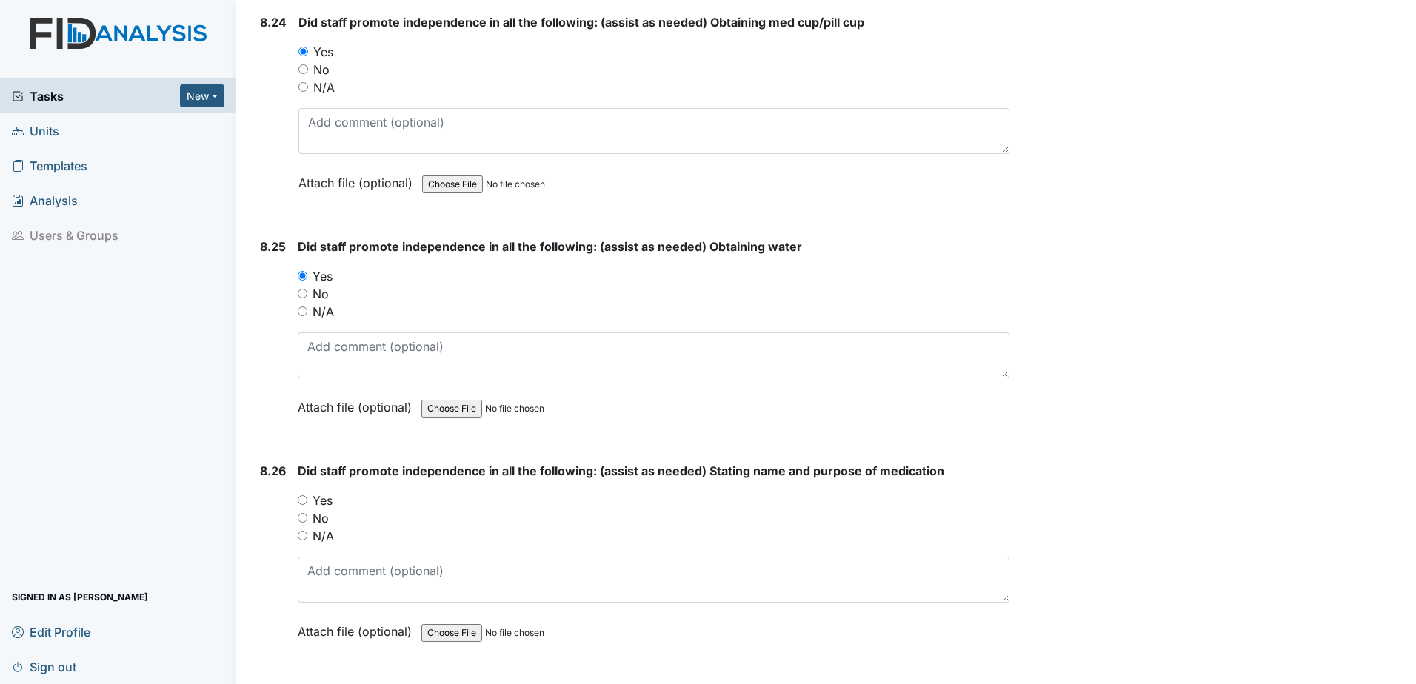
radio input "true"
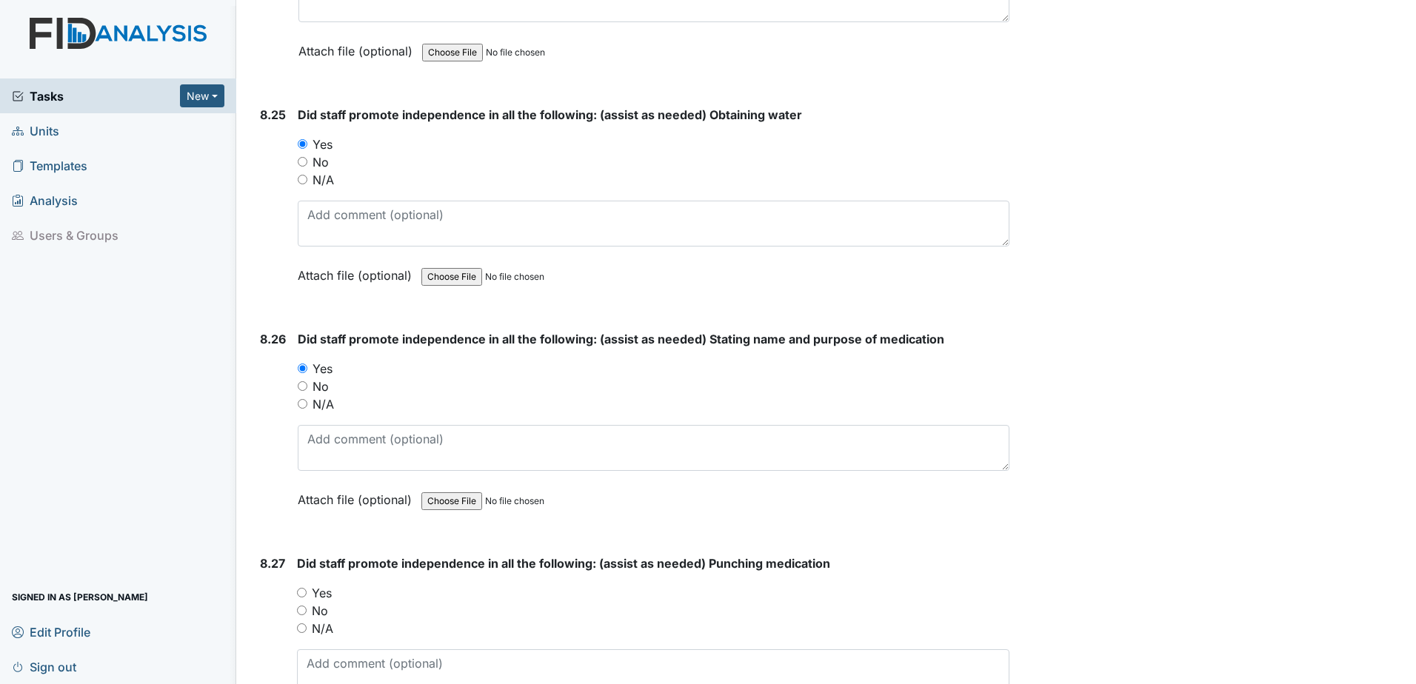
scroll to position [17480, 0]
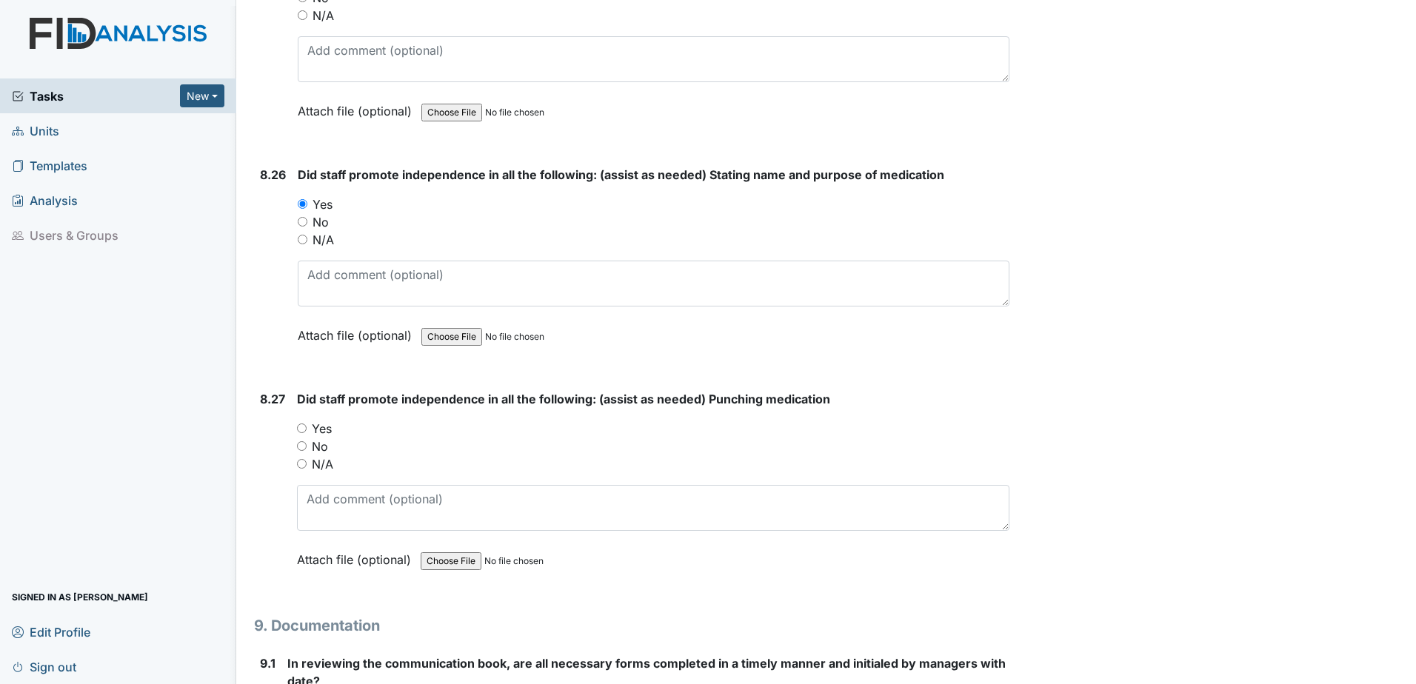
click at [301, 429] on input "Yes" at bounding box center [302, 429] width 10 height 10
radio input "true"
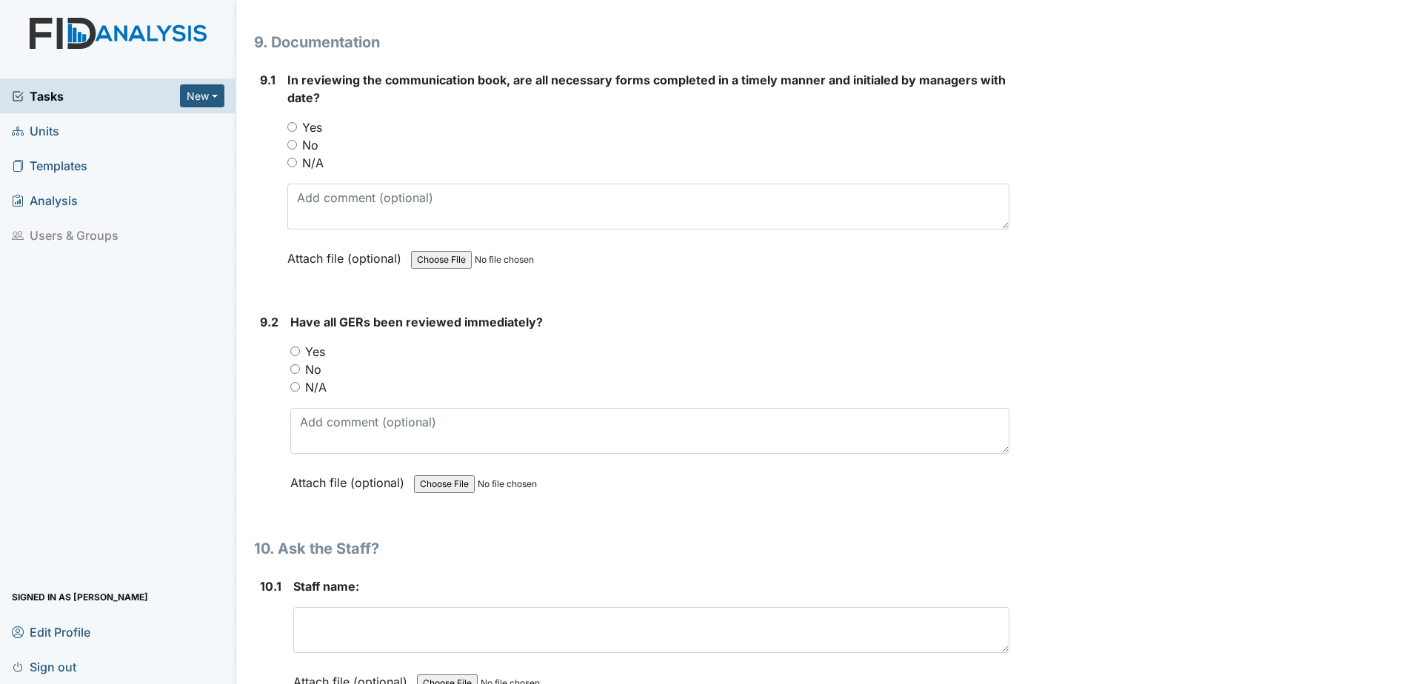
scroll to position [18072, 0]
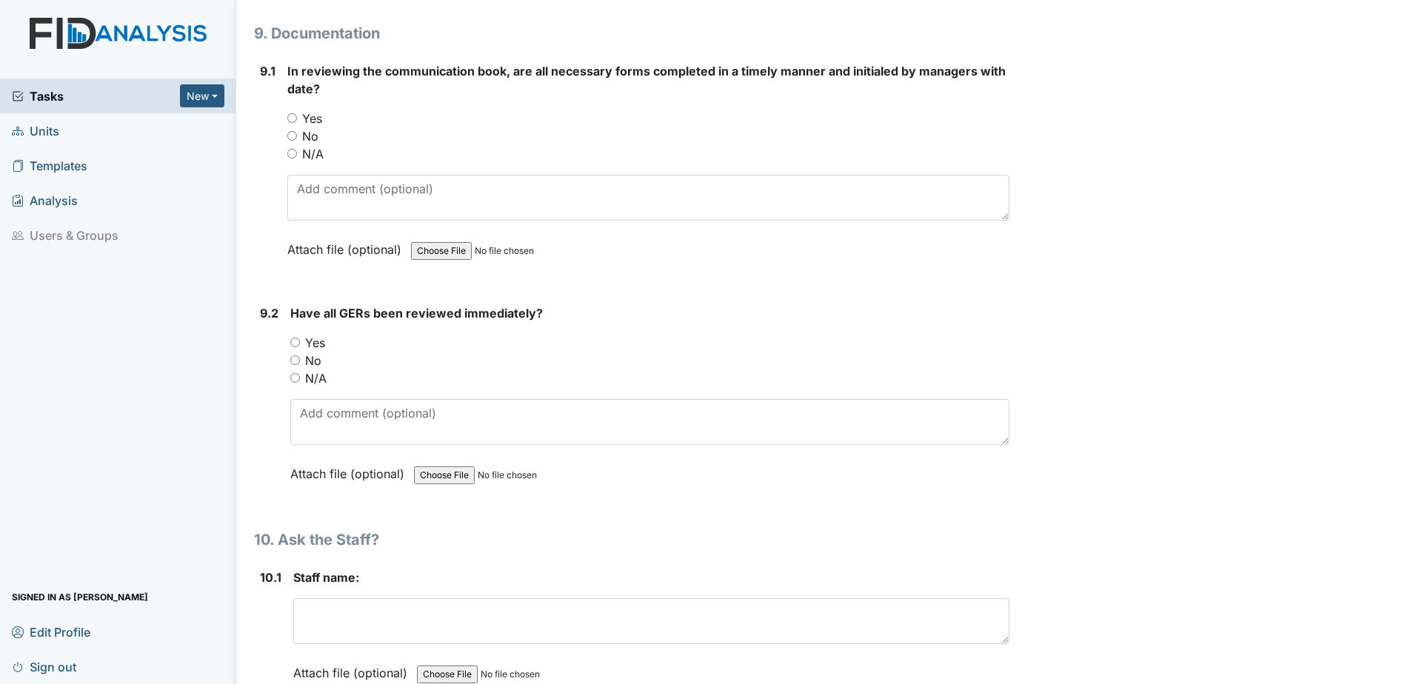
click at [293, 116] on input "Yes" at bounding box center [292, 118] width 10 height 10
radio input "true"
click at [298, 343] on input "Yes" at bounding box center [295, 343] width 10 height 10
radio input "true"
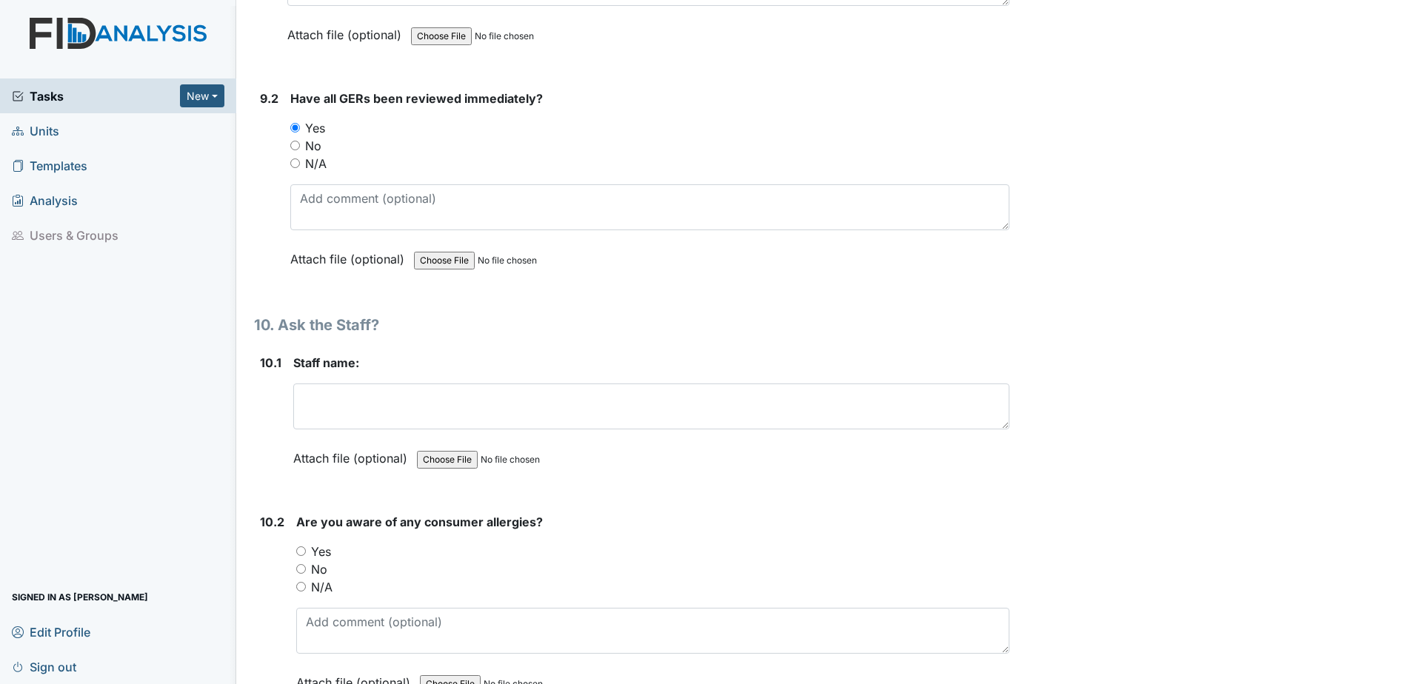
scroll to position [18295, 0]
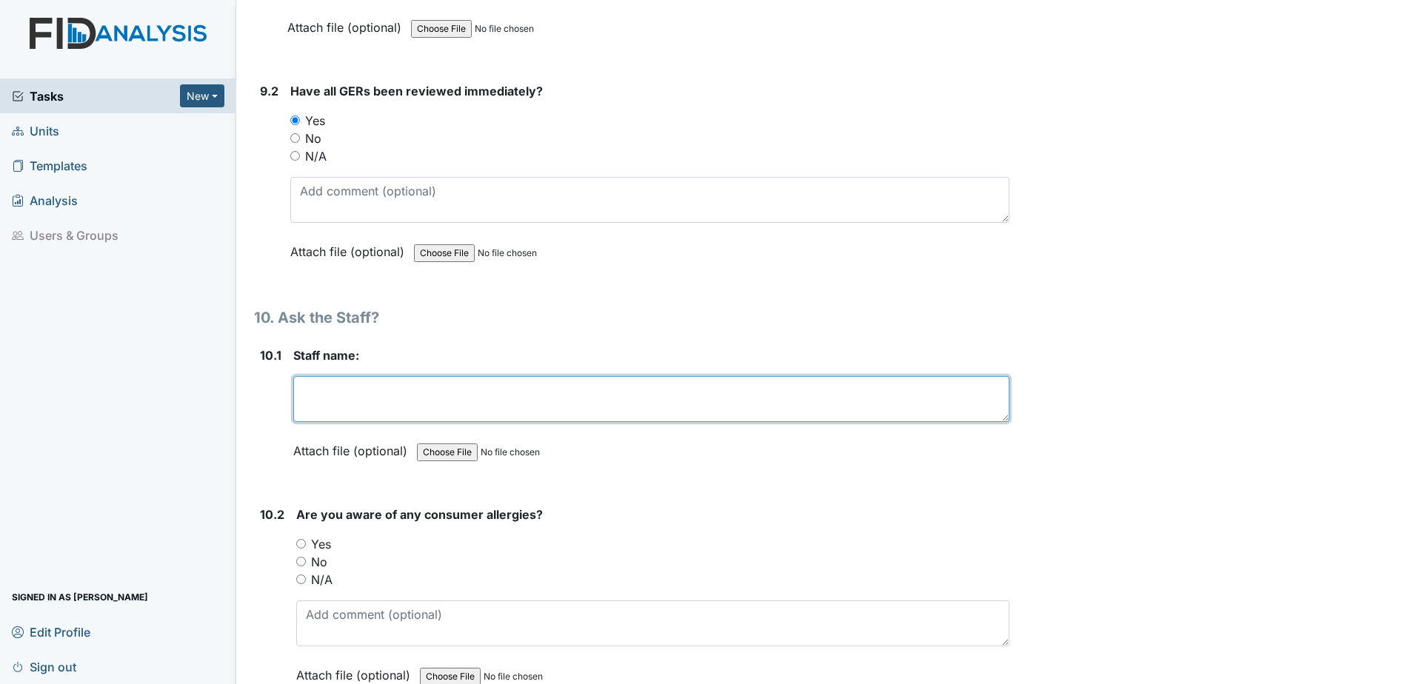
click at [421, 396] on textarea at bounding box center [651, 399] width 716 height 46
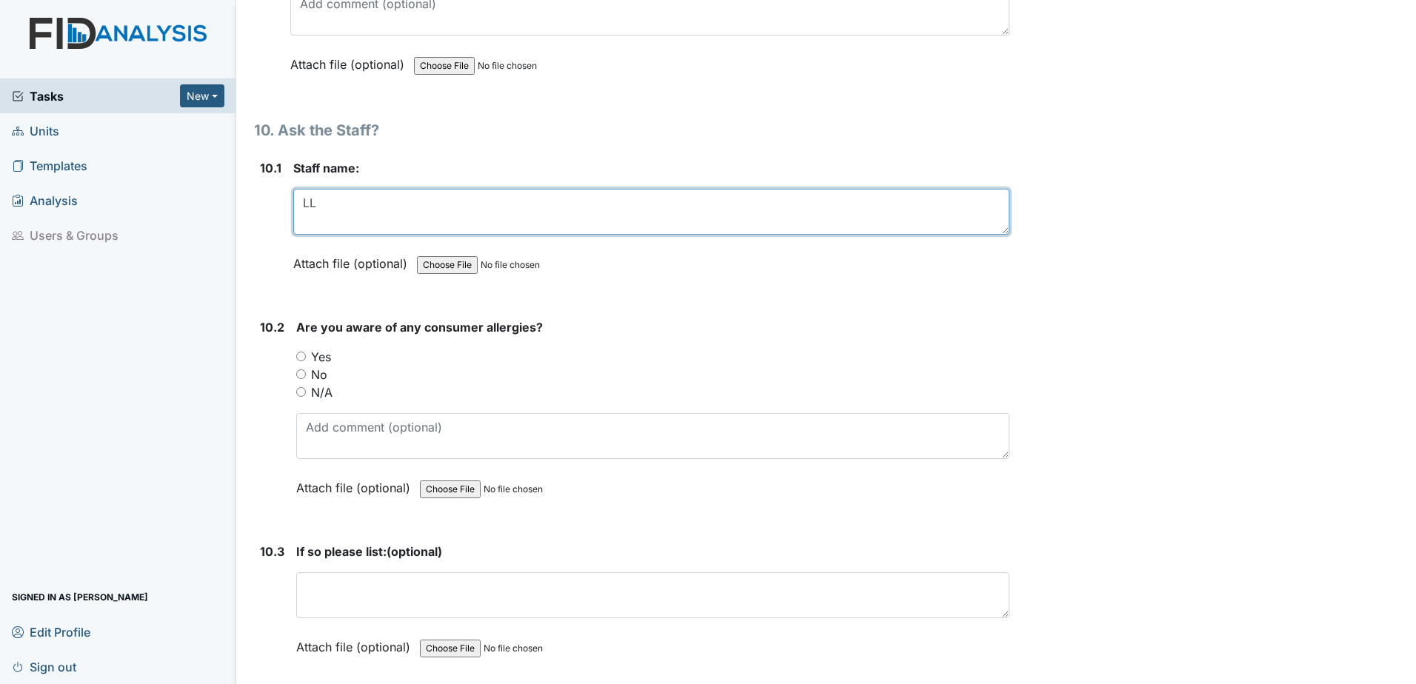
scroll to position [18517, 0]
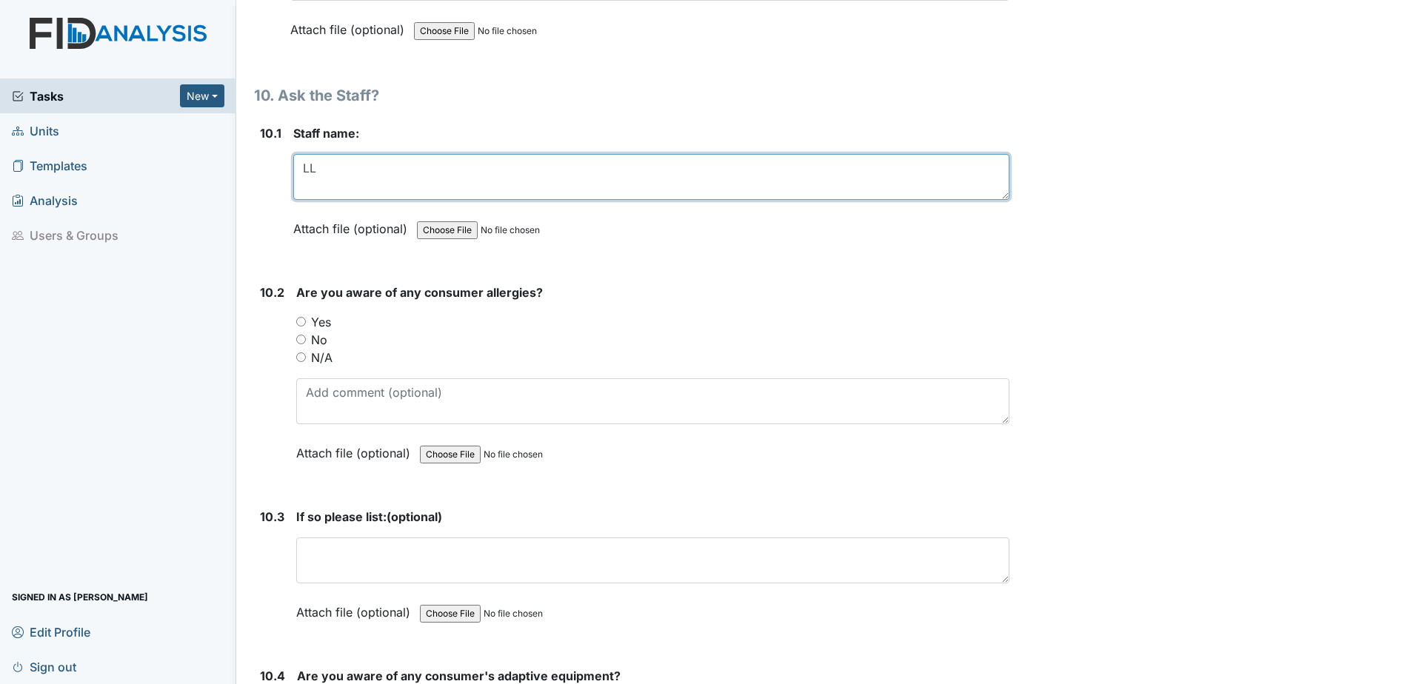
type textarea "LL"
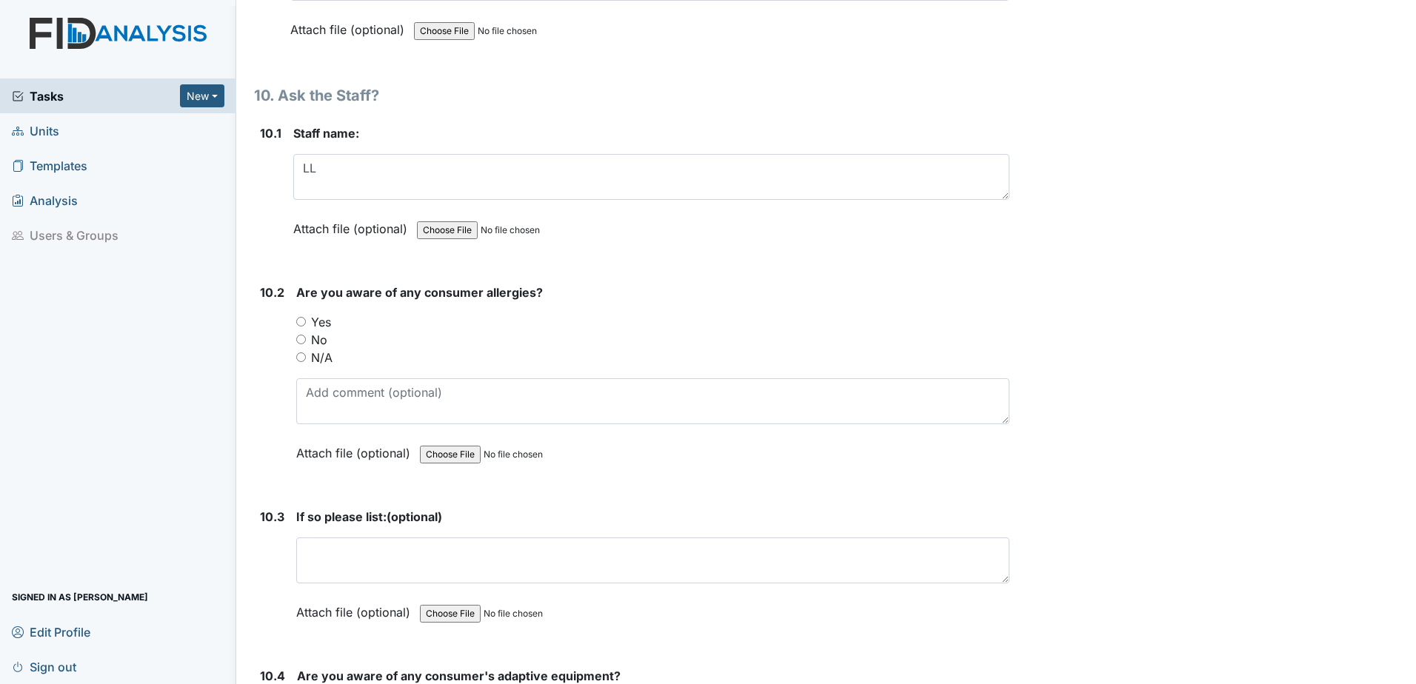
click at [301, 321] on input "Yes" at bounding box center [301, 322] width 10 height 10
radio input "true"
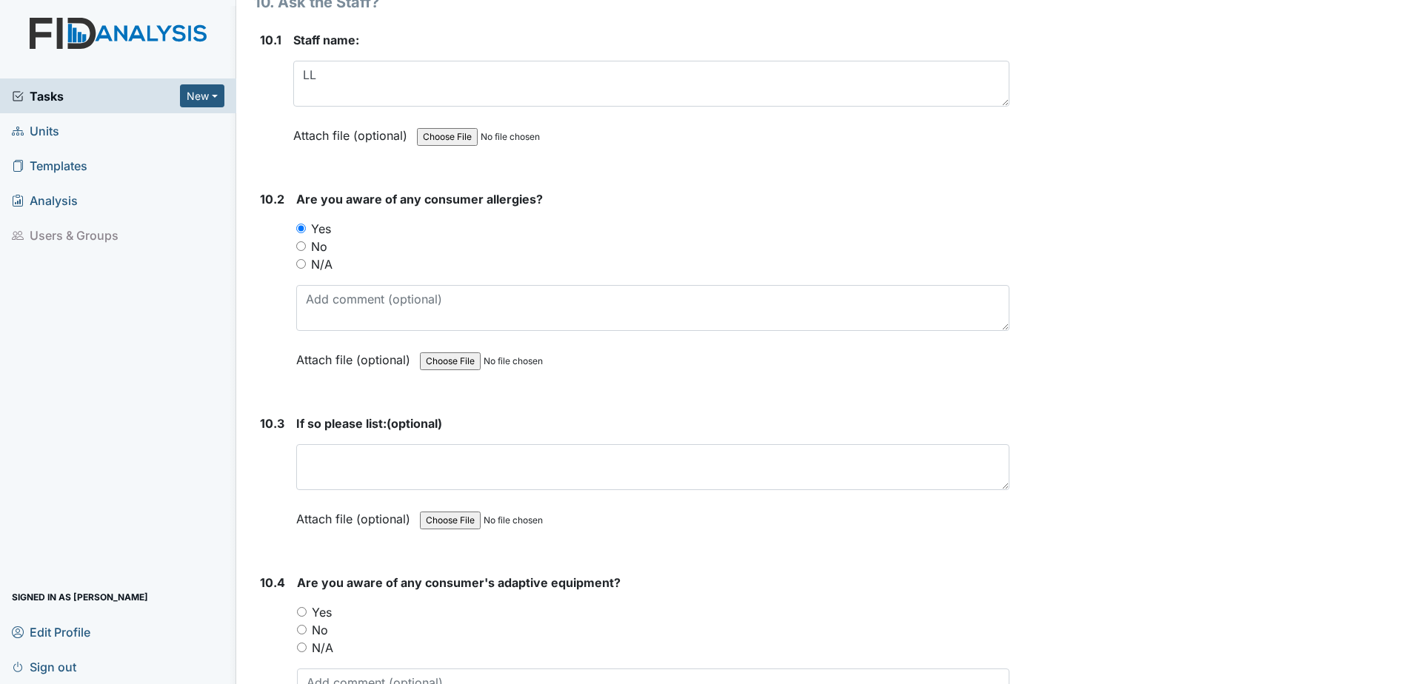
scroll to position [18665, 0]
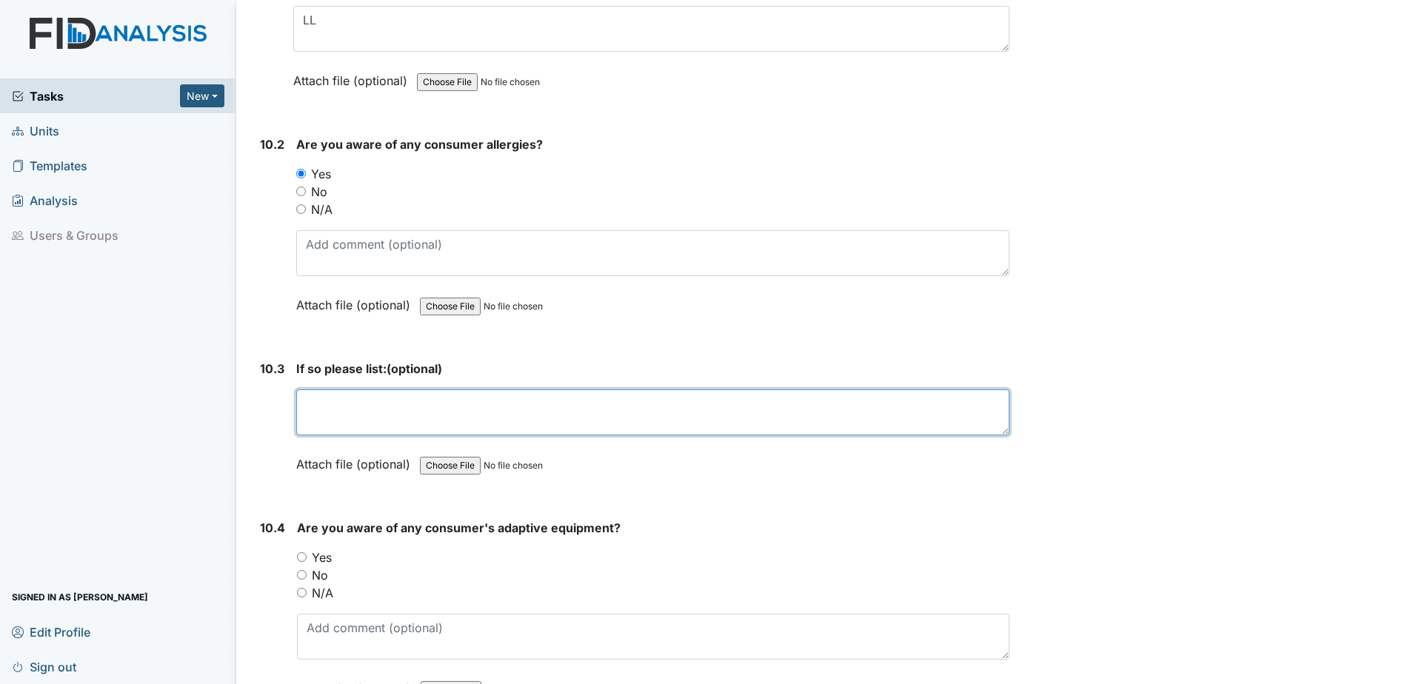
click at [564, 424] on textarea at bounding box center [652, 413] width 713 height 46
click at [315, 403] on textarea at bounding box center [652, 413] width 713 height 46
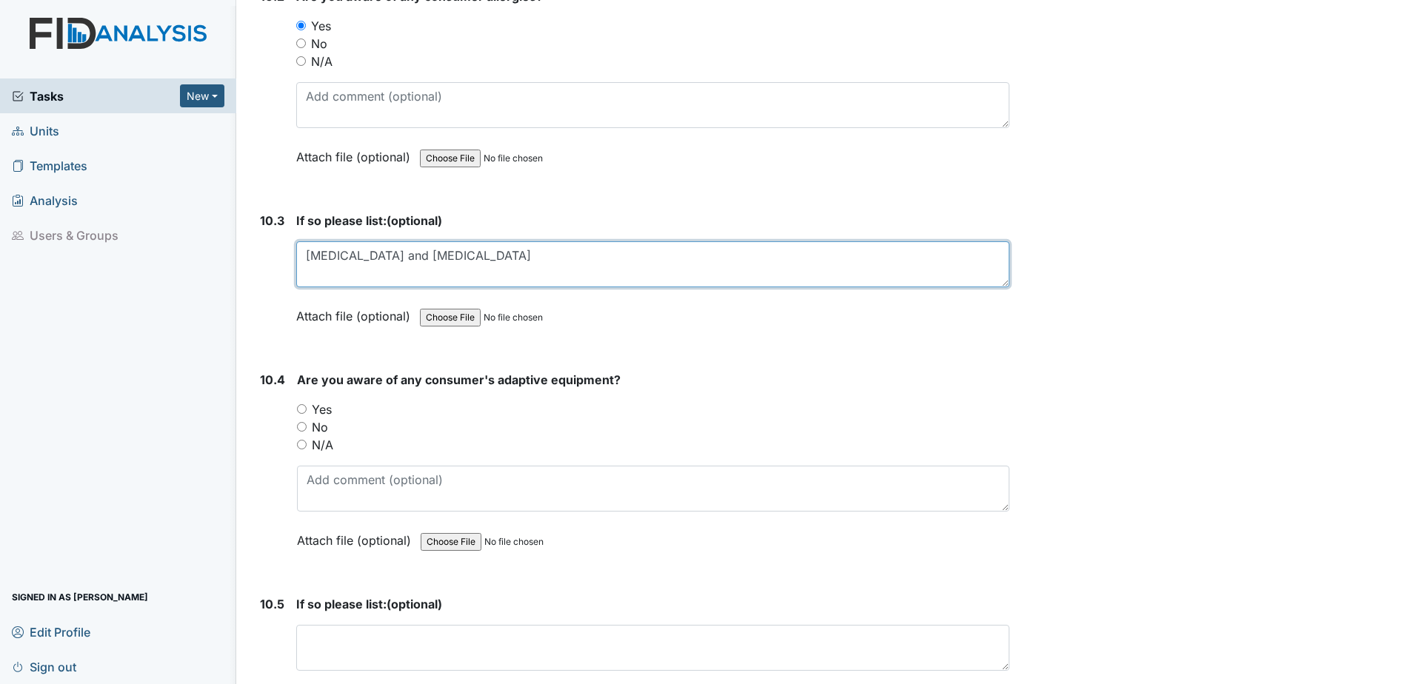
scroll to position [18887, 0]
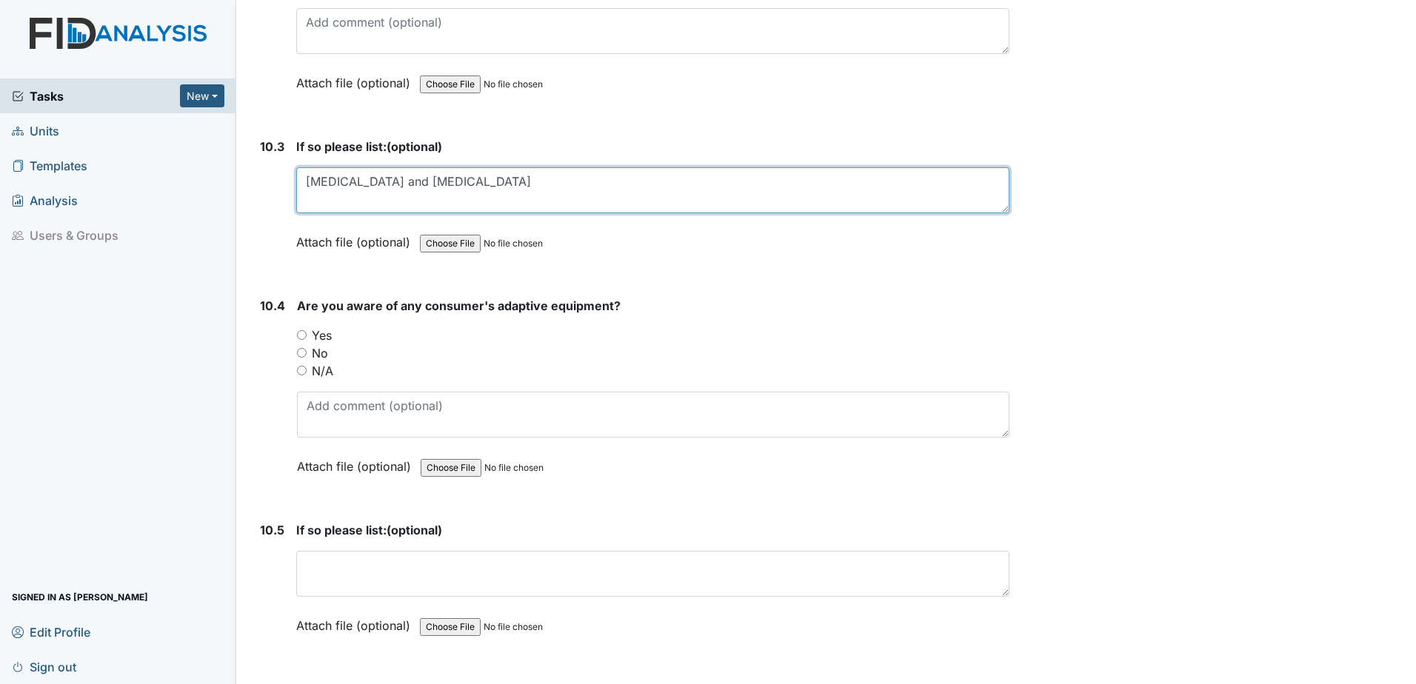
type textarea "Ibuprofen and Haldol"
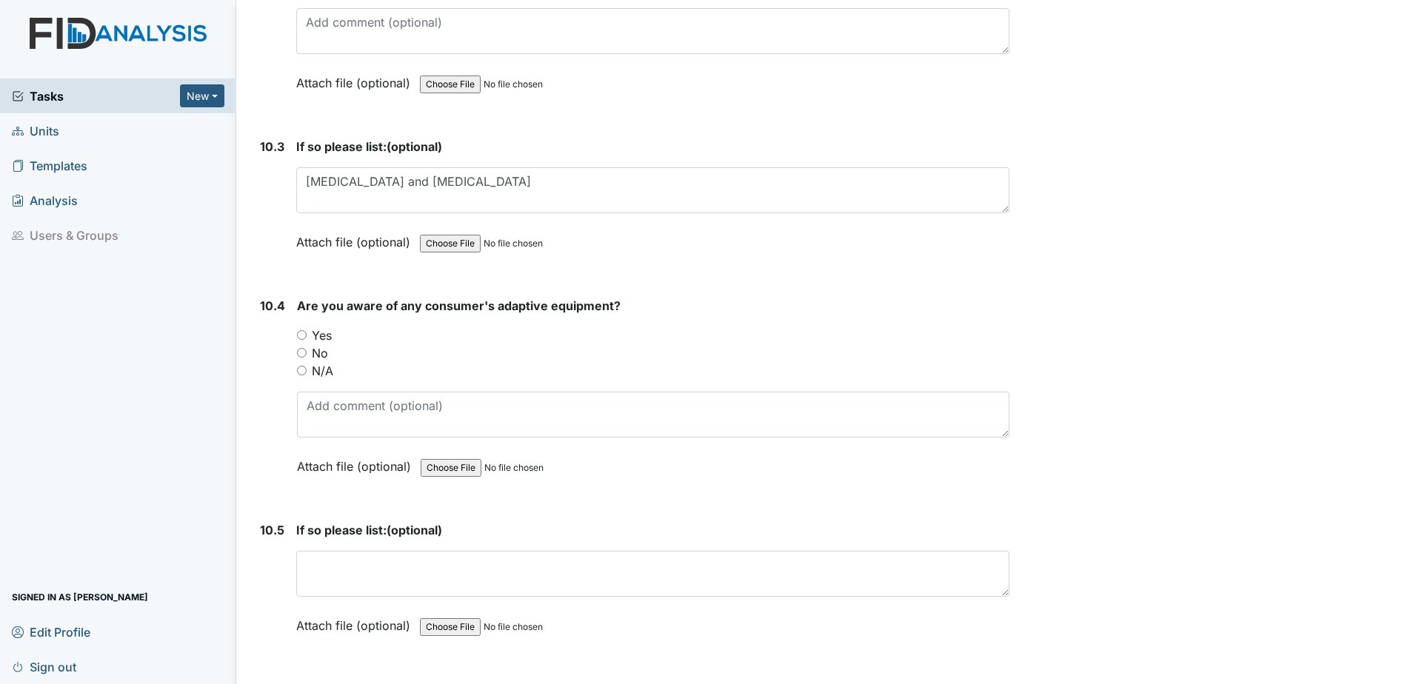
click at [304, 341] on div "Yes" at bounding box center [653, 336] width 713 height 18
click at [301, 335] on input "Yes" at bounding box center [302, 335] width 10 height 10
radio input "true"
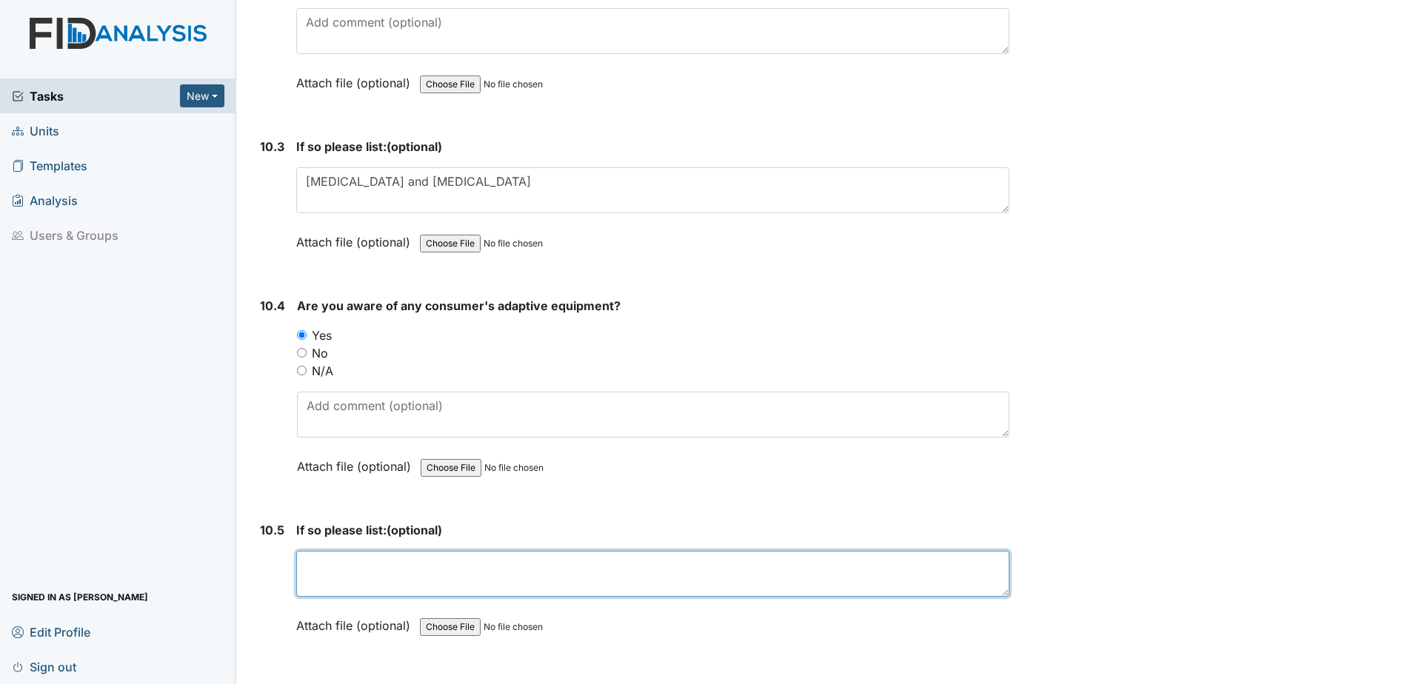
click at [389, 588] on textarea at bounding box center [652, 574] width 713 height 46
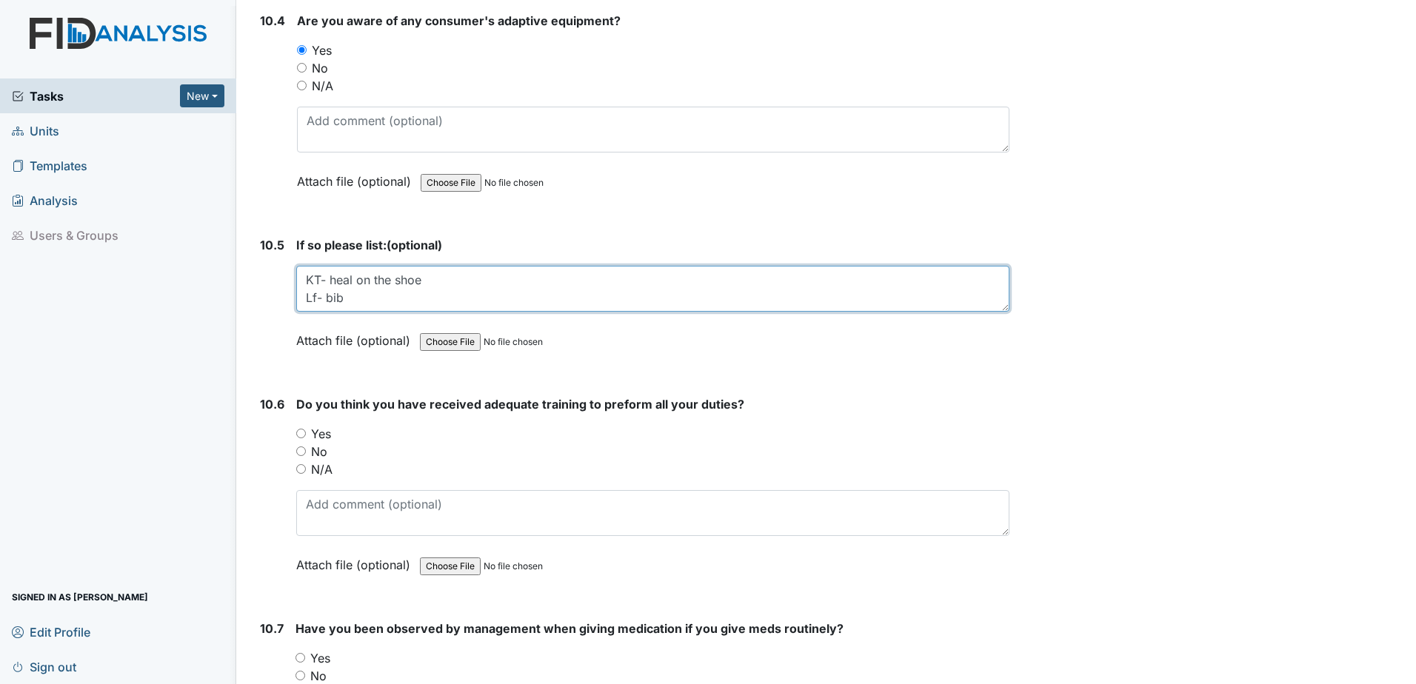
scroll to position [19183, 0]
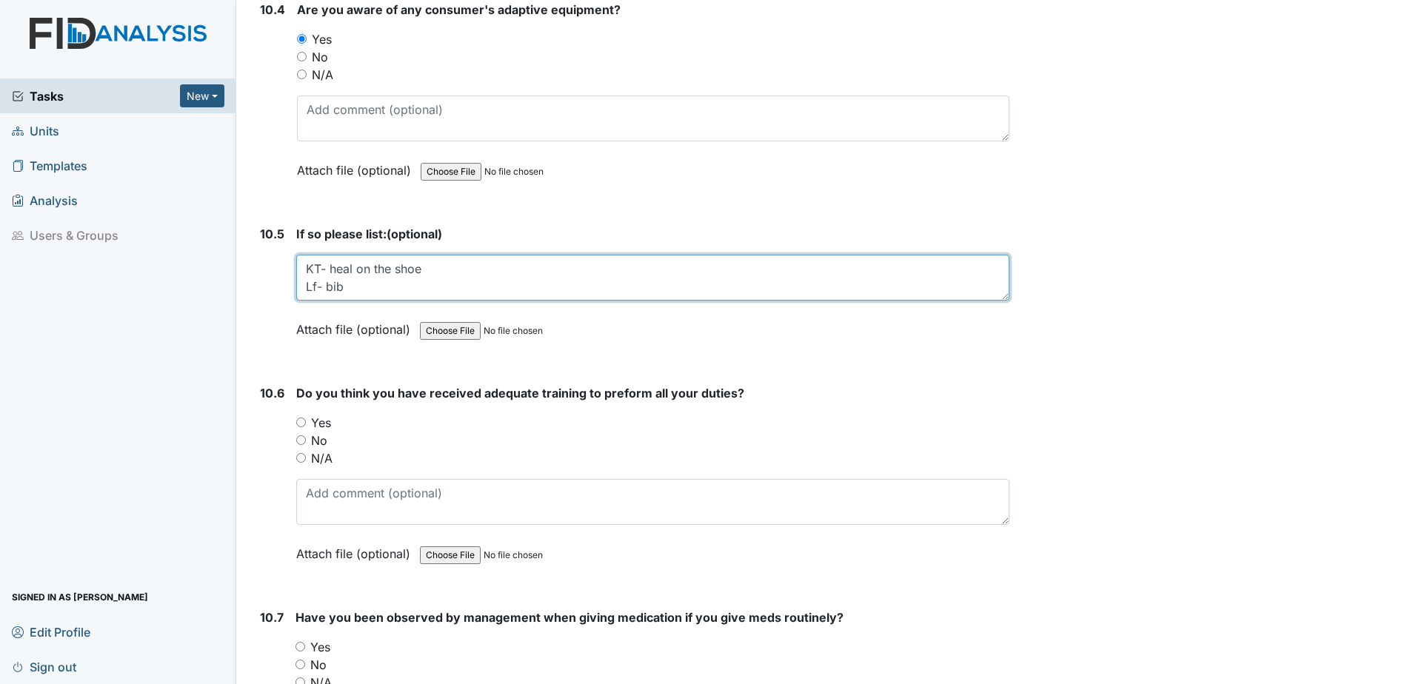
type textarea "KT- heal on the shoe Lf- bib"
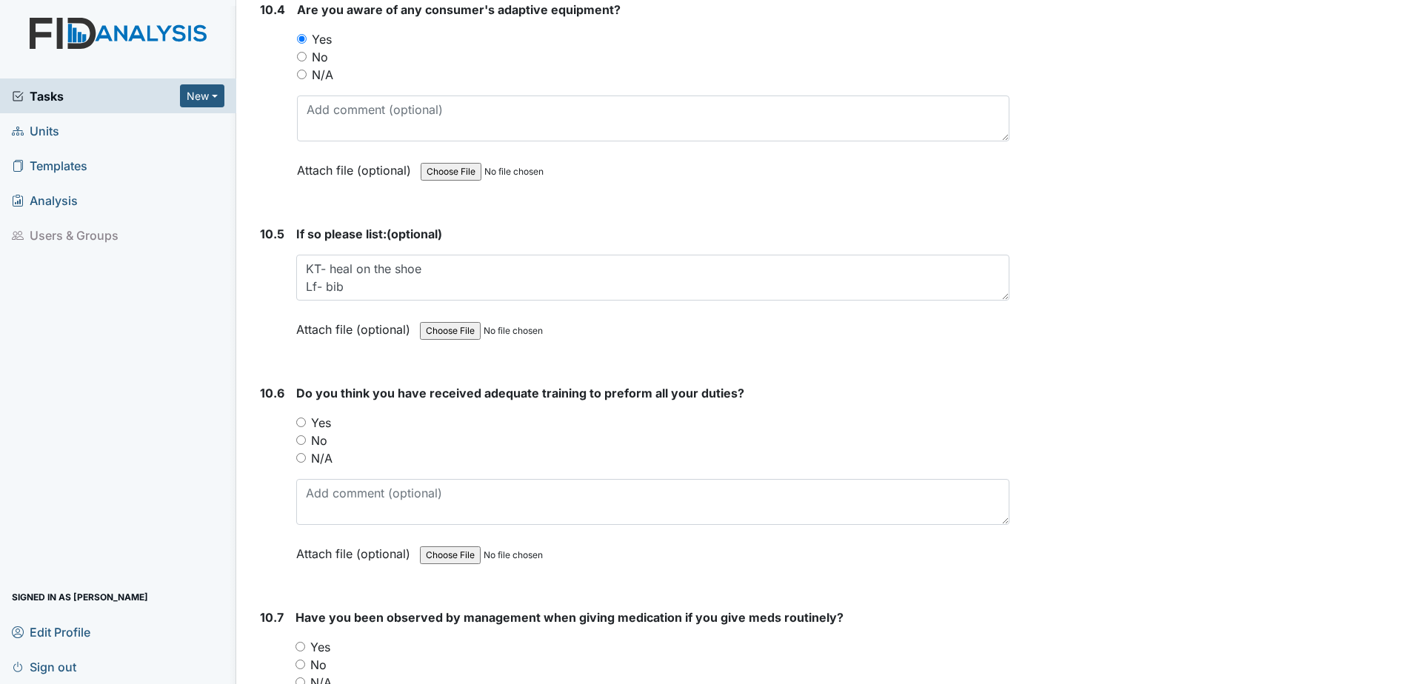
click at [298, 418] on input "Yes" at bounding box center [301, 423] width 10 height 10
radio input "true"
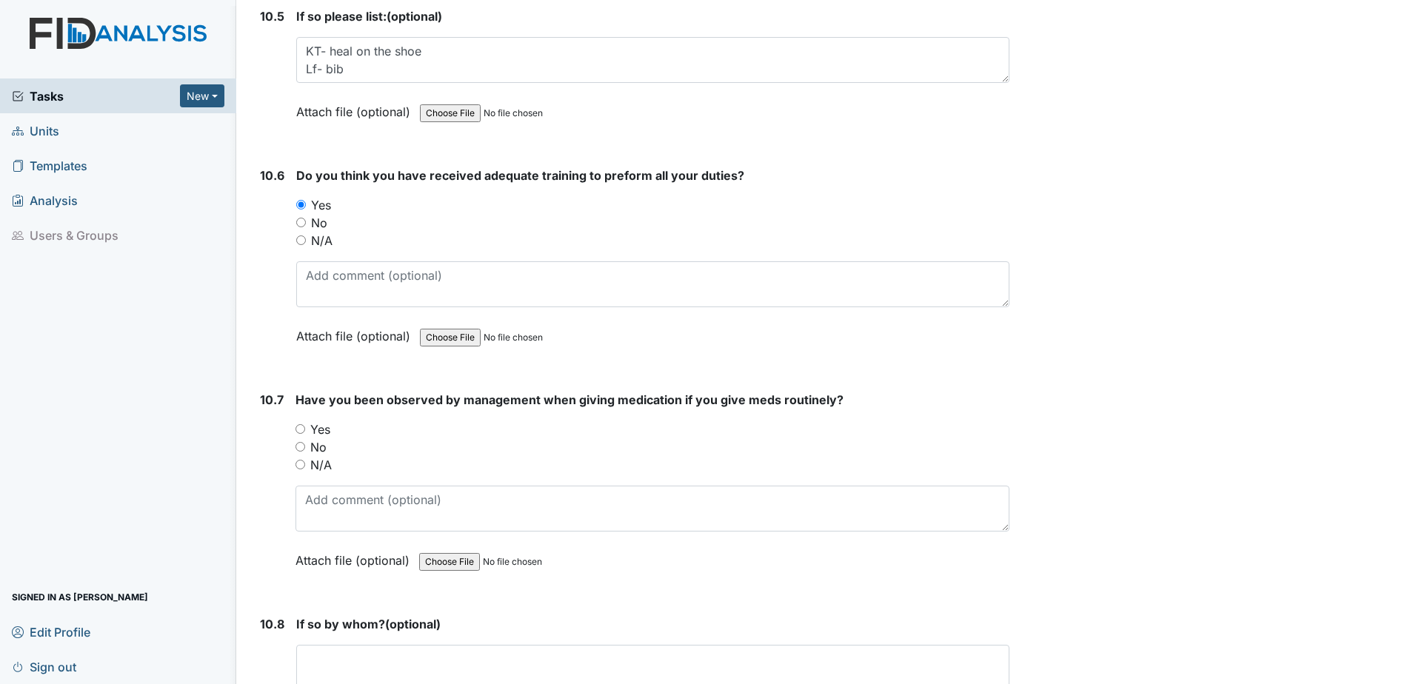
scroll to position [19406, 0]
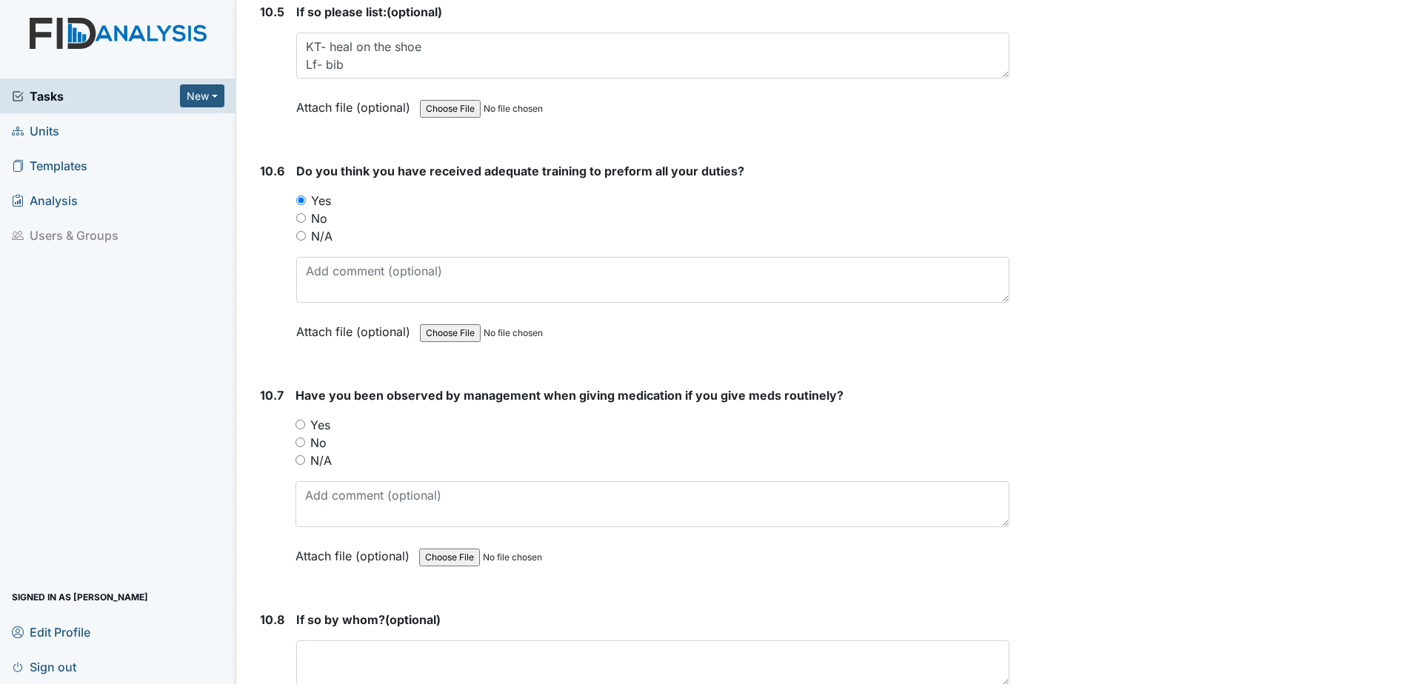
click at [301, 421] on input "Yes" at bounding box center [301, 425] width 10 height 10
radio input "true"
click at [350, 660] on textarea at bounding box center [652, 664] width 713 height 46
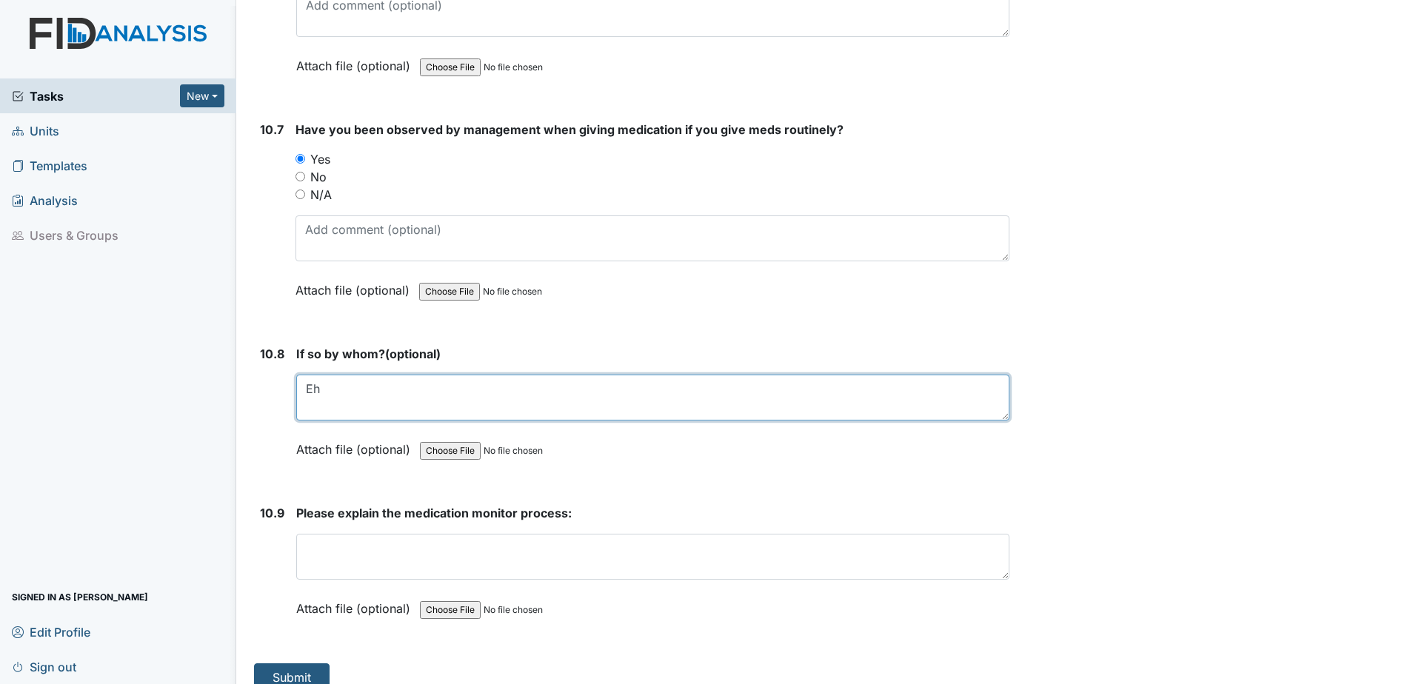
scroll to position [19691, 0]
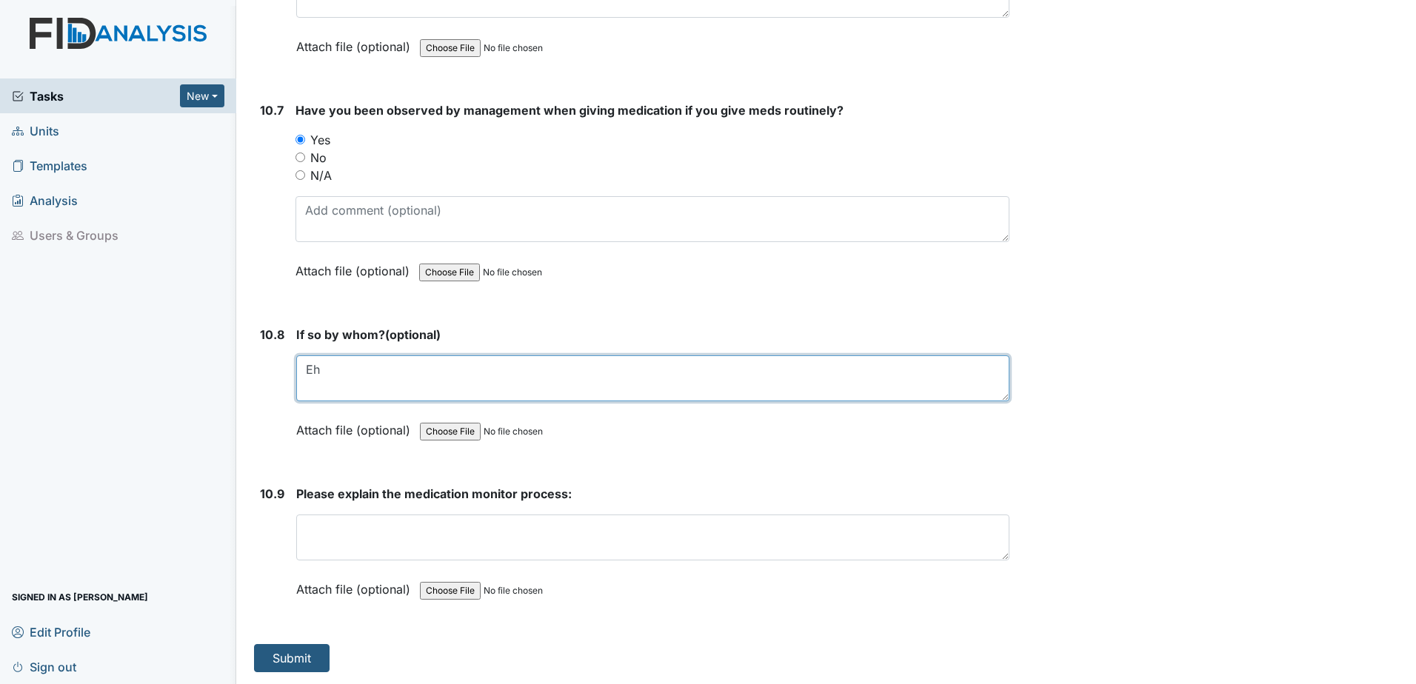
type textarea "Eh"
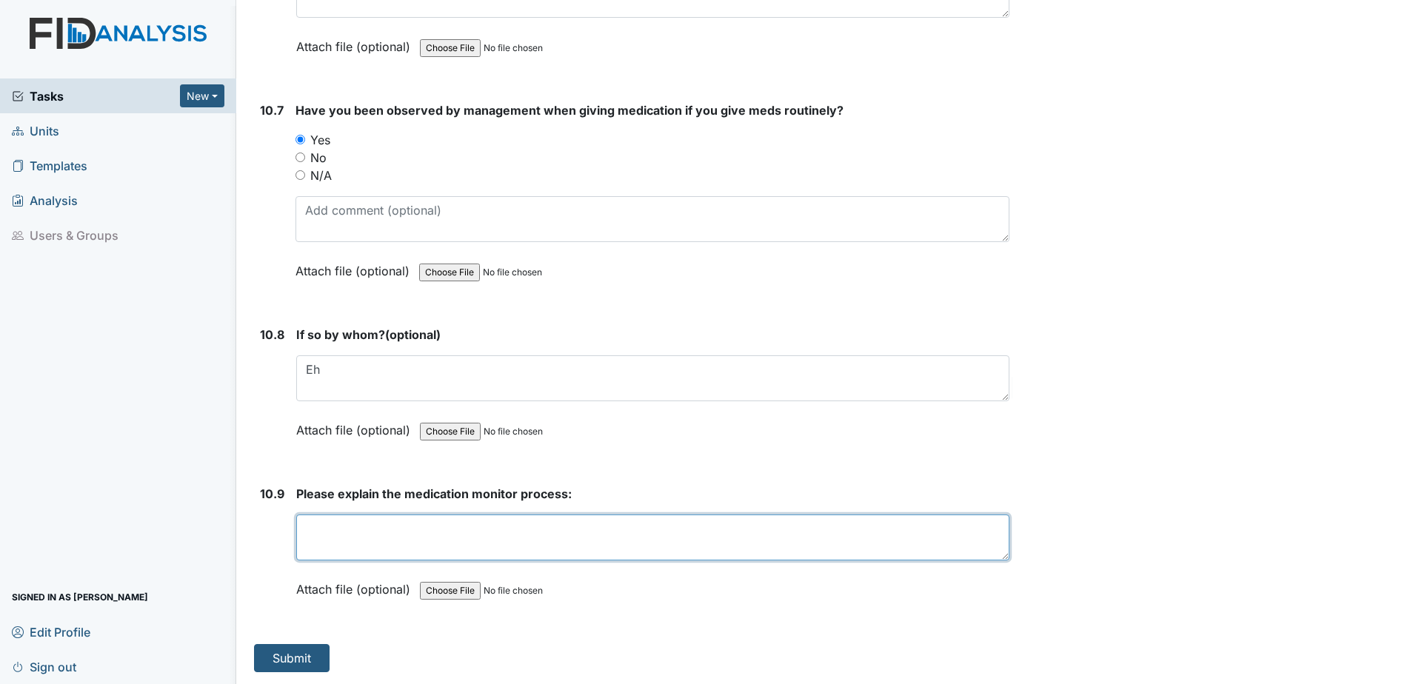
drag, startPoint x: 384, startPoint y: 533, endPoint x: 382, endPoint y: 541, distance: 9.0
click at [383, 538] on textarea at bounding box center [652, 538] width 713 height 46
type textarea "Go into the med room after all the meds have been giving to the clients Turn to…"
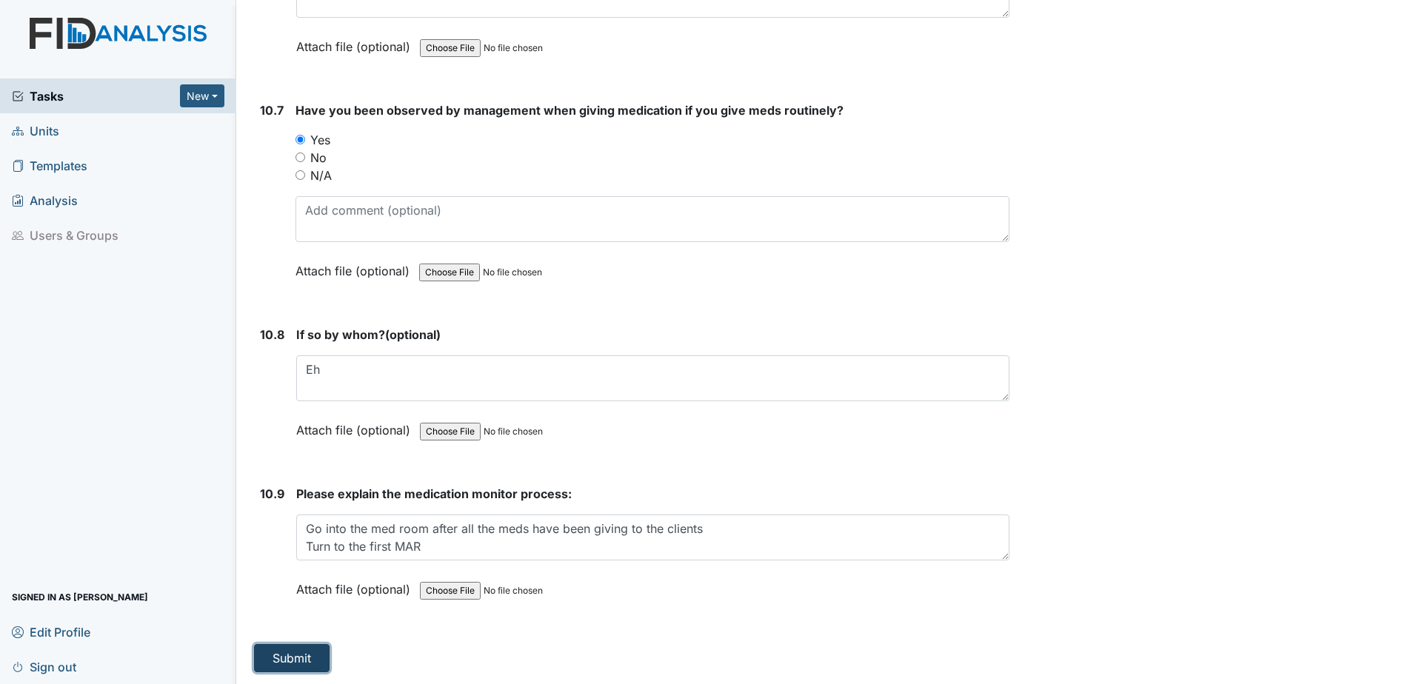
click at [303, 657] on button "Submit" at bounding box center [292, 658] width 76 height 28
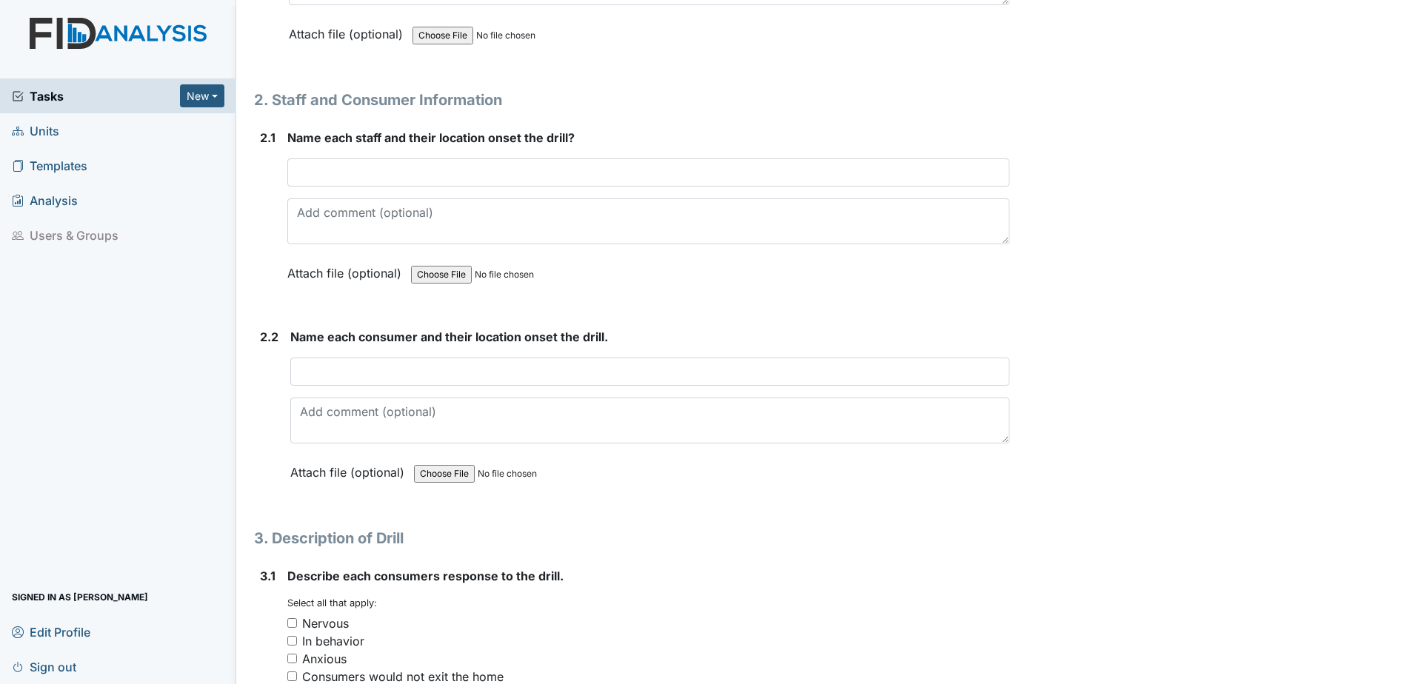
scroll to position [1185, 0]
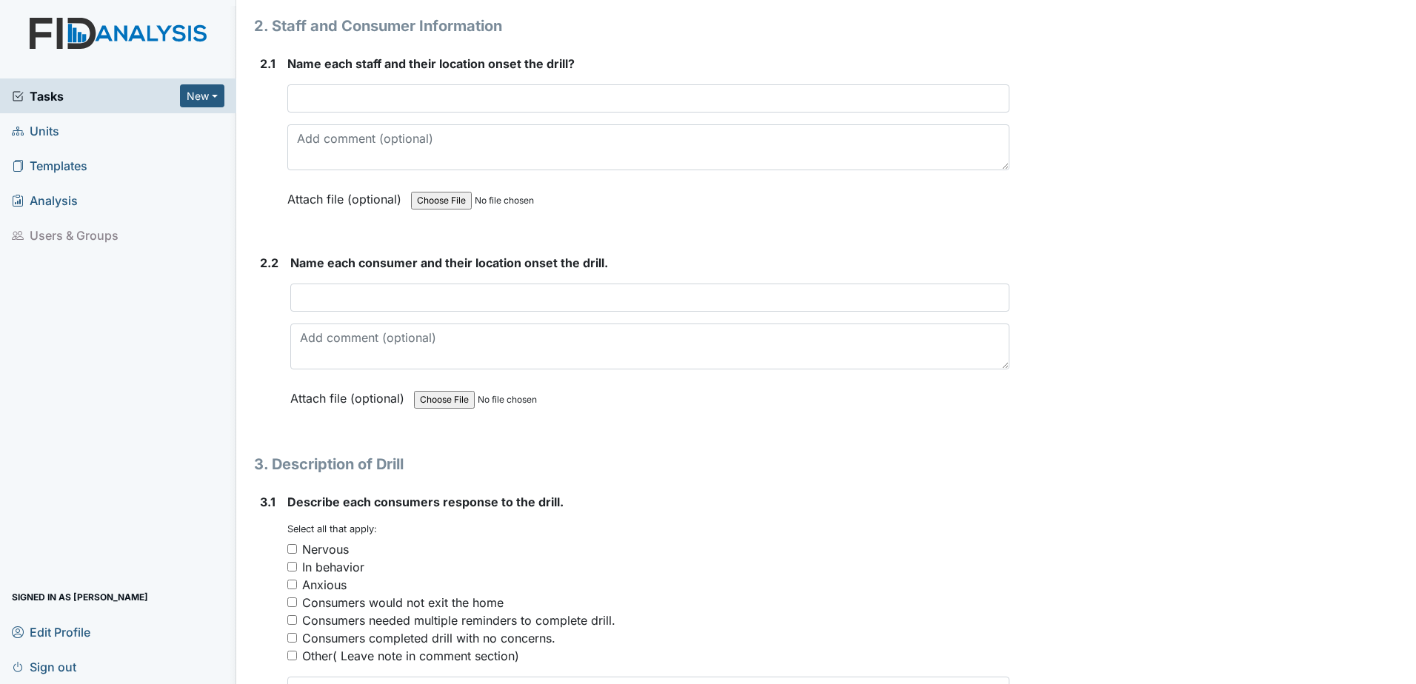
click at [291, 638] on input "Consumers completed drill with no concerns." at bounding box center [292, 638] width 10 height 10
checkbox input "true"
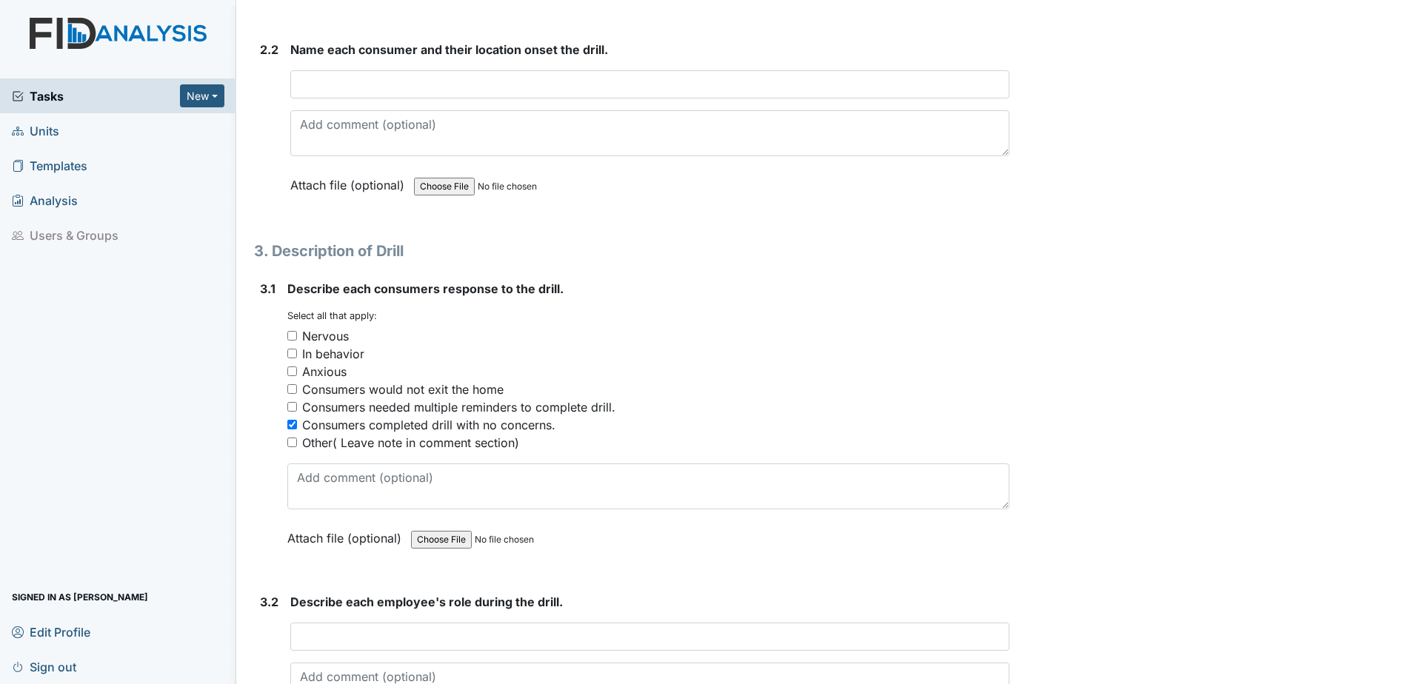
scroll to position [1407, 0]
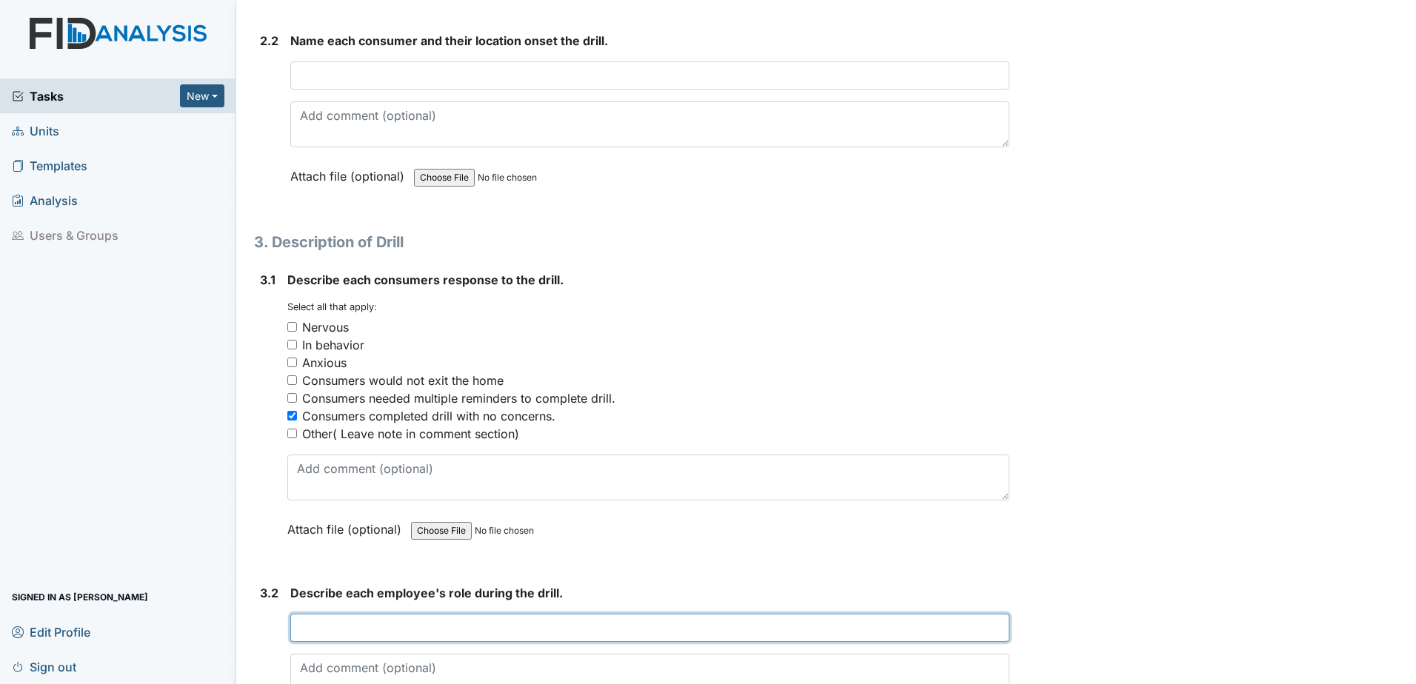
click at [693, 617] on input "text" at bounding box center [649, 628] width 719 height 28
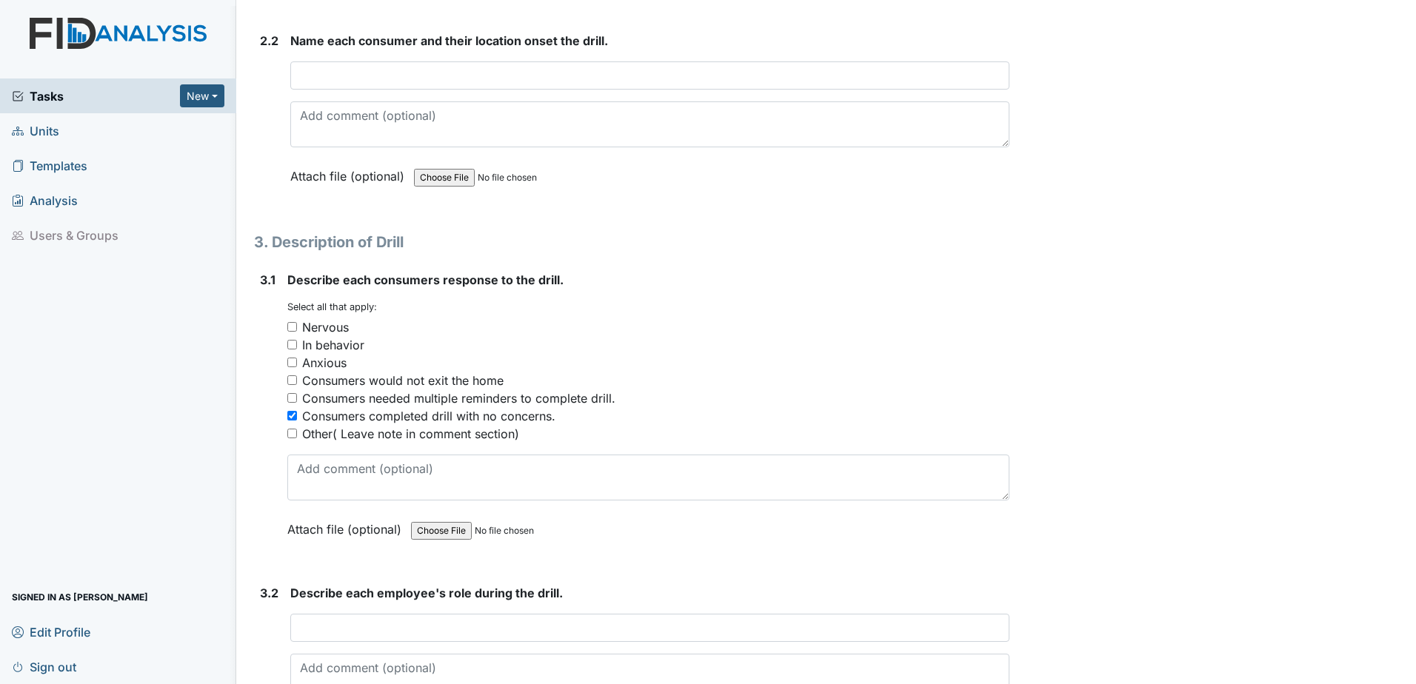
click at [1144, 451] on div "Archive Task × Are you sure you want to archive this task? It will appear as in…" at bounding box center [1215, 20] width 389 height 2830
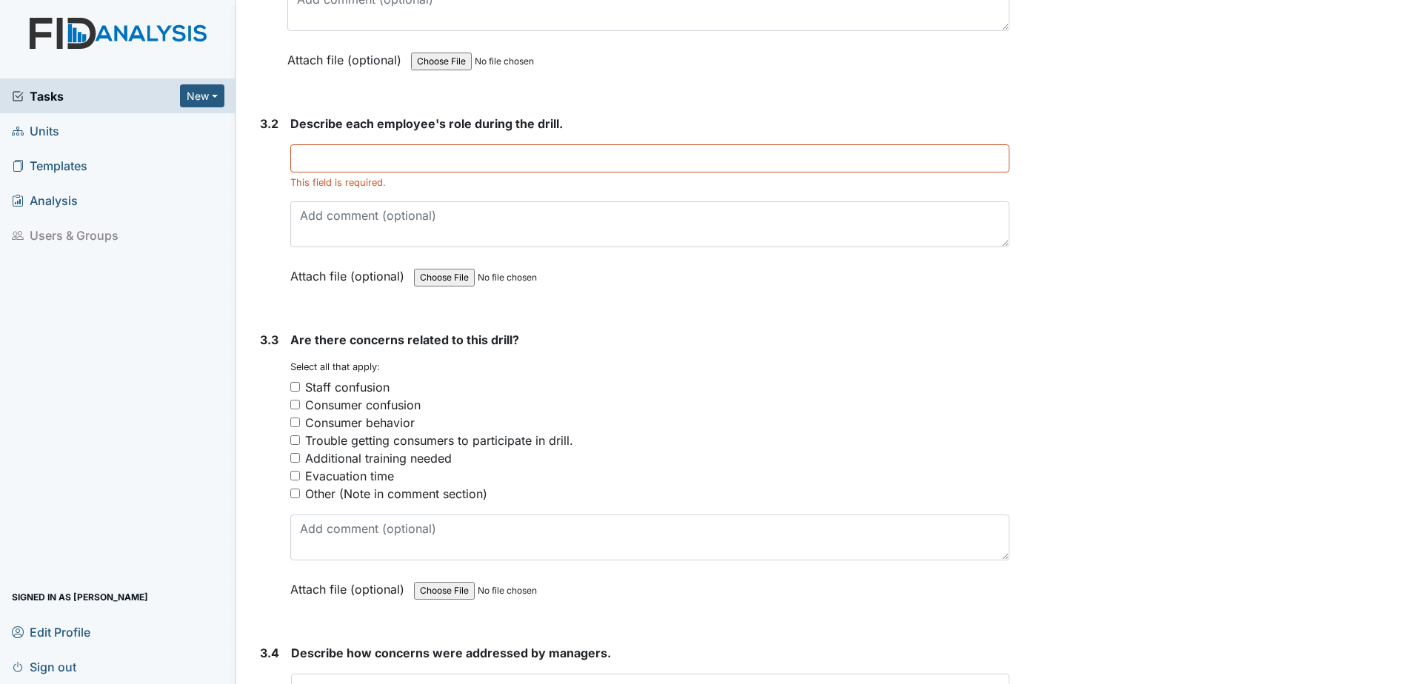
scroll to position [1926, 0]
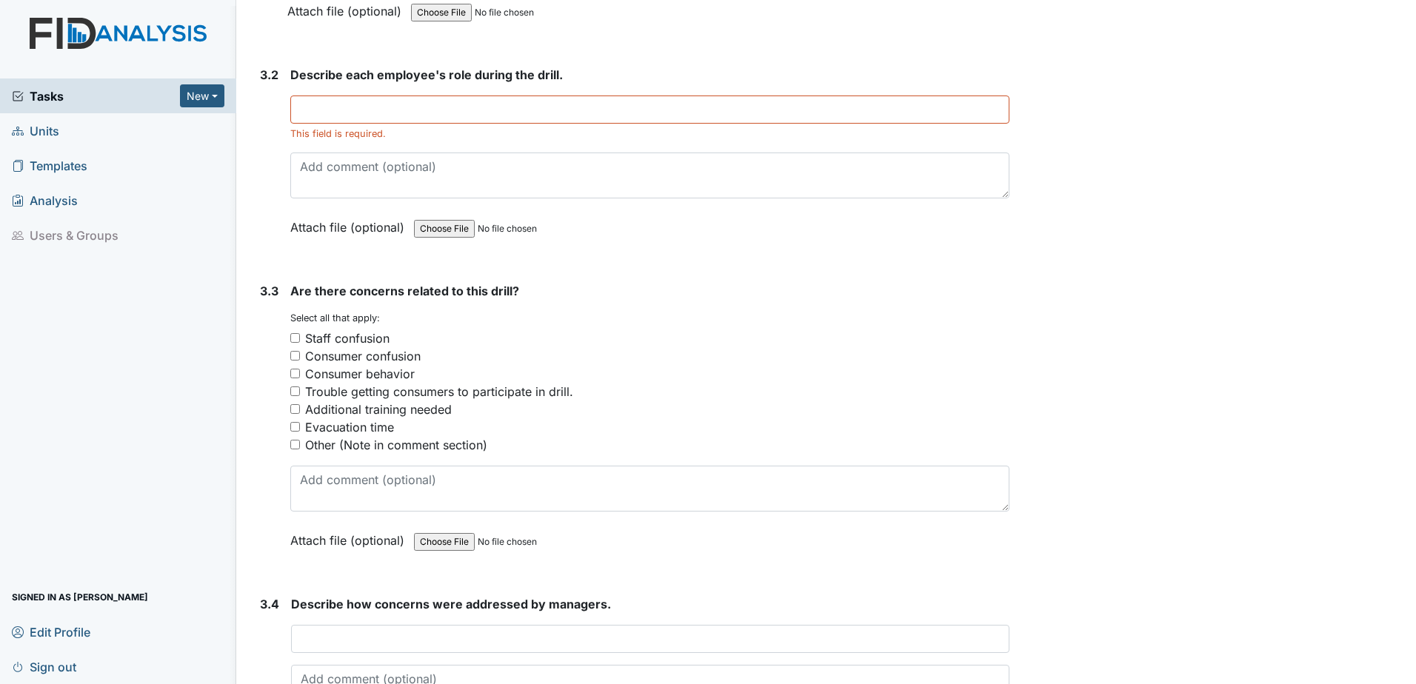
click at [295, 428] on input "Evacuation time" at bounding box center [295, 427] width 10 height 10
checkbox input "true"
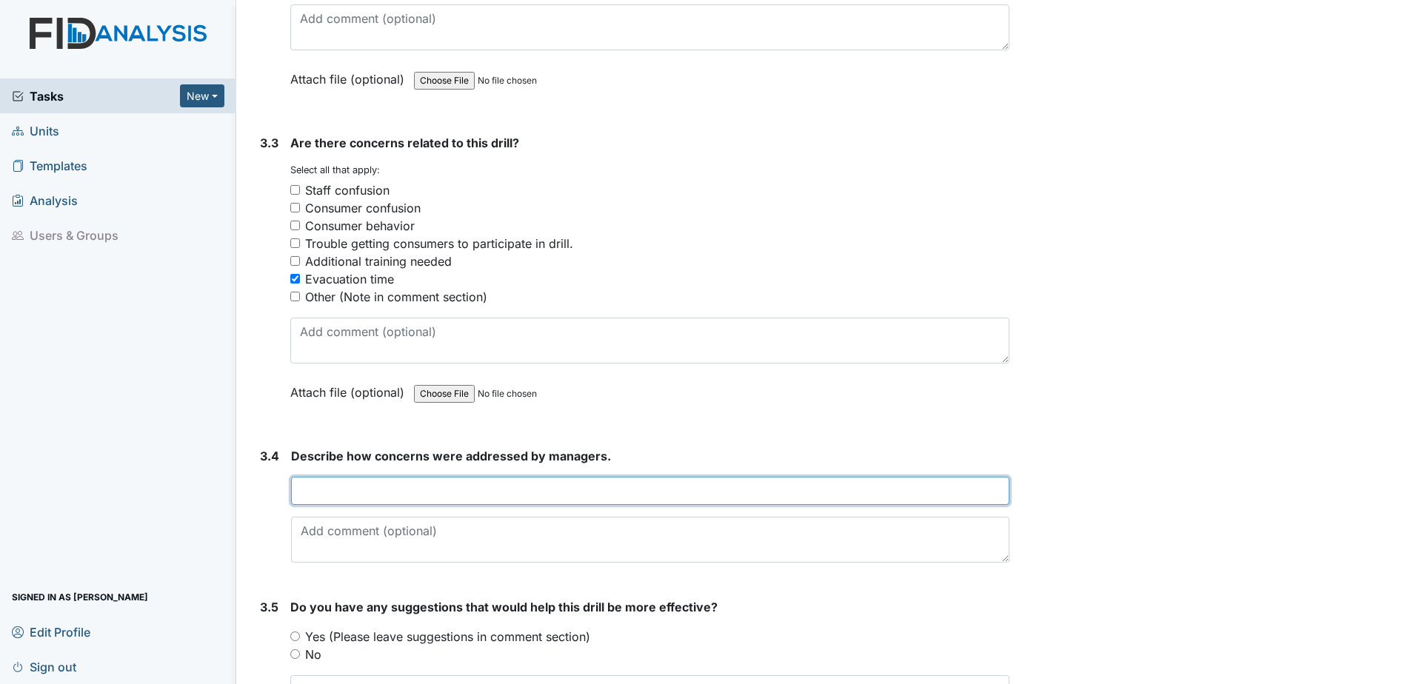
click at [335, 498] on input "text" at bounding box center [650, 491] width 718 height 28
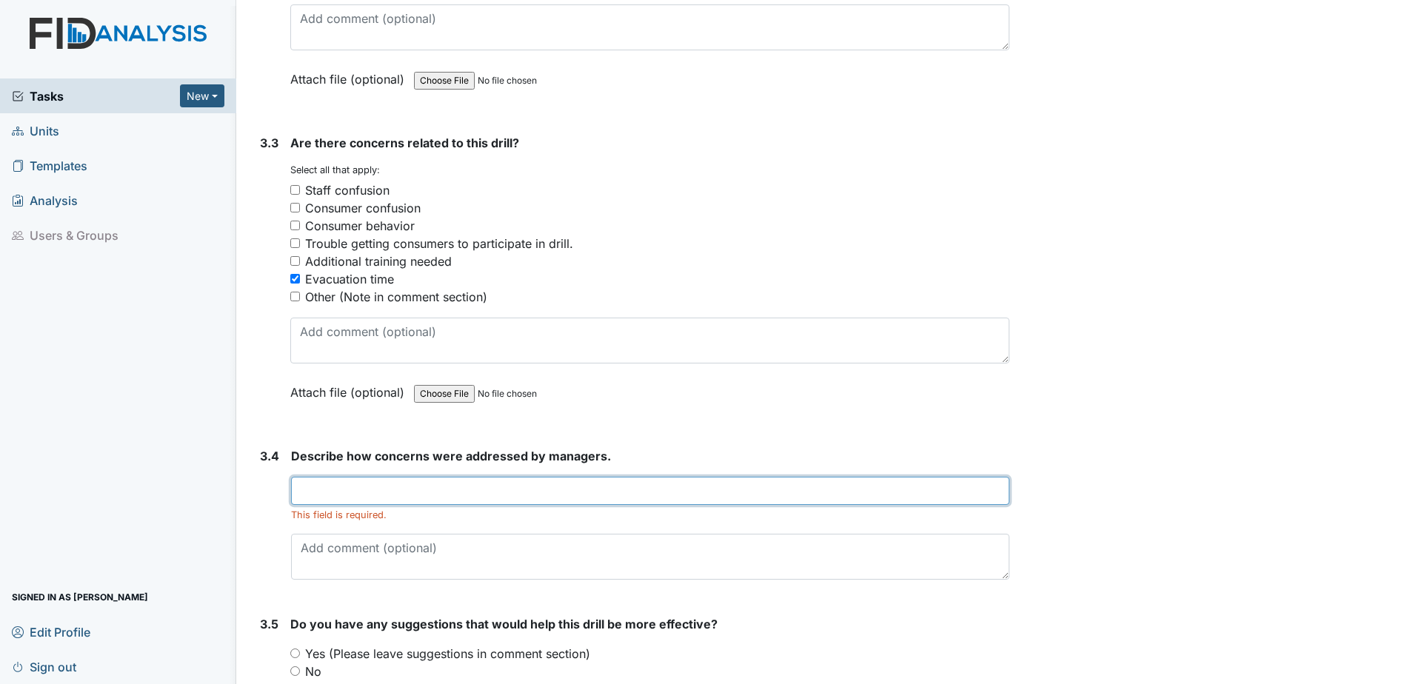
click at [633, 493] on input "text" at bounding box center [650, 491] width 718 height 28
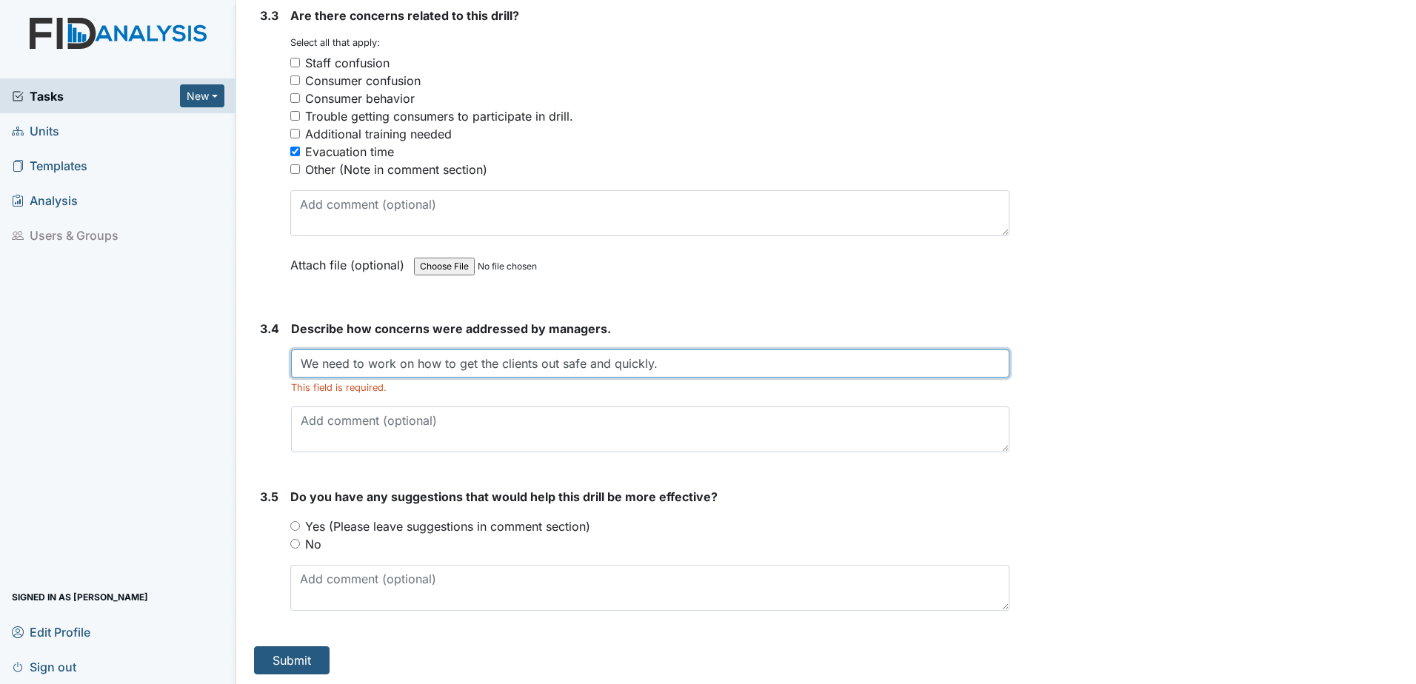
scroll to position [2203, 0]
type input "We need to work on how to get the clients out safe and quickly."
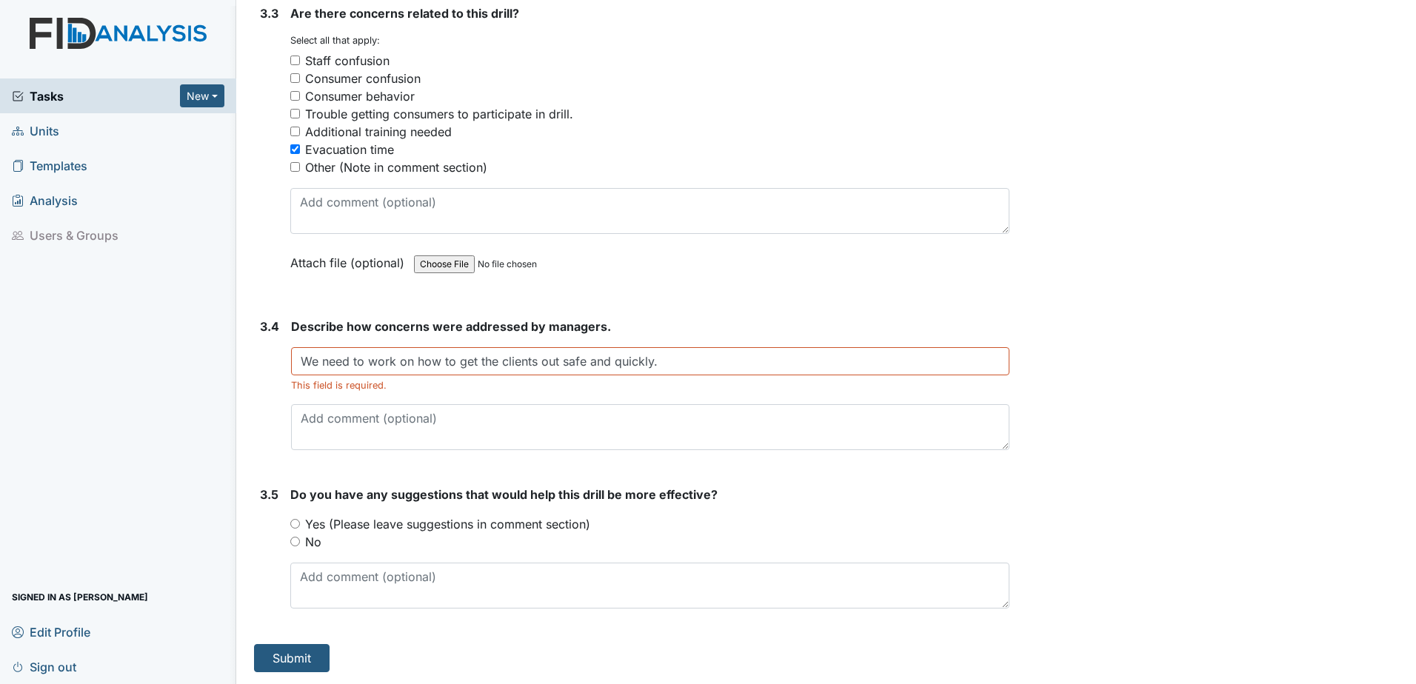
click at [297, 540] on input "No" at bounding box center [295, 542] width 10 height 10
radio input "true"
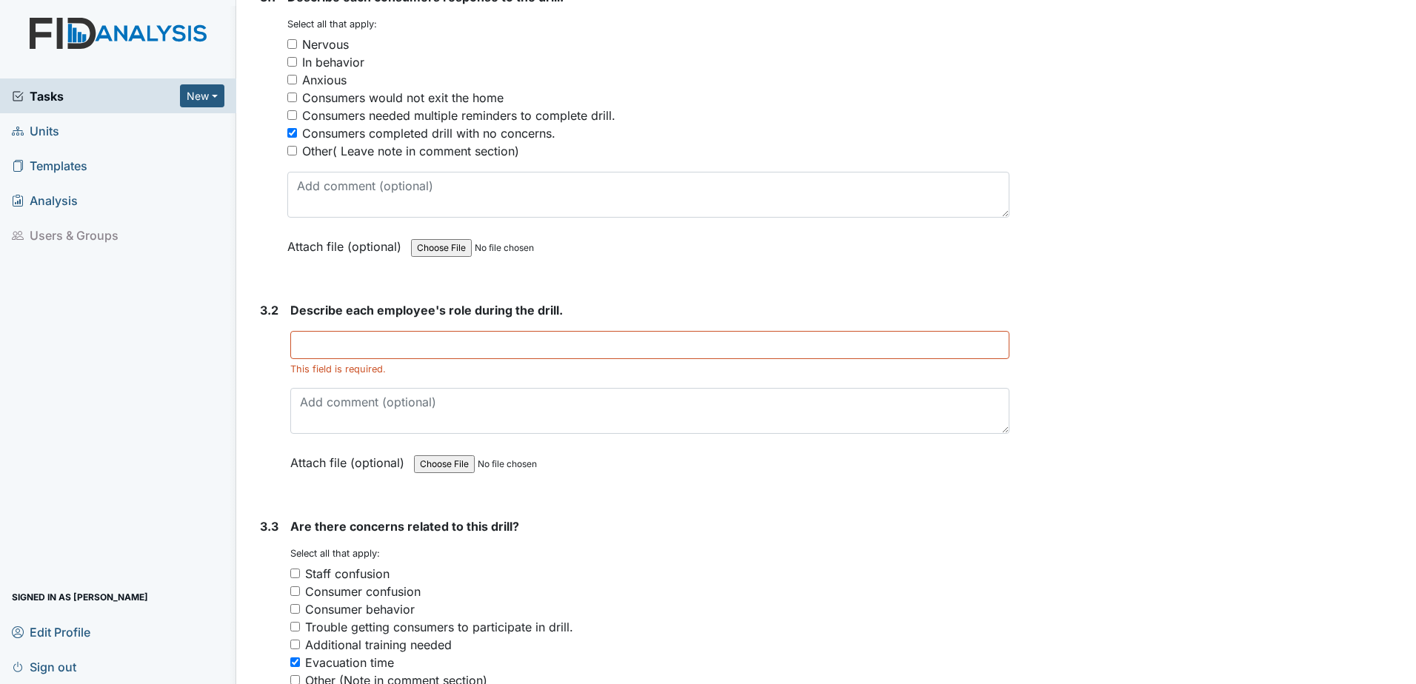
scroll to position [1685, 0]
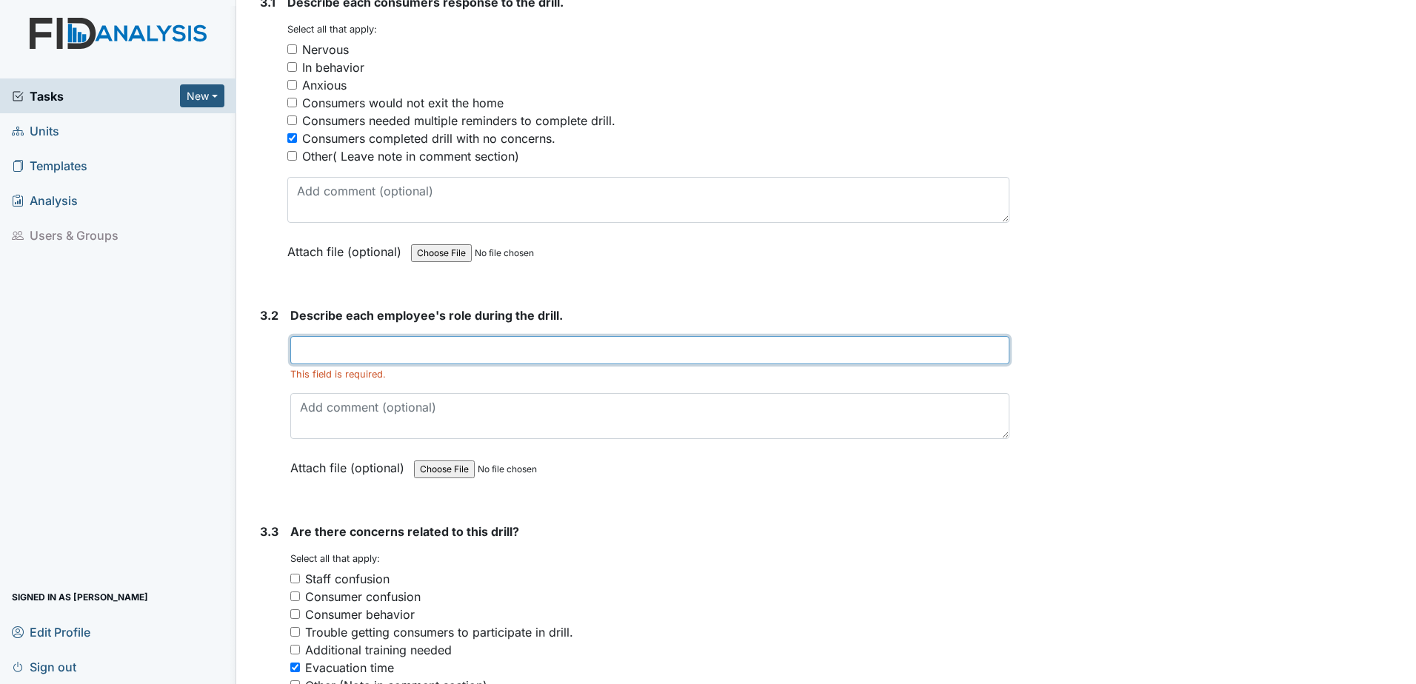
click at [491, 351] on input "text" at bounding box center [649, 350] width 719 height 28
click at [631, 353] on input "text" at bounding box center [649, 350] width 719 height 28
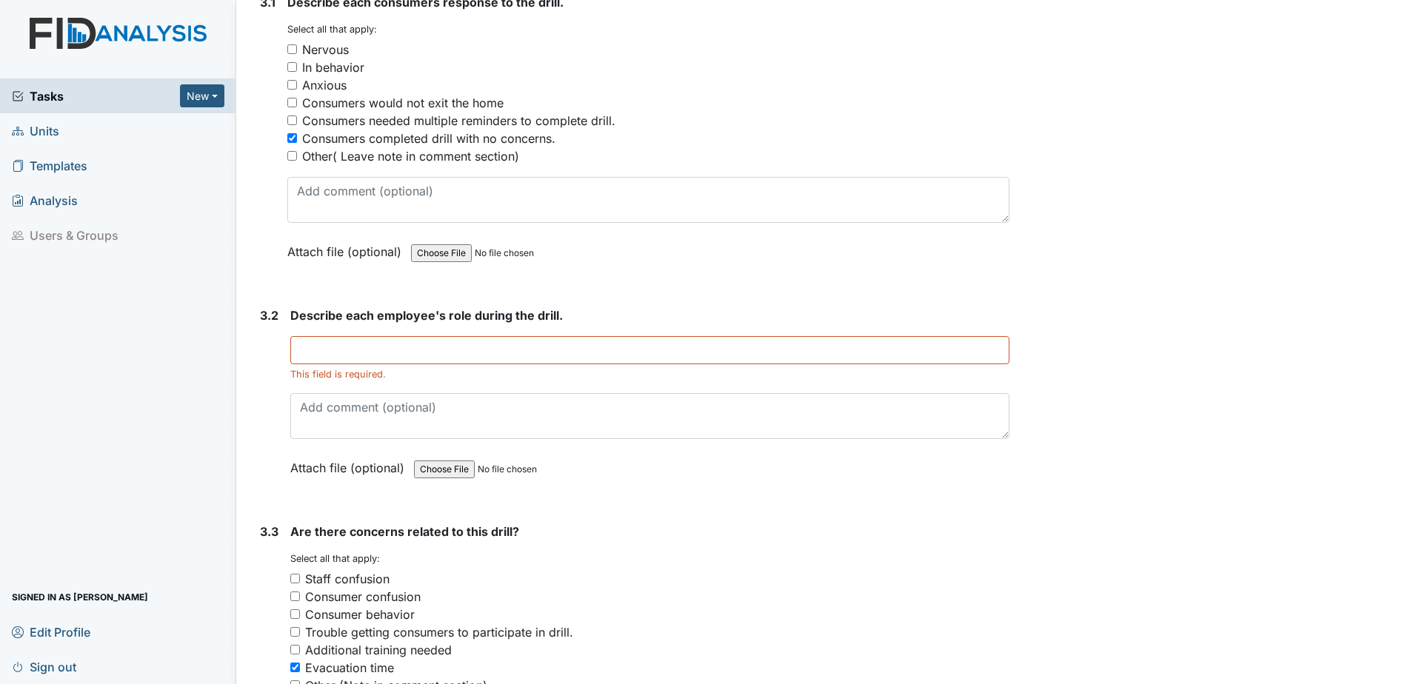
click at [930, 261] on div "Attach file (optional) You can upload .pdf, .txt, .jpg, .jpeg, .png, .csv, .xls…" at bounding box center [648, 253] width 722 height 36
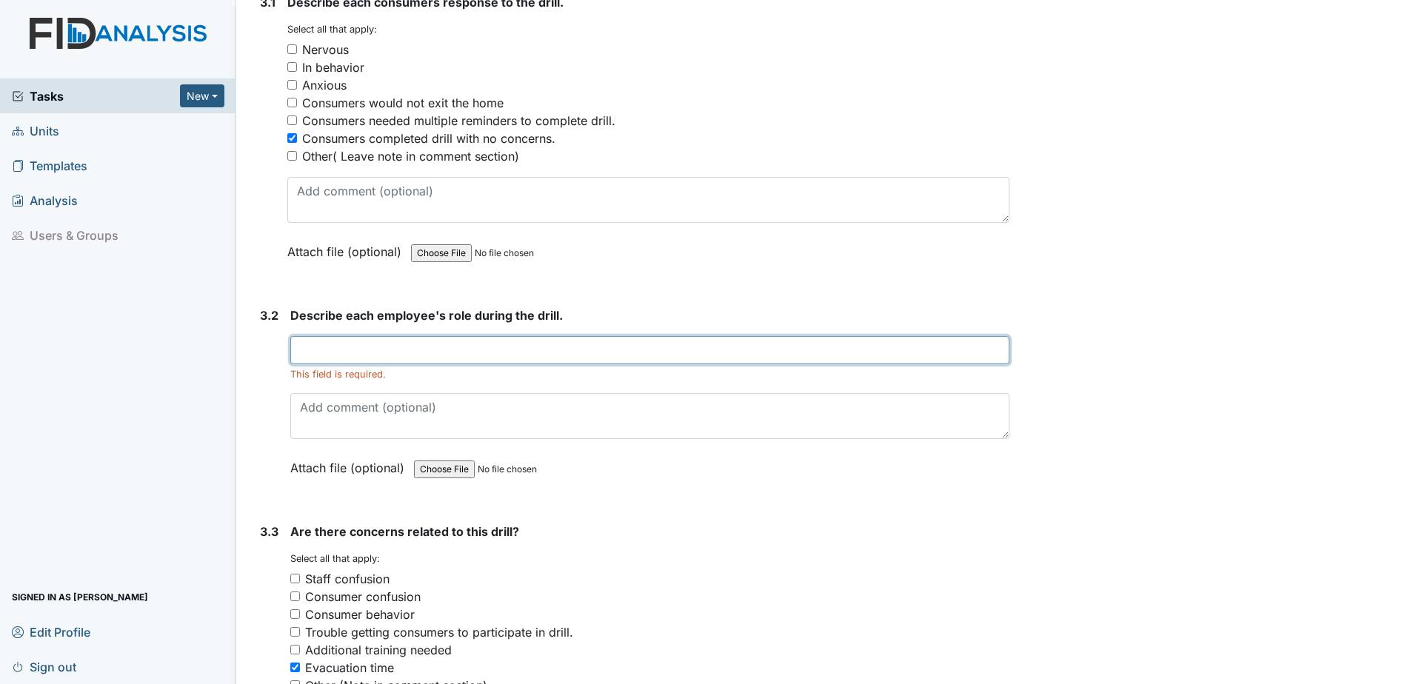
click at [498, 353] on input "text" at bounding box center [649, 350] width 719 height 28
click at [522, 349] on input "LM-gets client's clothes together" at bounding box center [649, 350] width 719 height 28
click at [660, 355] on input "LM-gets client's clothes together, PP-getting meds together" at bounding box center [649, 350] width 719 height 28
click at [969, 353] on input "LM-gets client's clothes together, PP-getting meds together, CF - getting the o…" at bounding box center [649, 350] width 719 height 28
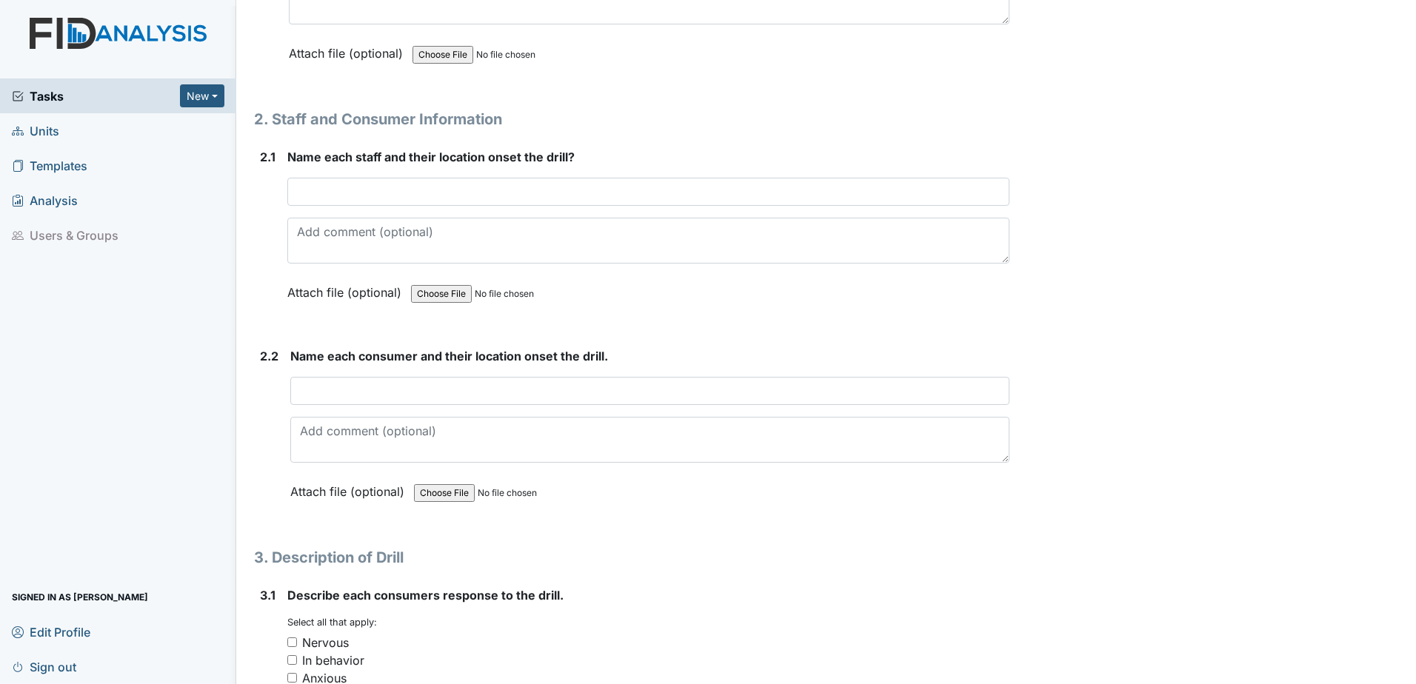
scroll to position [1092, 0]
type input "LM-gets client's clothes together, PP-getting meds together, CF - getting the o…"
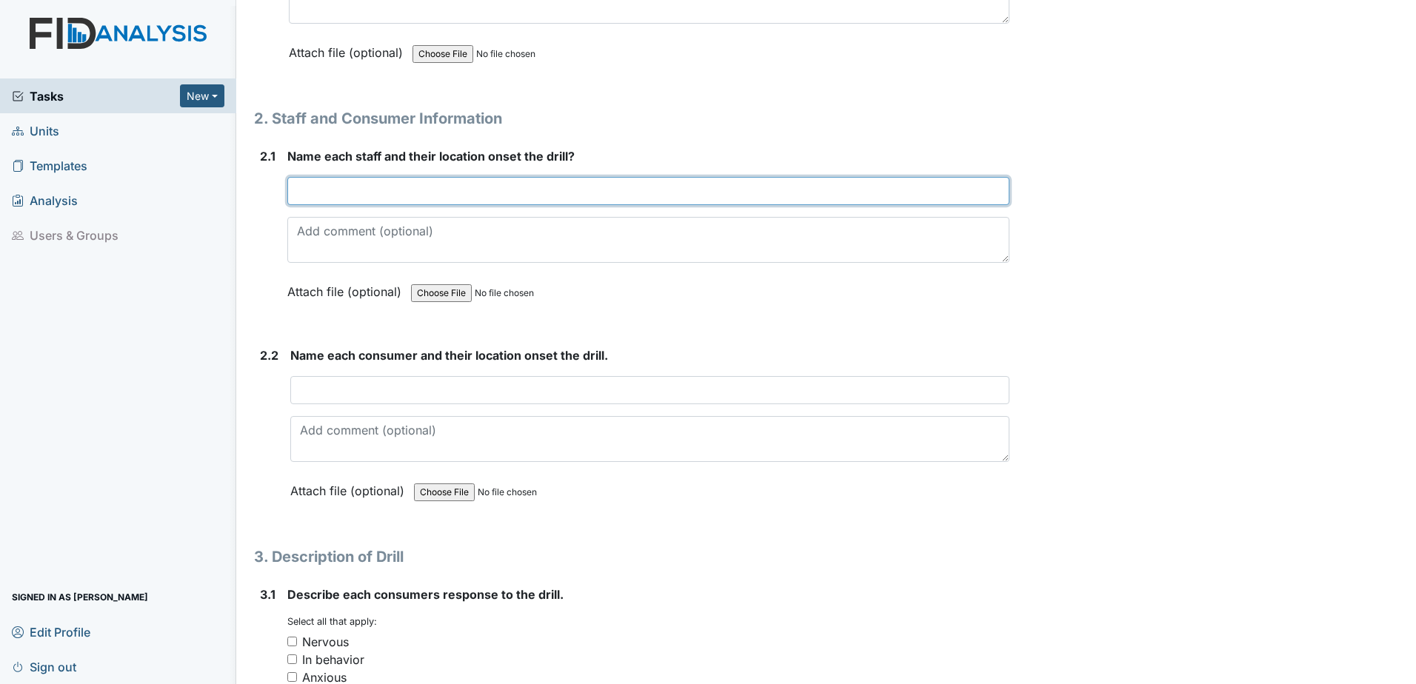
scroll to position [0, 0]
click at [368, 190] on input "text" at bounding box center [648, 191] width 722 height 28
click at [424, 201] on input "PP- med room," at bounding box center [648, 191] width 722 height 28
type input "PP- med room, LM- the bedroom, CF- living room"
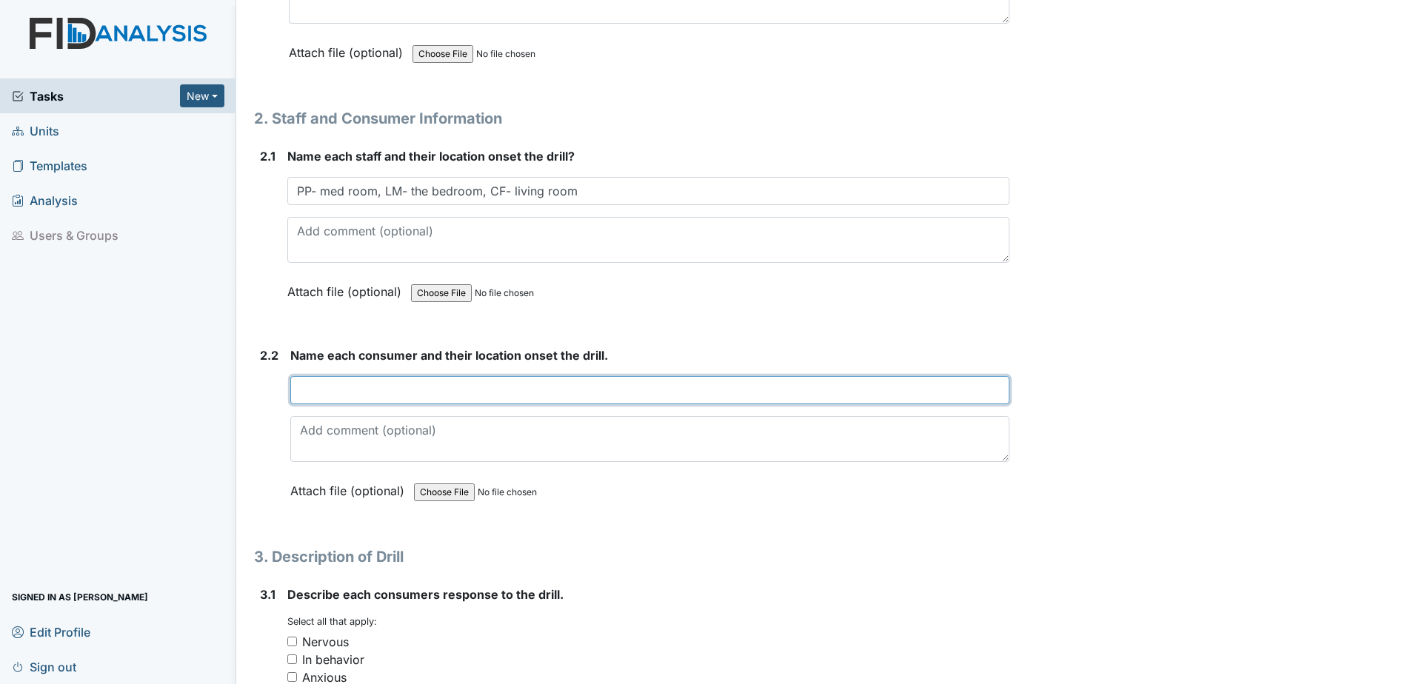
click at [430, 401] on input "text" at bounding box center [649, 390] width 719 height 28
type input "t"
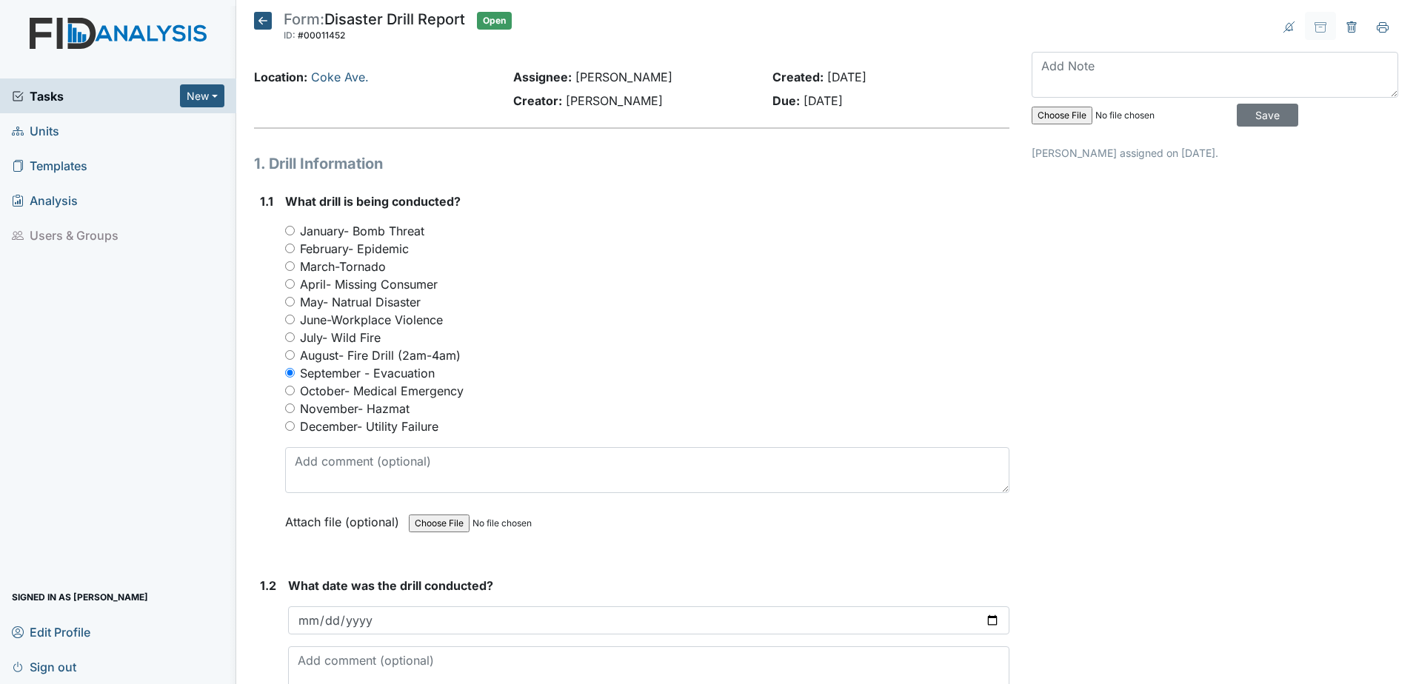
type input "LF, LM, VH they were in the Livingroom, KT, KC, KC2 in the bedroom"
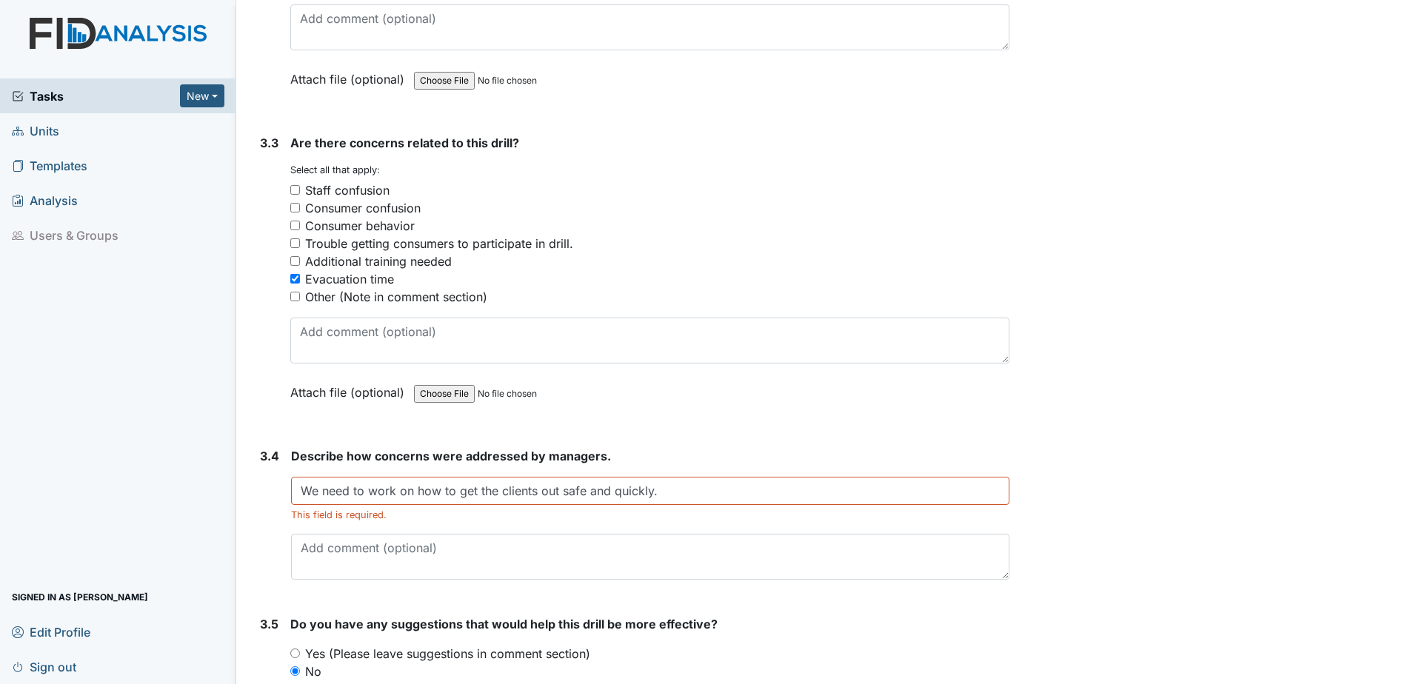
scroll to position [2203, 0]
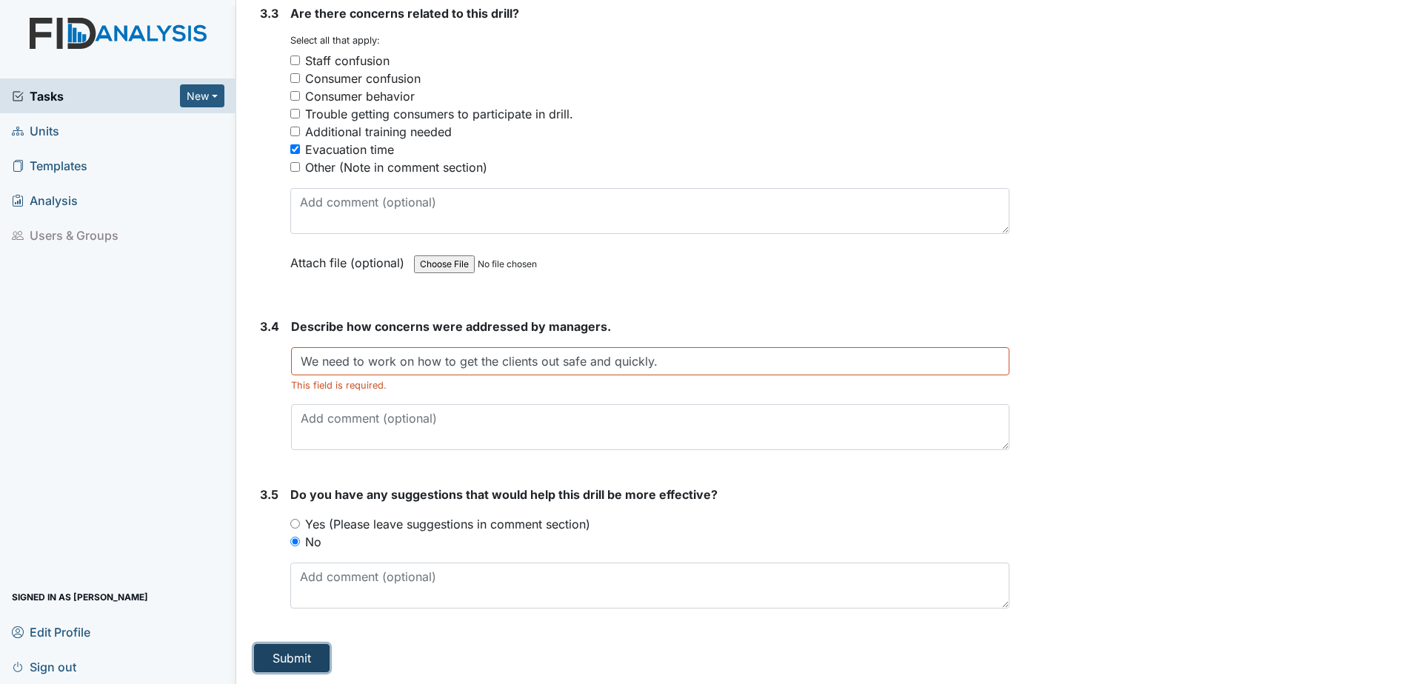
click at [296, 658] on button "Submit" at bounding box center [292, 658] width 76 height 28
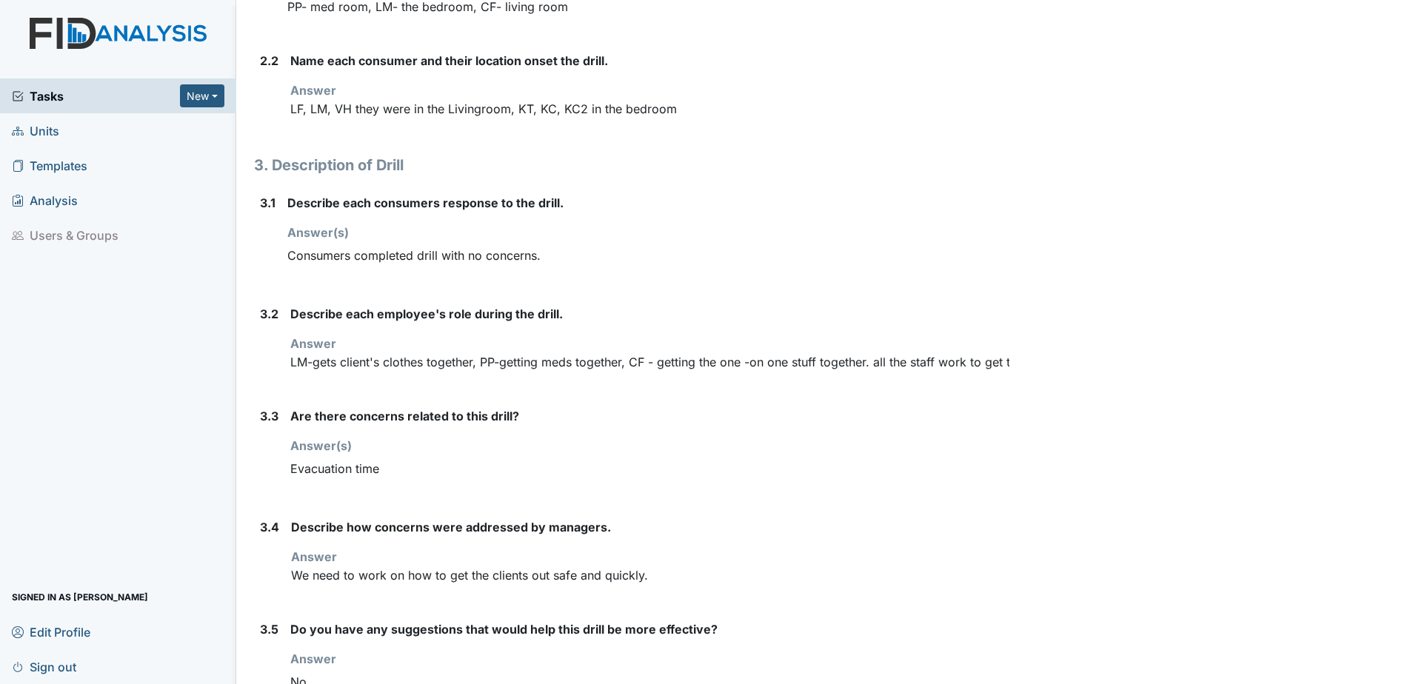
scroll to position [840, 0]
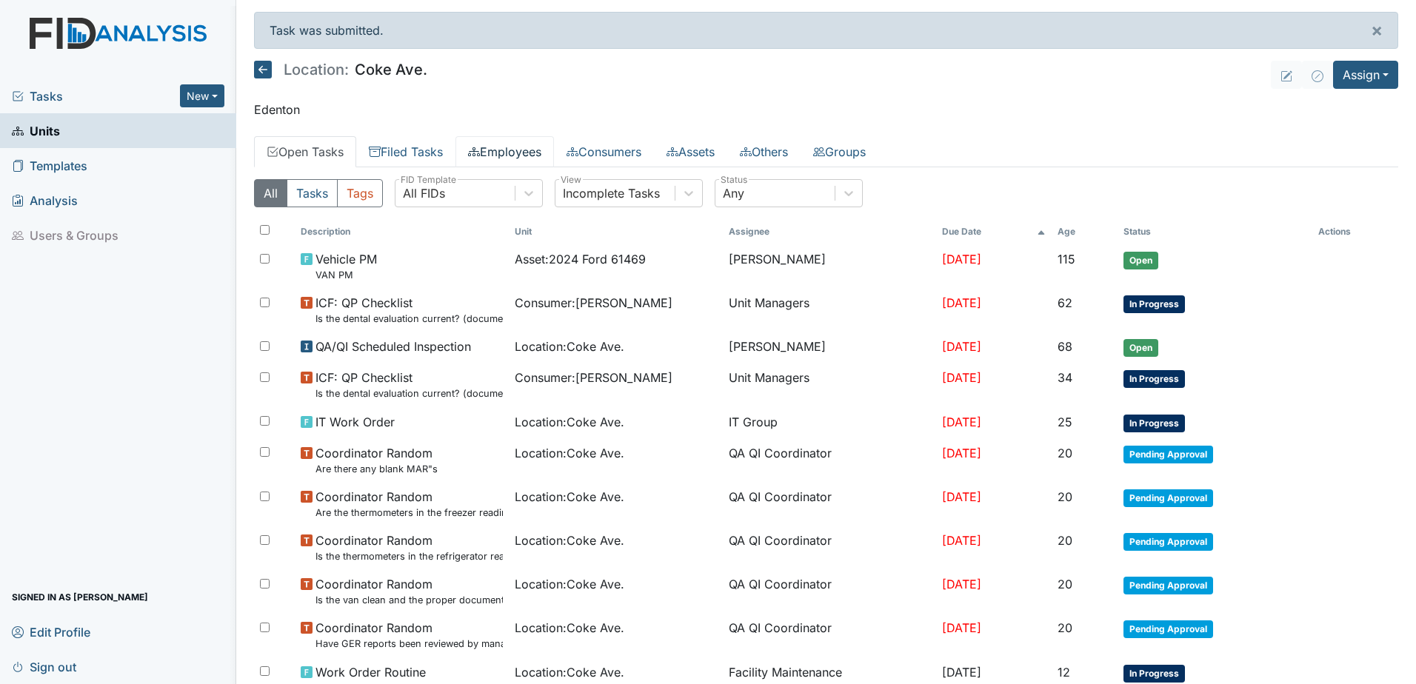
click at [523, 145] on link "Employees" at bounding box center [505, 151] width 99 height 31
